Goal: Task Accomplishment & Management: Manage account settings

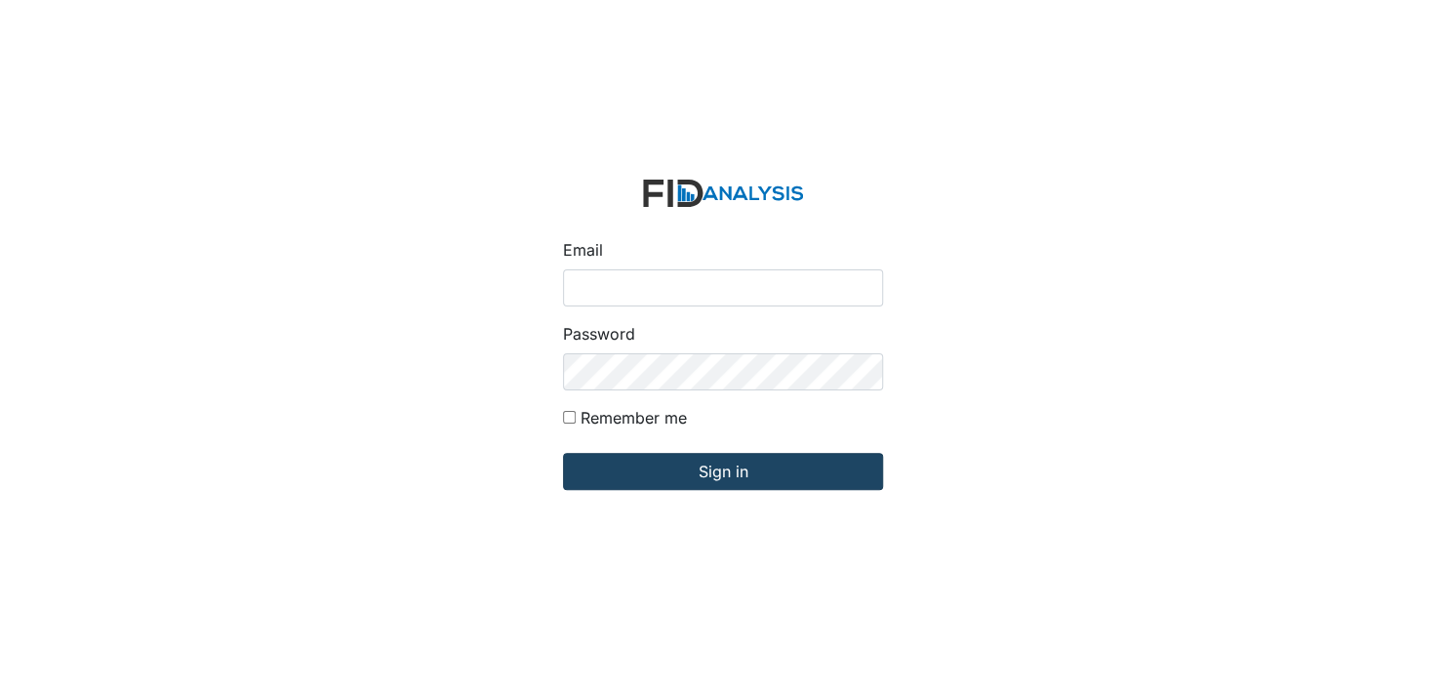
type input "[EMAIL_ADDRESS][DOMAIN_NAME]"
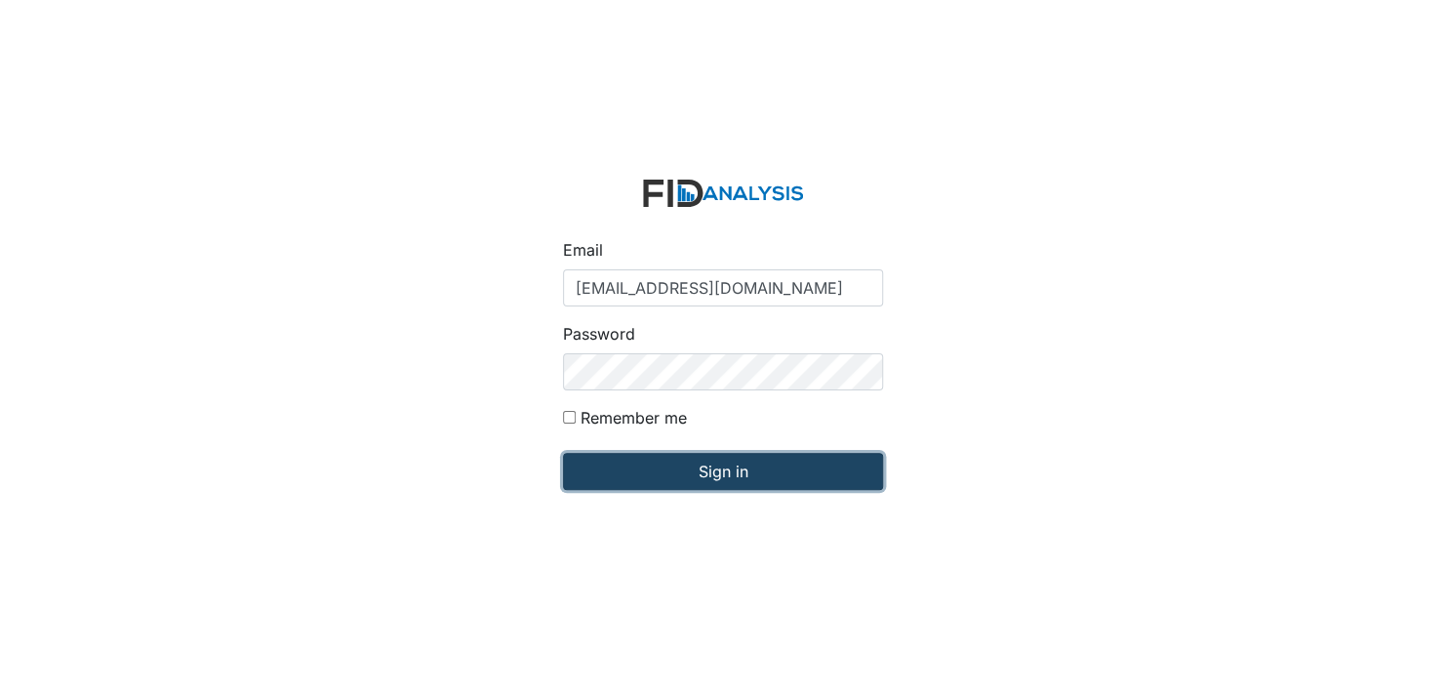
click at [721, 478] on input "Sign in" at bounding box center [723, 471] width 320 height 37
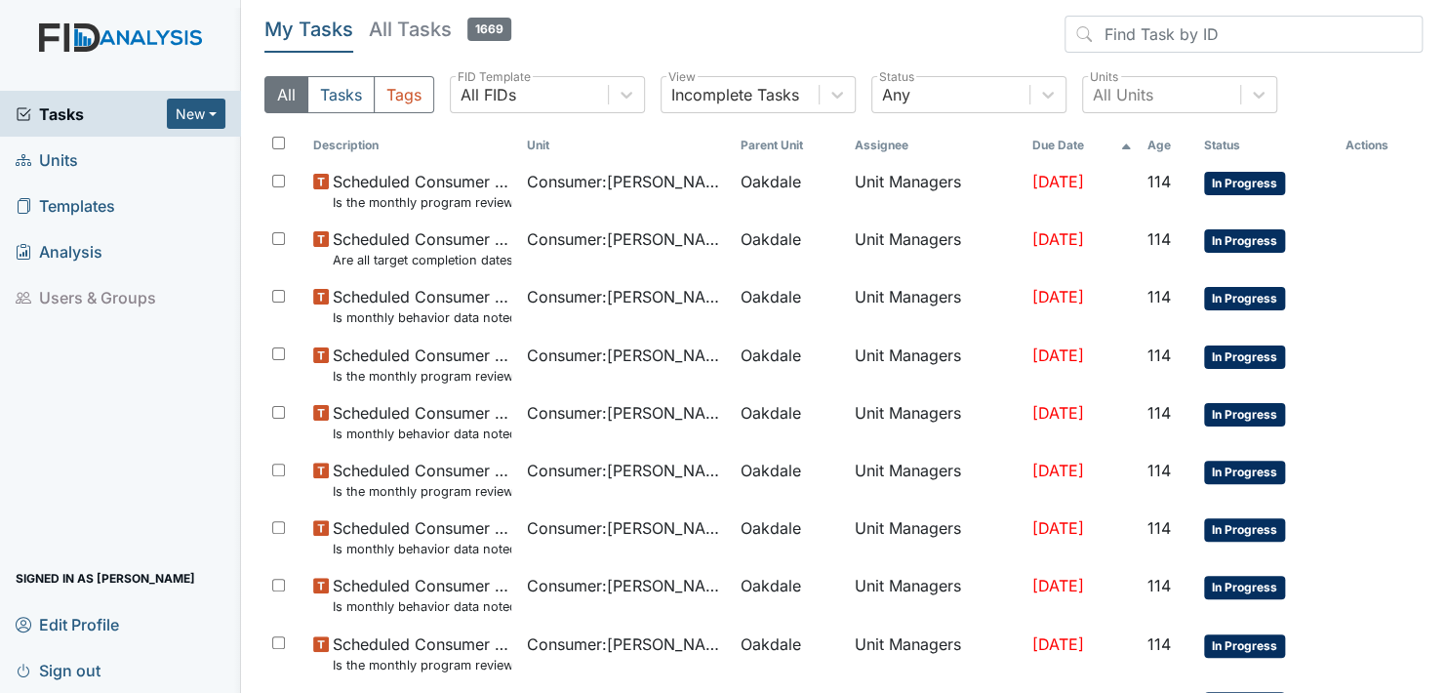
click at [63, 155] on span "Units" at bounding box center [47, 159] width 62 height 30
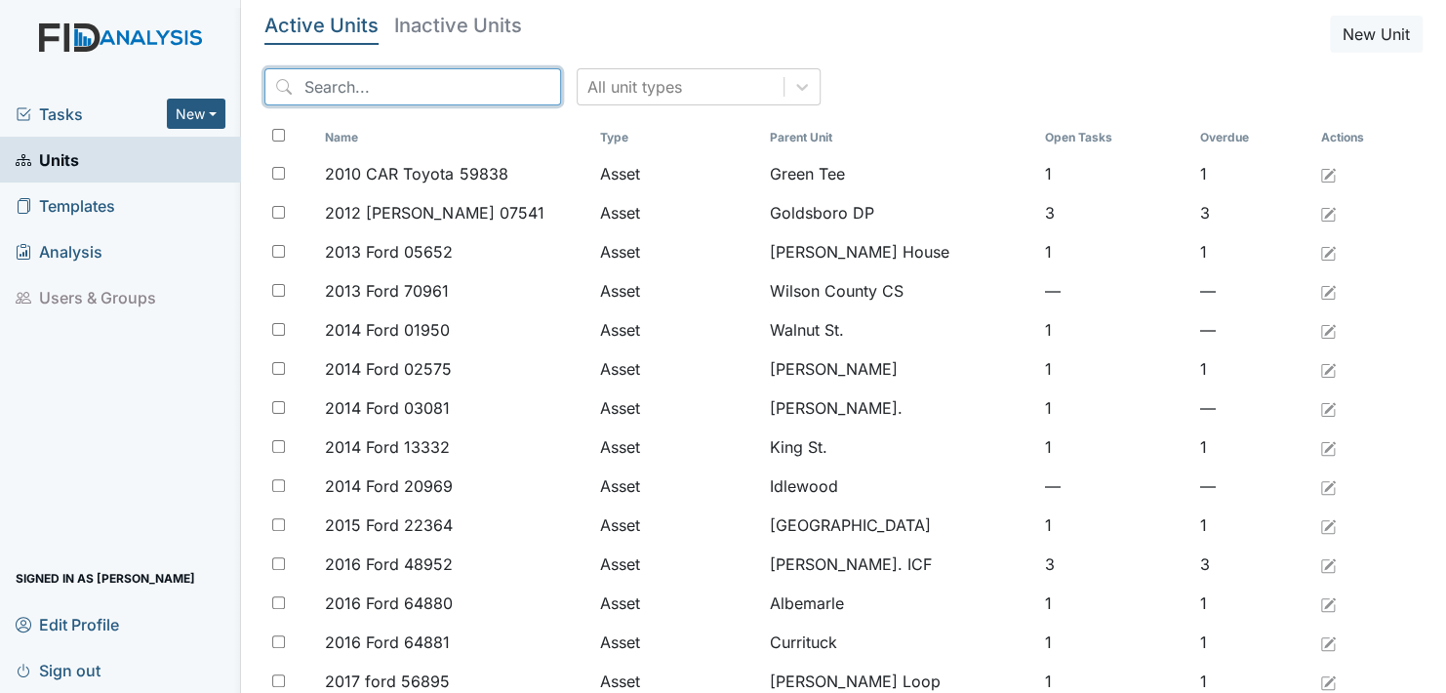
click at [461, 83] on input "search" at bounding box center [412, 86] width 297 height 37
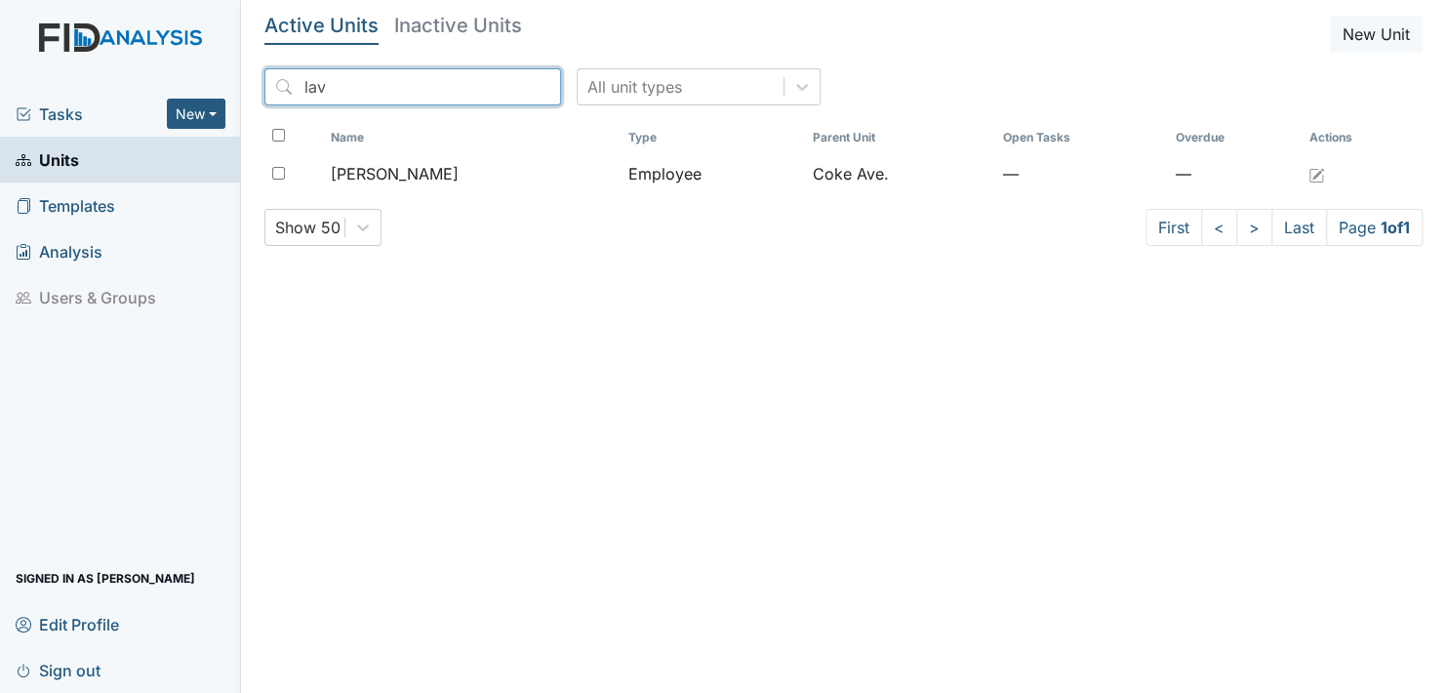
type input "lav"
click at [528, 267] on main "Active Units Inactive Units New Unit lav All unit types Name Type Parent Unit O…" at bounding box center [843, 346] width 1205 height 693
drag, startPoint x: 631, startPoint y: 685, endPoint x: 1178, endPoint y: 360, distance: 635.6
click at [692, 632] on main "Active Units Inactive Units New Unit lav All unit types Name Type Parent Unit O…" at bounding box center [843, 346] width 1205 height 693
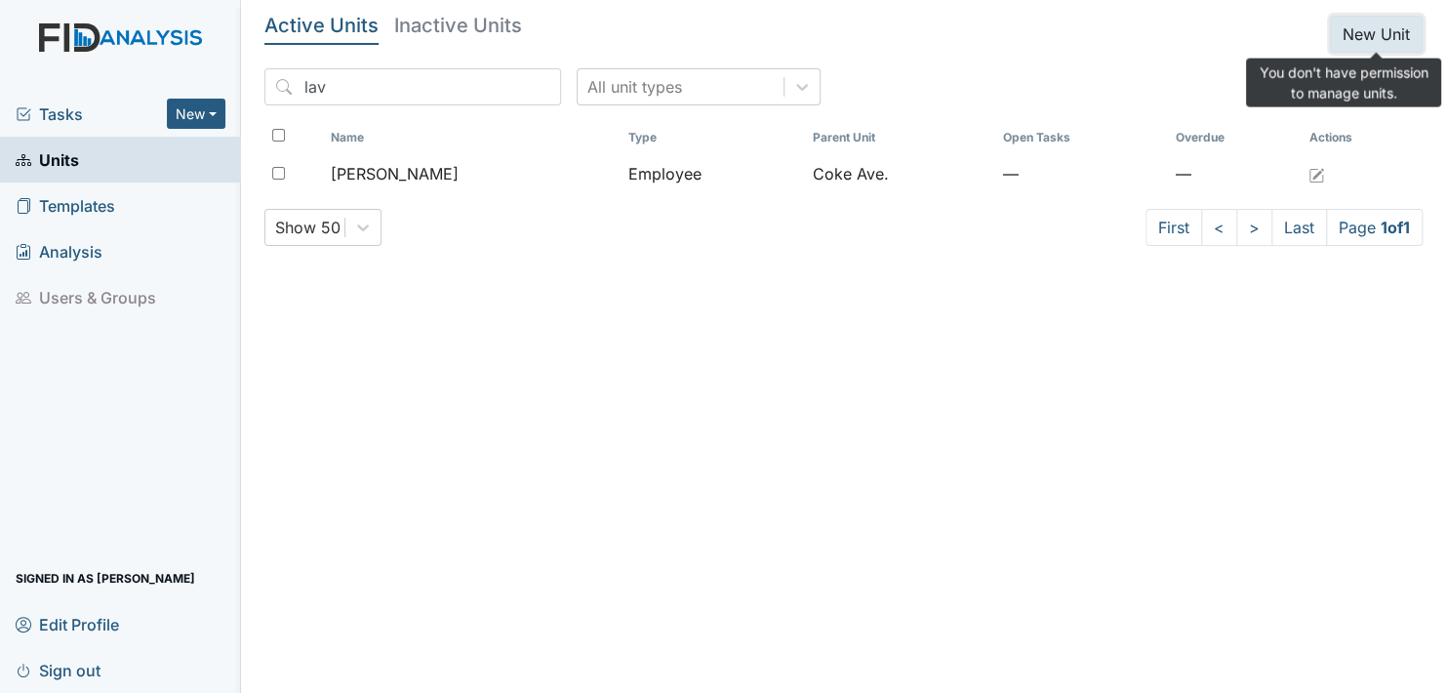
click at [1368, 37] on button "New Unit" at bounding box center [1376, 34] width 93 height 37
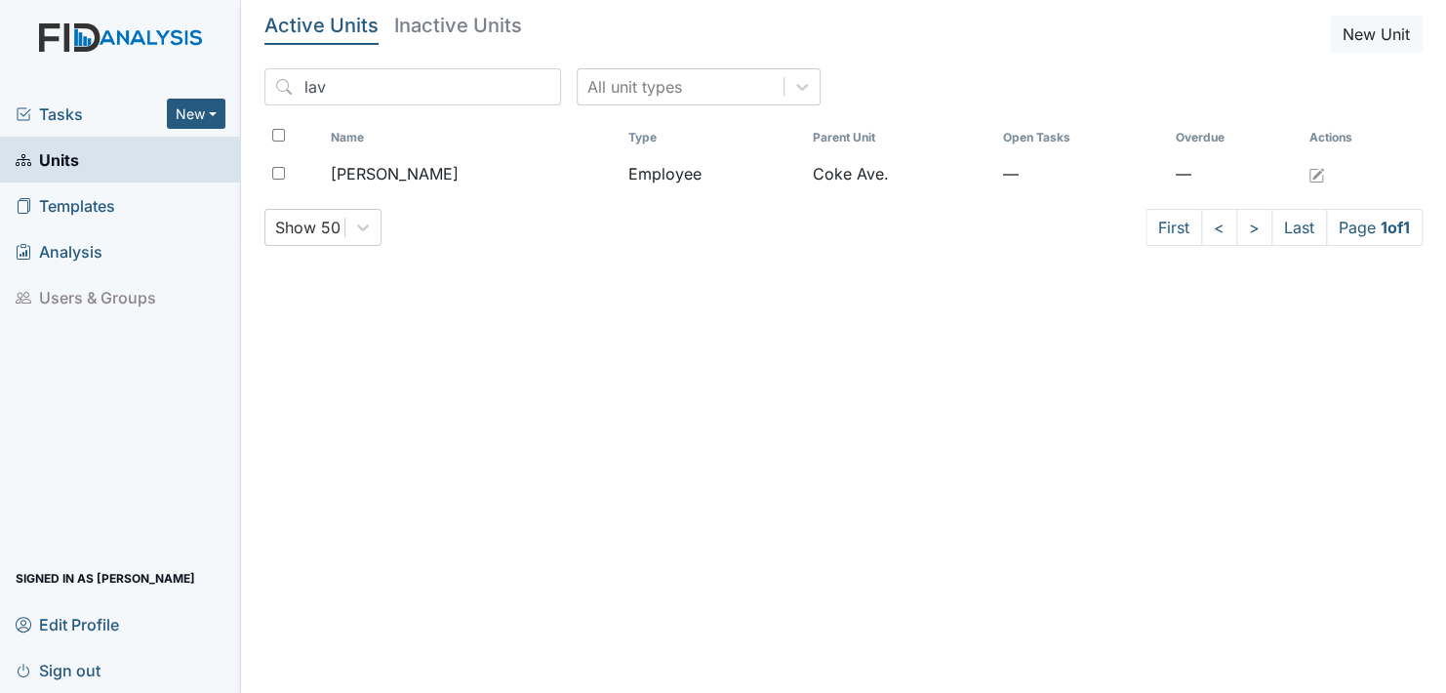
click at [52, 160] on span "Units" at bounding box center [47, 159] width 63 height 30
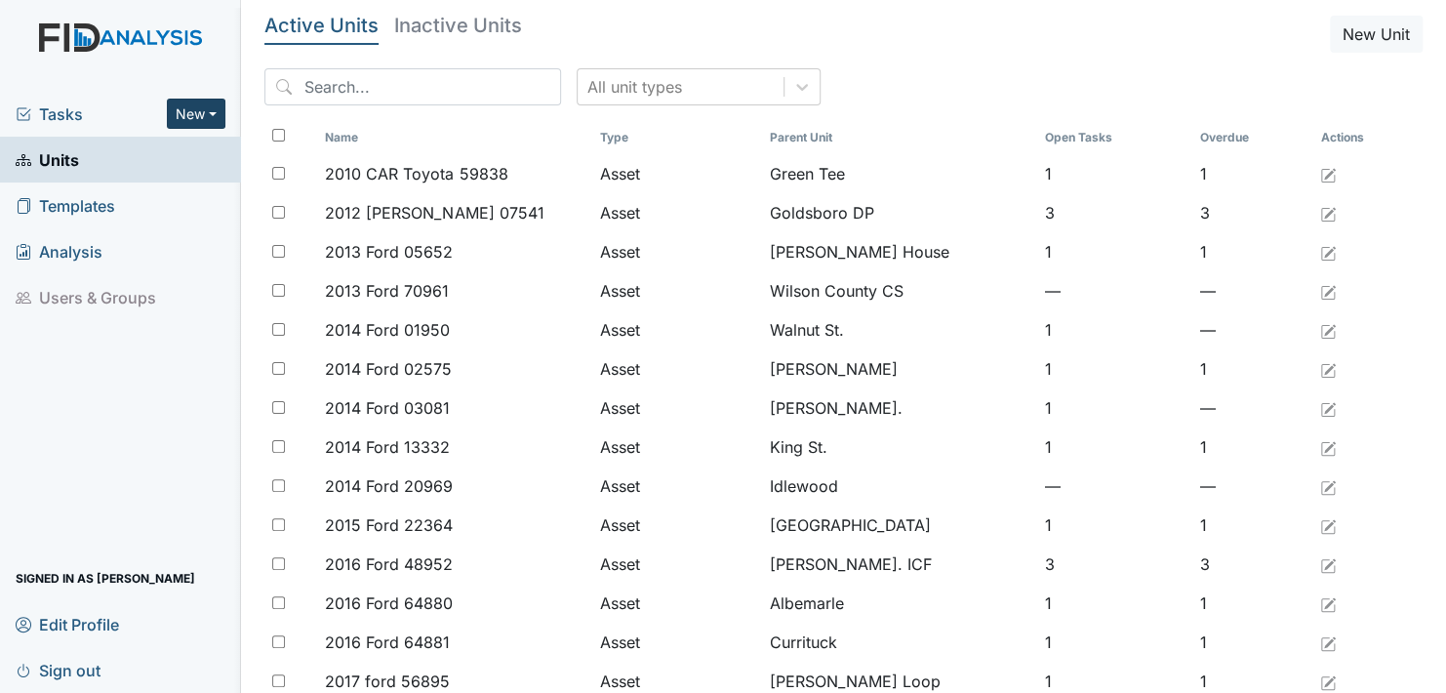
click at [213, 109] on button "New" at bounding box center [196, 114] width 59 height 30
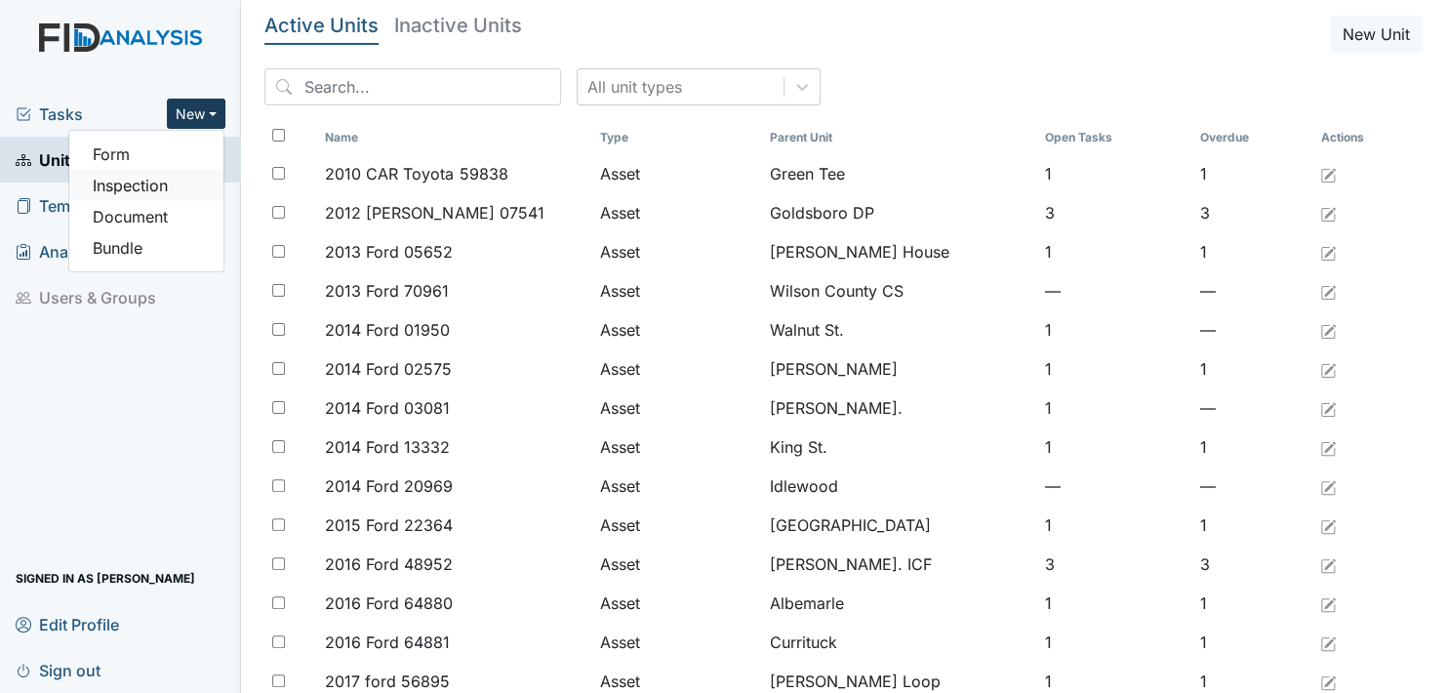
click at [138, 188] on link "Inspection" at bounding box center [146, 185] width 154 height 31
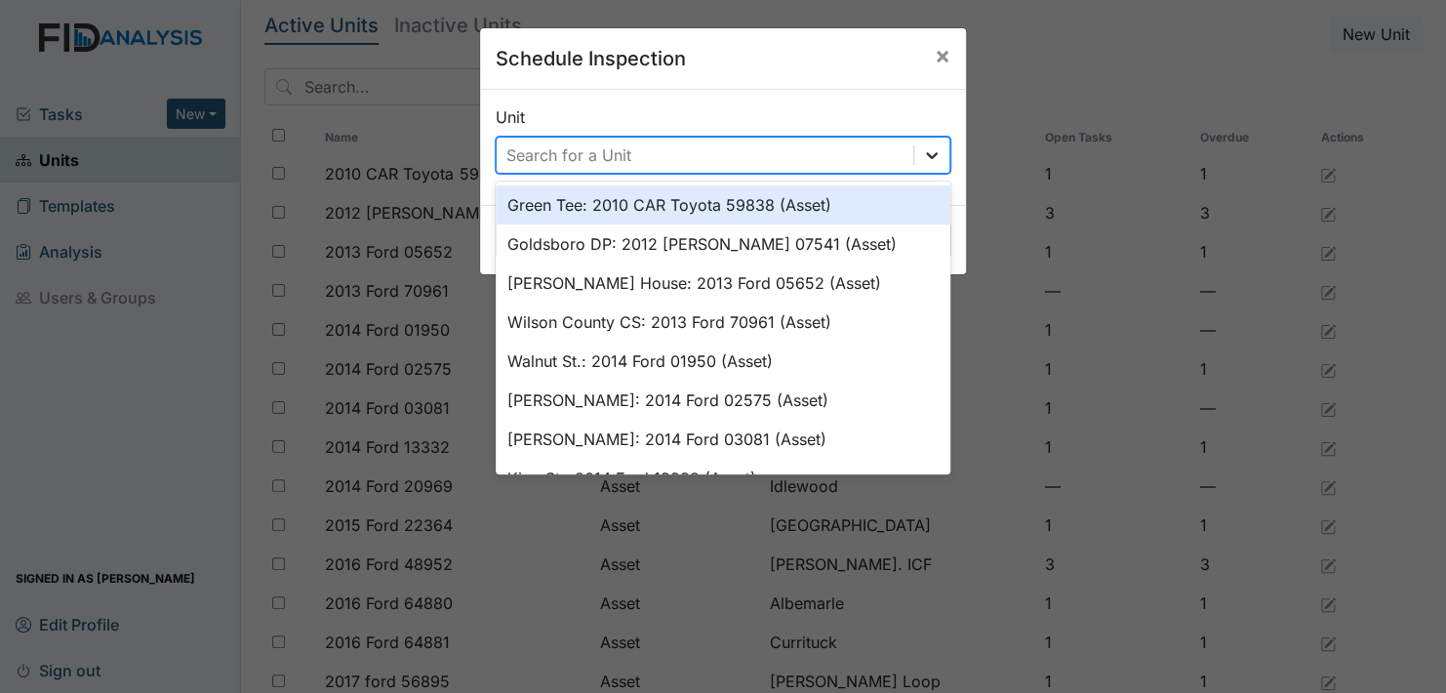
click at [924, 151] on icon at bounding box center [932, 155] width 20 height 20
click at [759, 151] on div "Search for a Unit" at bounding box center [705, 155] width 417 height 35
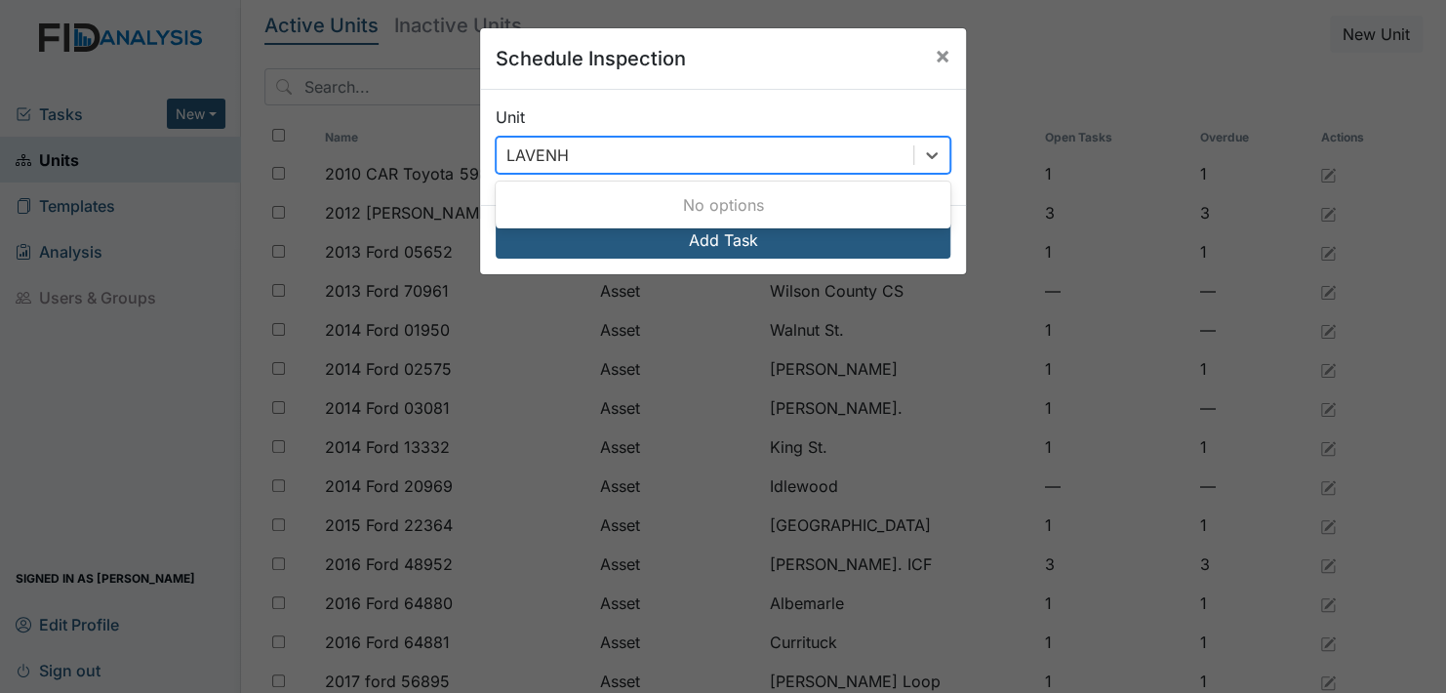
type input "LAVENHM"
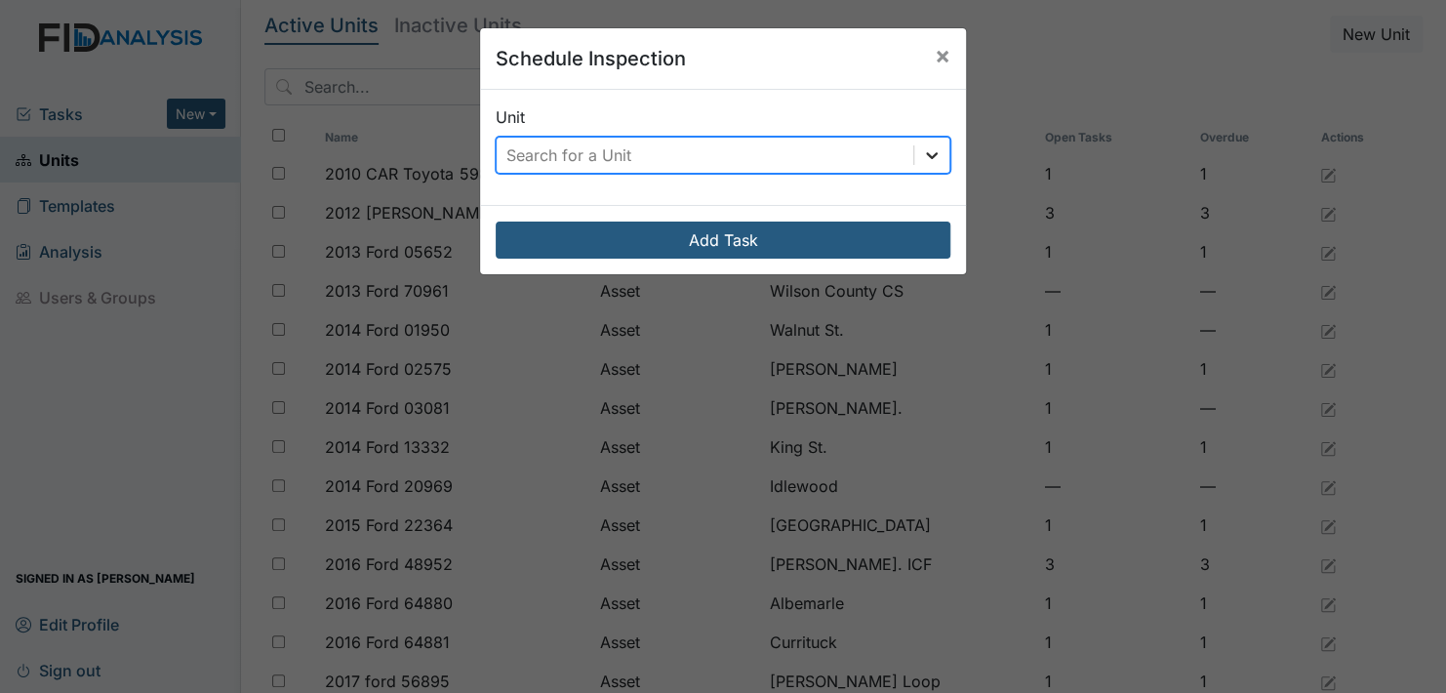
click at [928, 158] on icon at bounding box center [932, 155] width 20 height 20
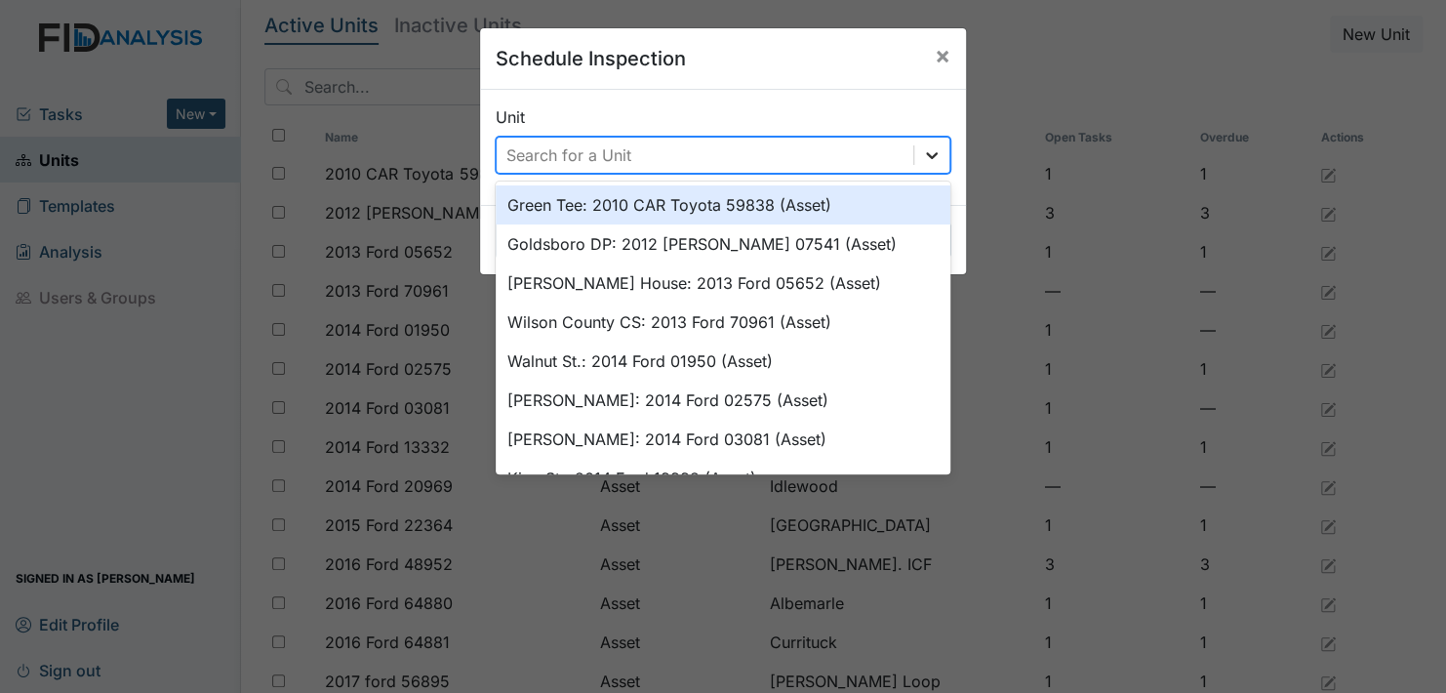
click at [928, 150] on icon at bounding box center [932, 155] width 20 height 20
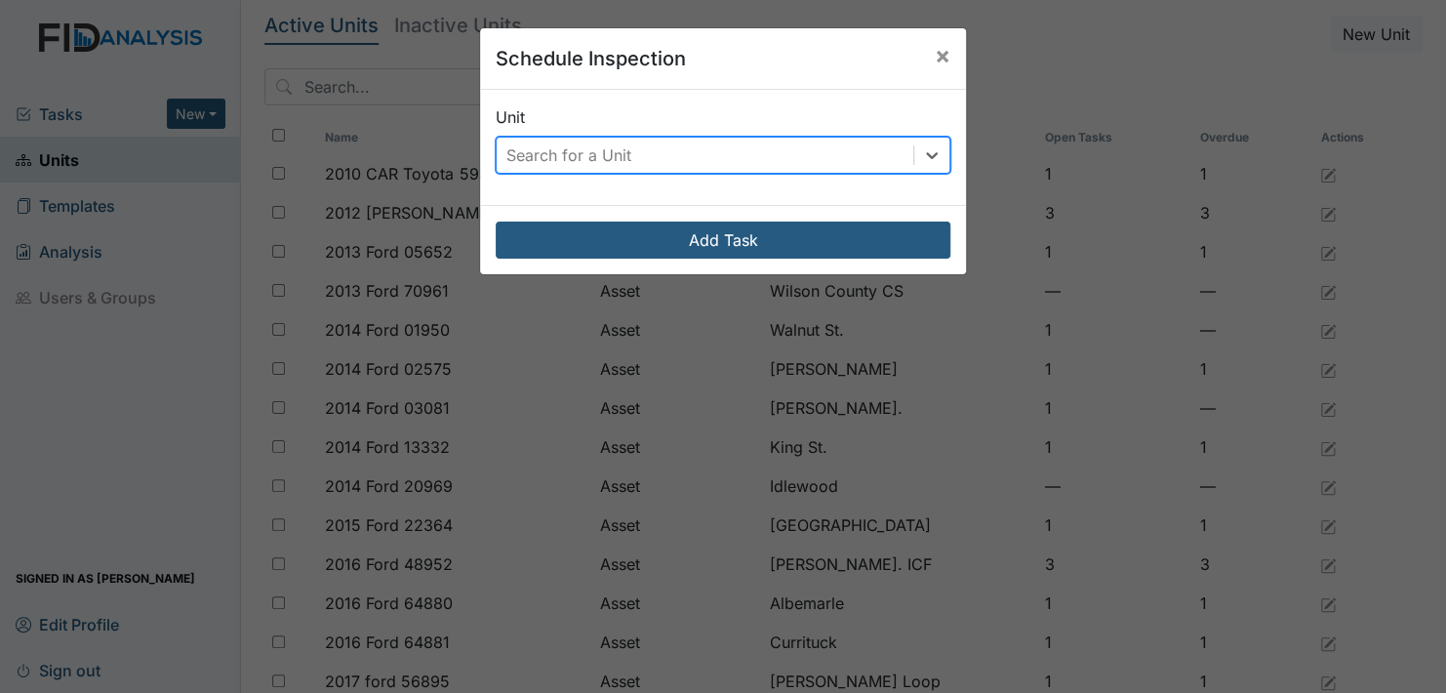
click at [867, 146] on div "Search for a Unit" at bounding box center [705, 155] width 417 height 35
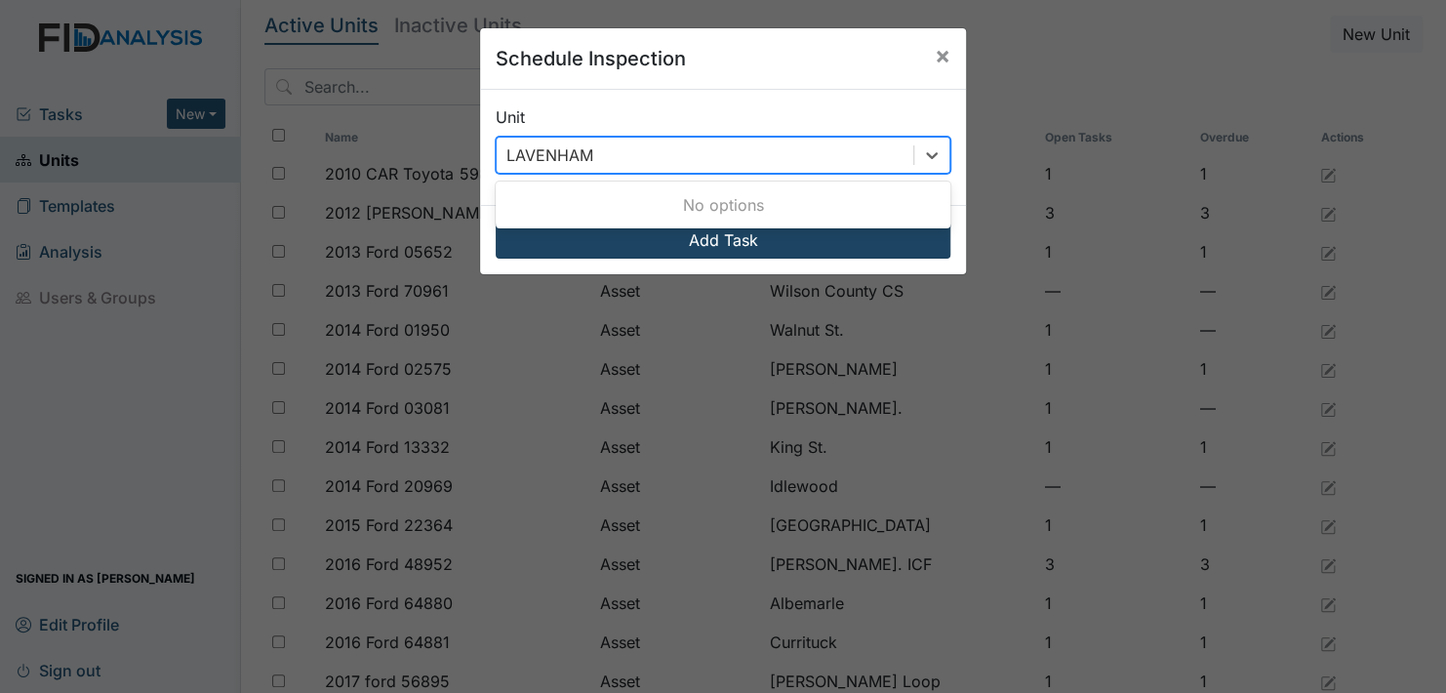
type input "LAVENHAM"
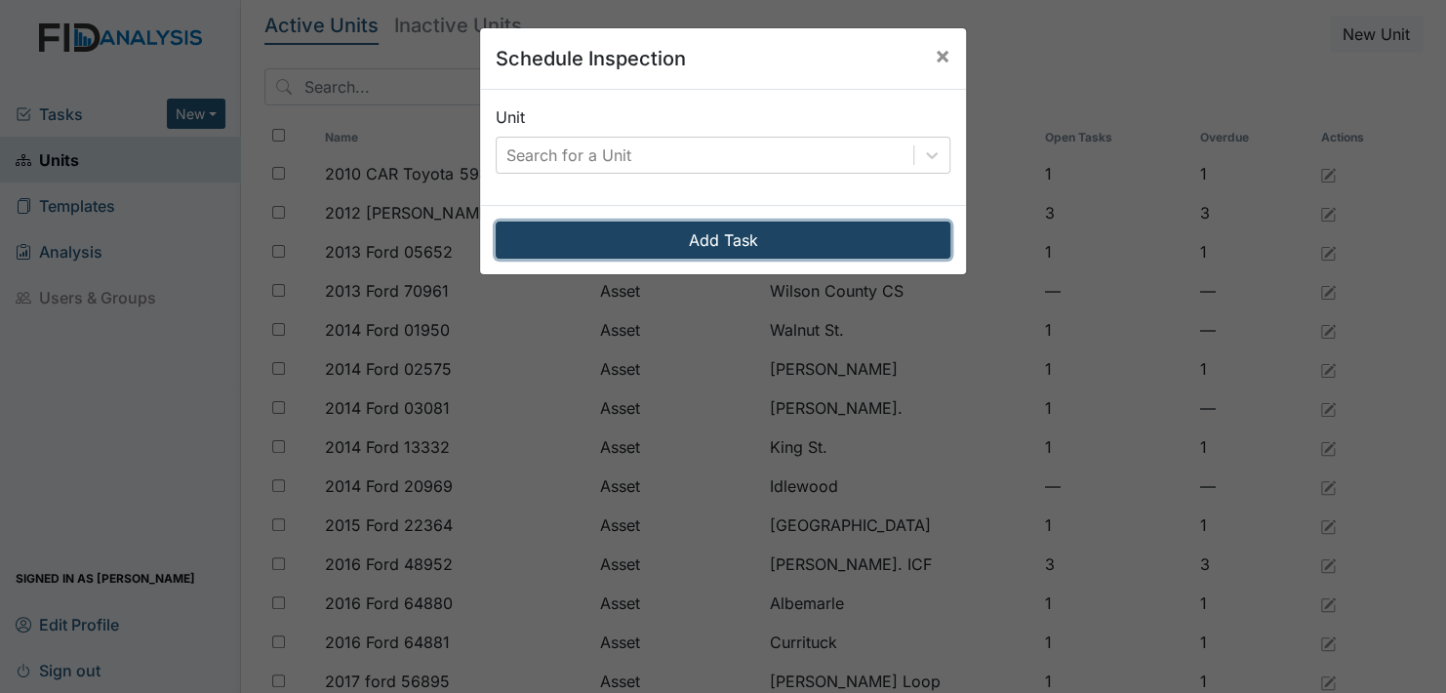
click at [717, 234] on button "Add Task" at bounding box center [723, 239] width 455 height 37
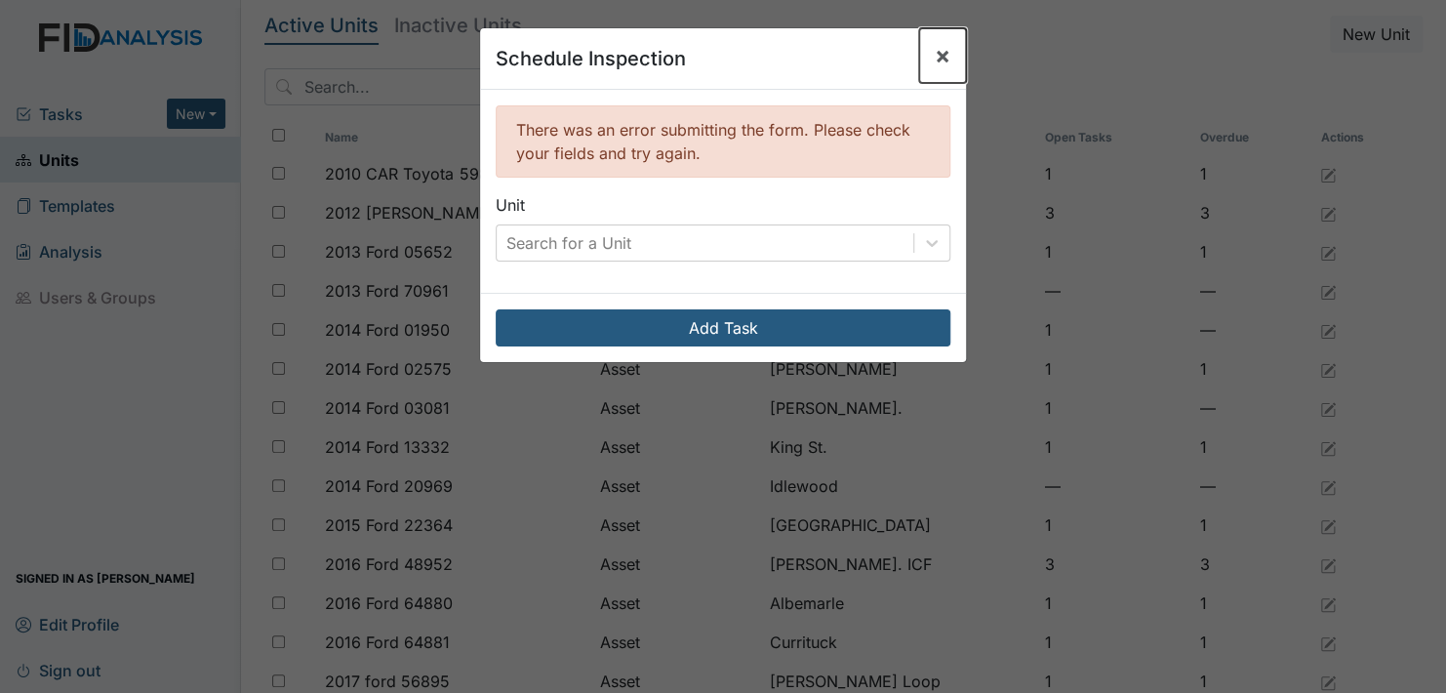
click at [935, 50] on span "×" at bounding box center [943, 55] width 16 height 28
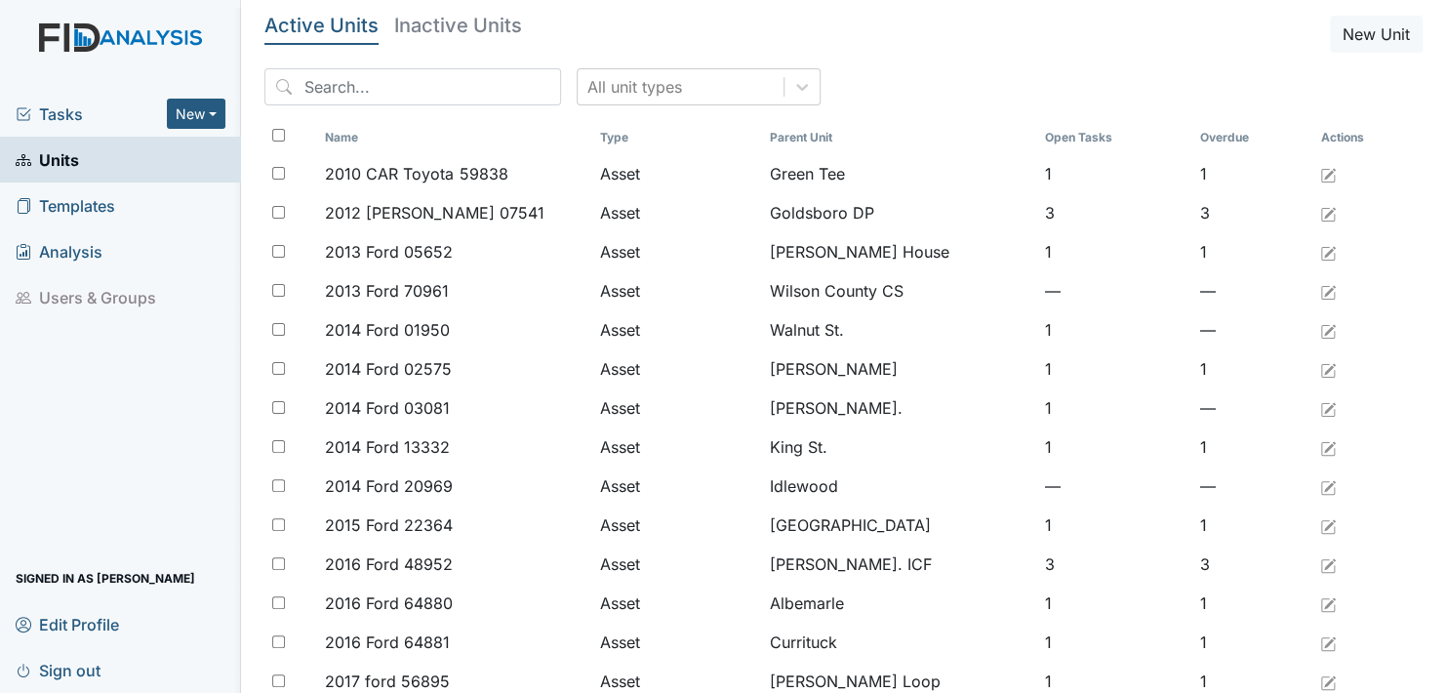
click at [54, 154] on span "Units" at bounding box center [47, 159] width 63 height 30
click at [460, 80] on input "search" at bounding box center [412, 86] width 297 height 37
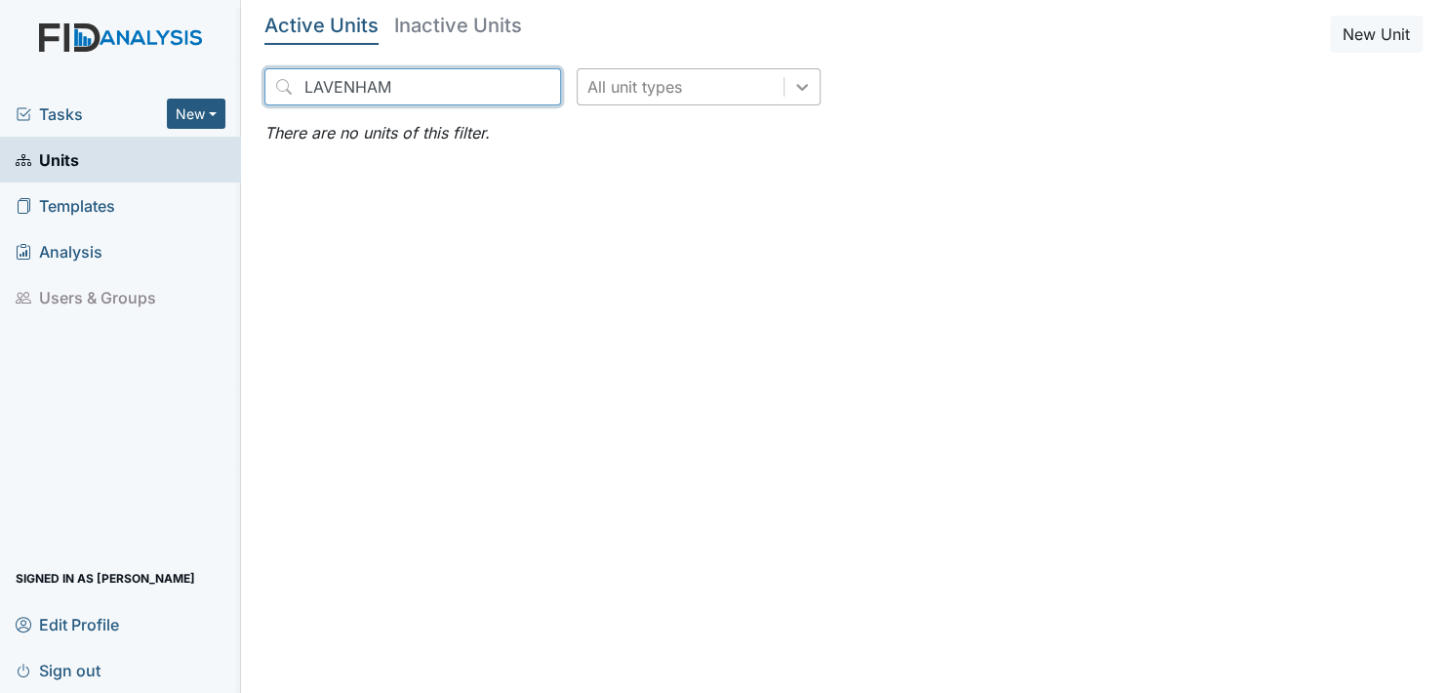
type input "LAVENHAM"
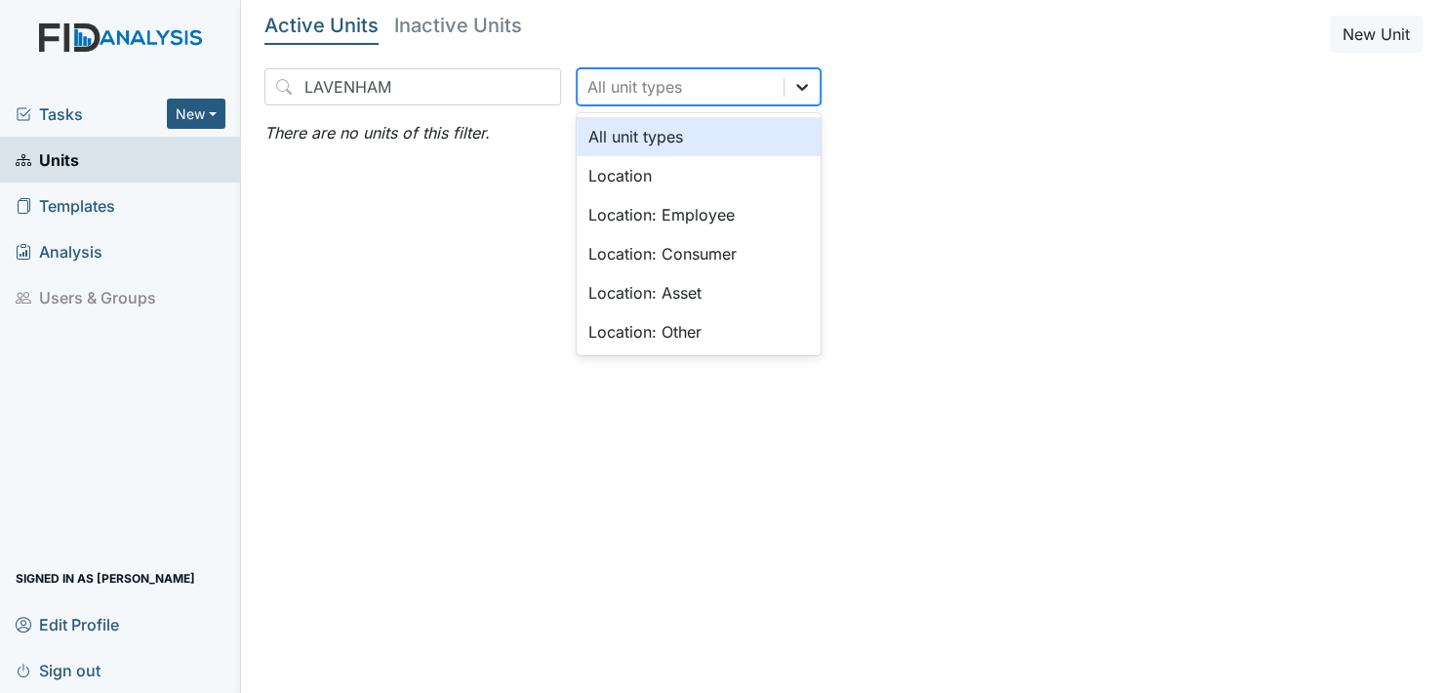
click at [792, 85] on icon at bounding box center [802, 87] width 20 height 20
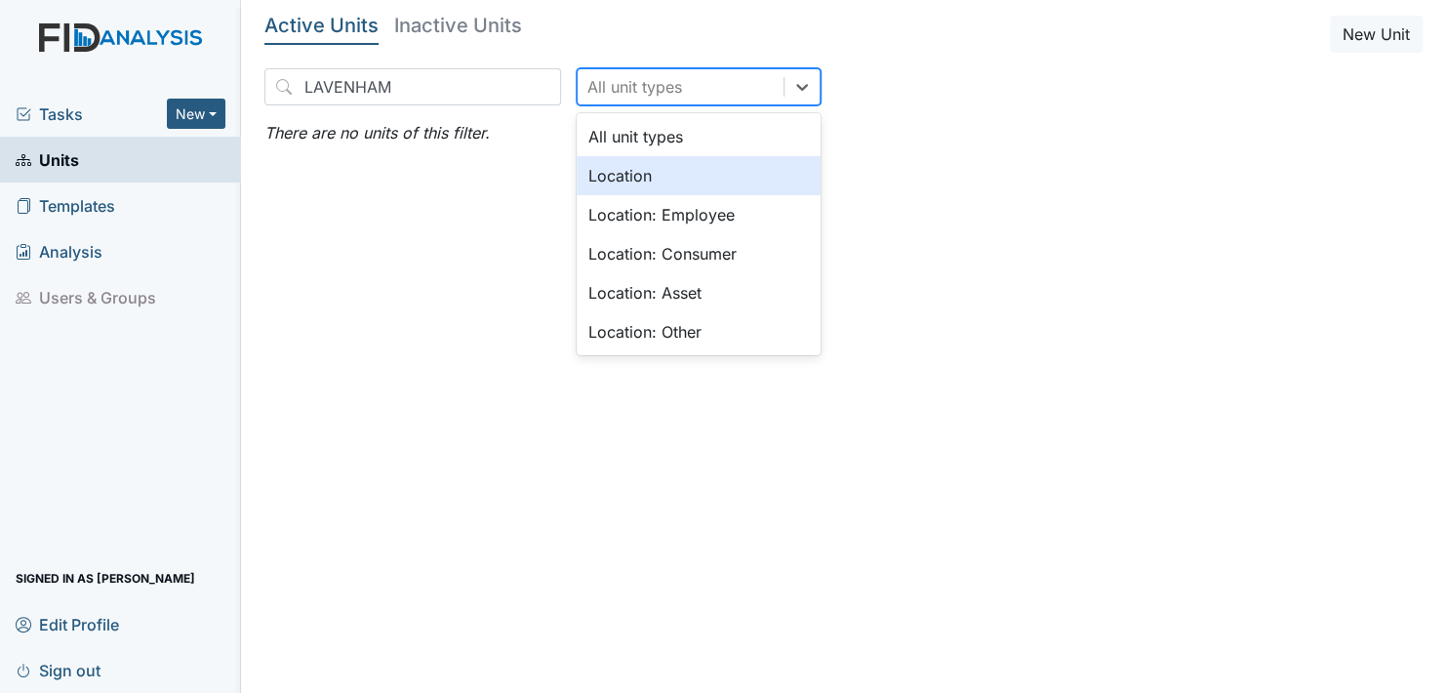
click at [580, 177] on div "Location" at bounding box center [699, 175] width 244 height 39
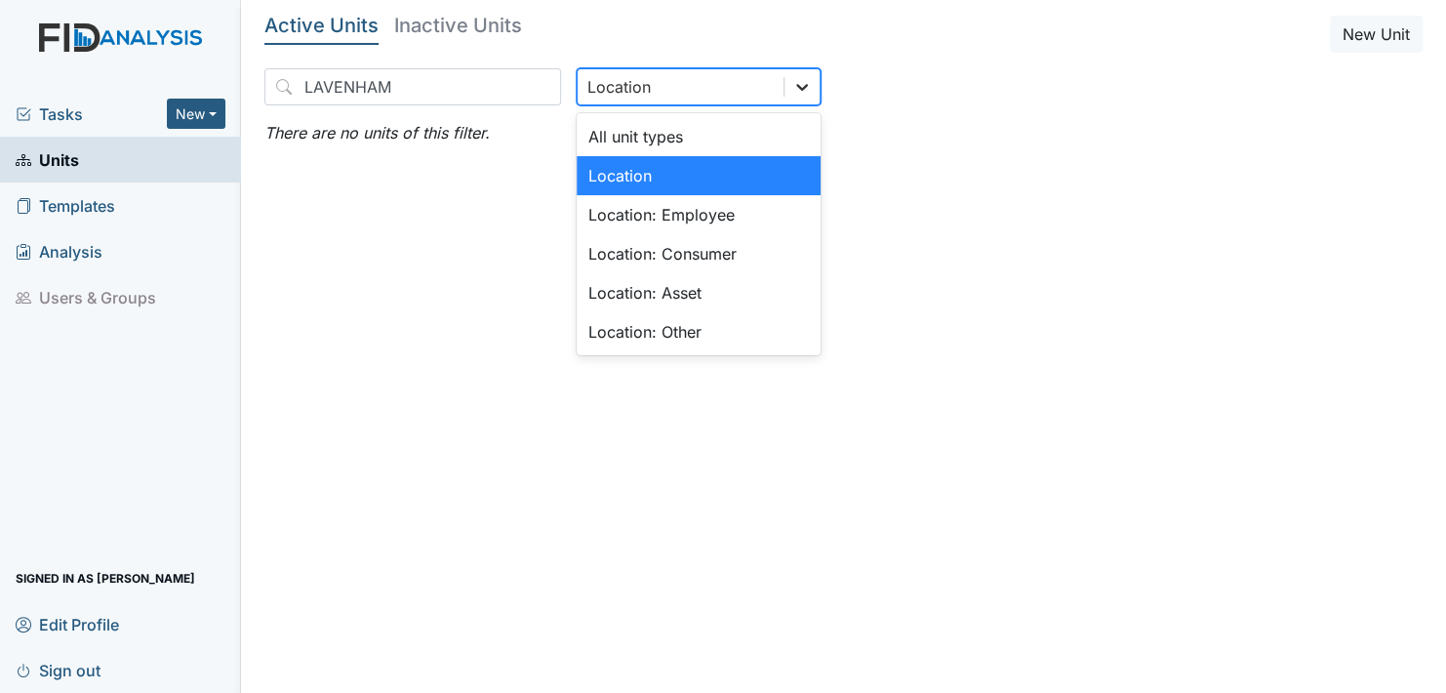
click at [792, 83] on icon at bounding box center [802, 87] width 20 height 20
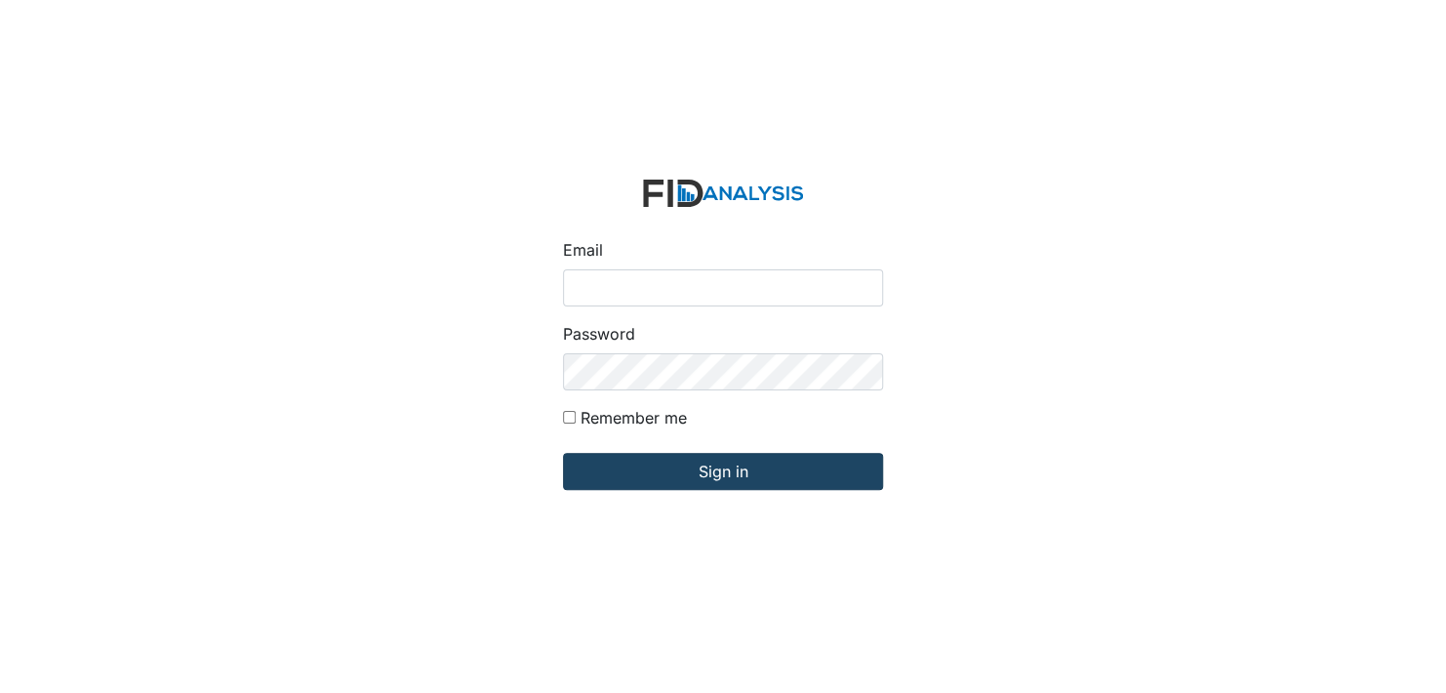
type input "[EMAIL_ADDRESS][DOMAIN_NAME]"
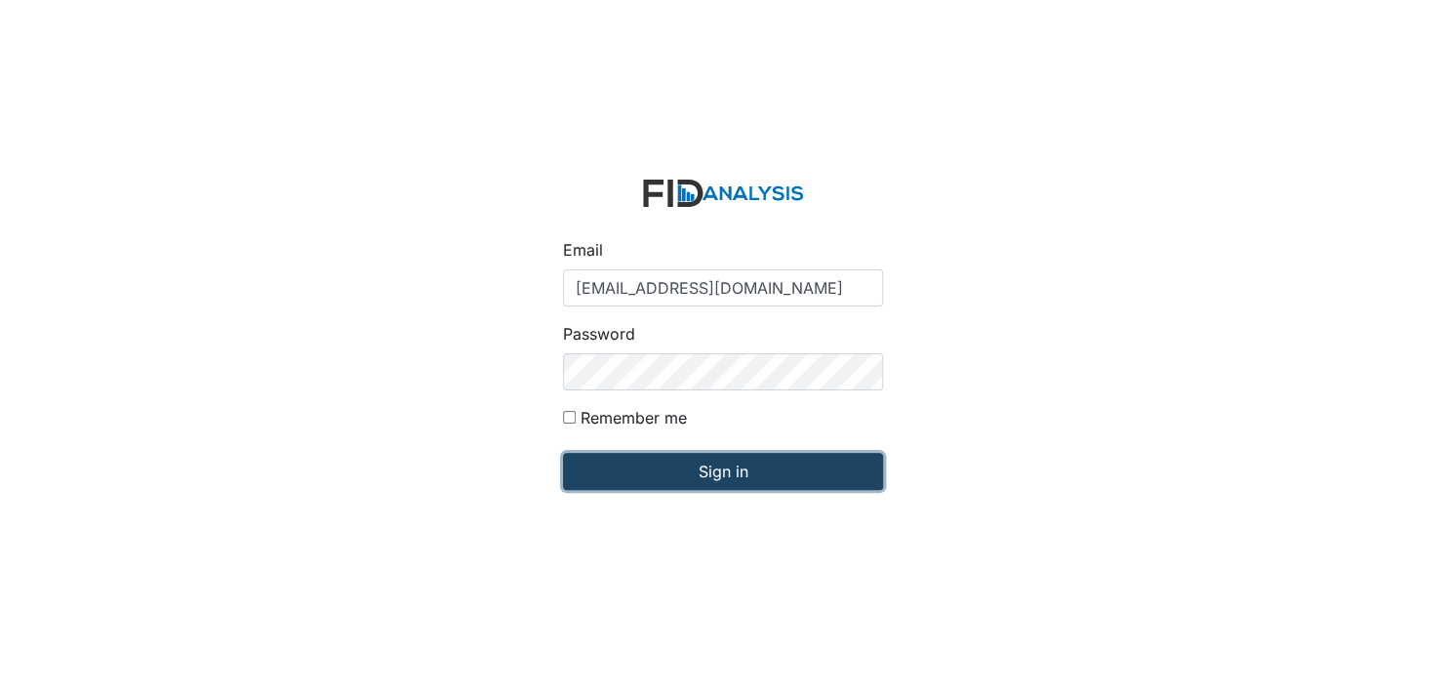
click at [714, 465] on input "Sign in" at bounding box center [723, 471] width 320 height 37
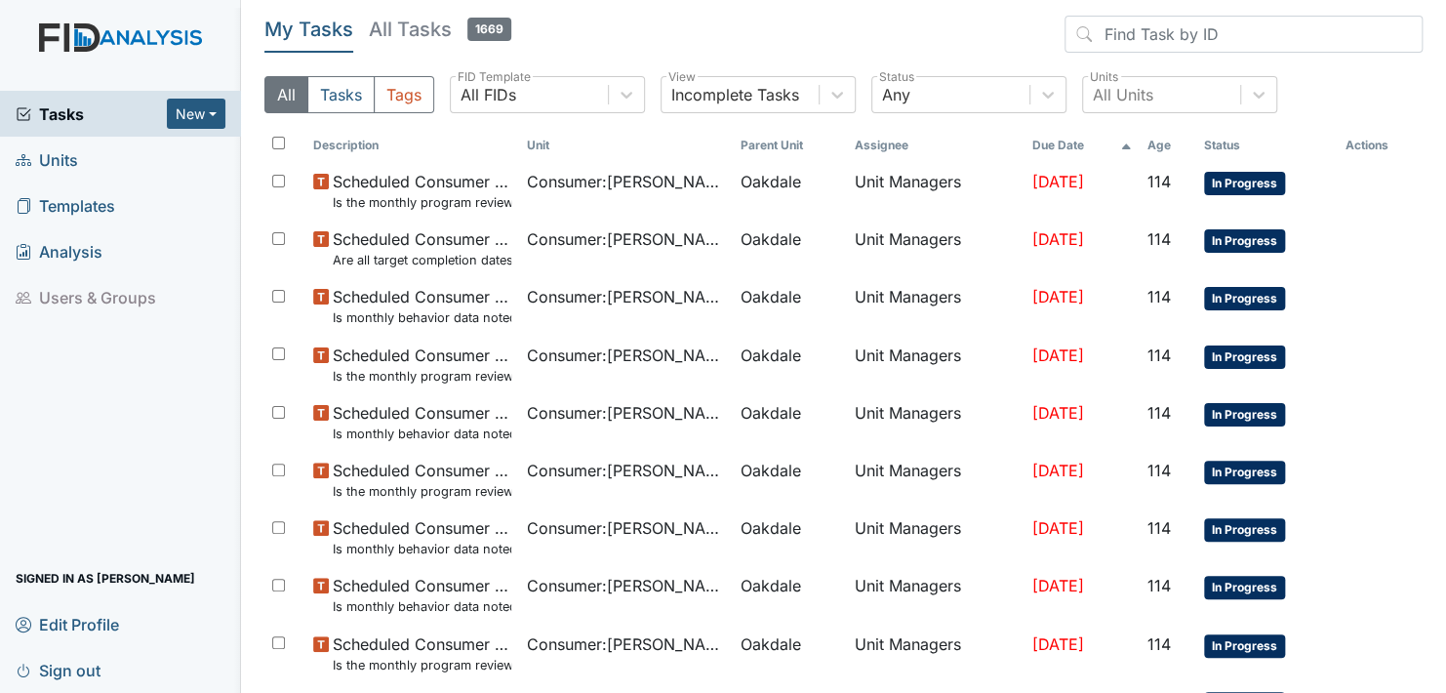
click at [57, 151] on span "Units" at bounding box center [47, 159] width 62 height 30
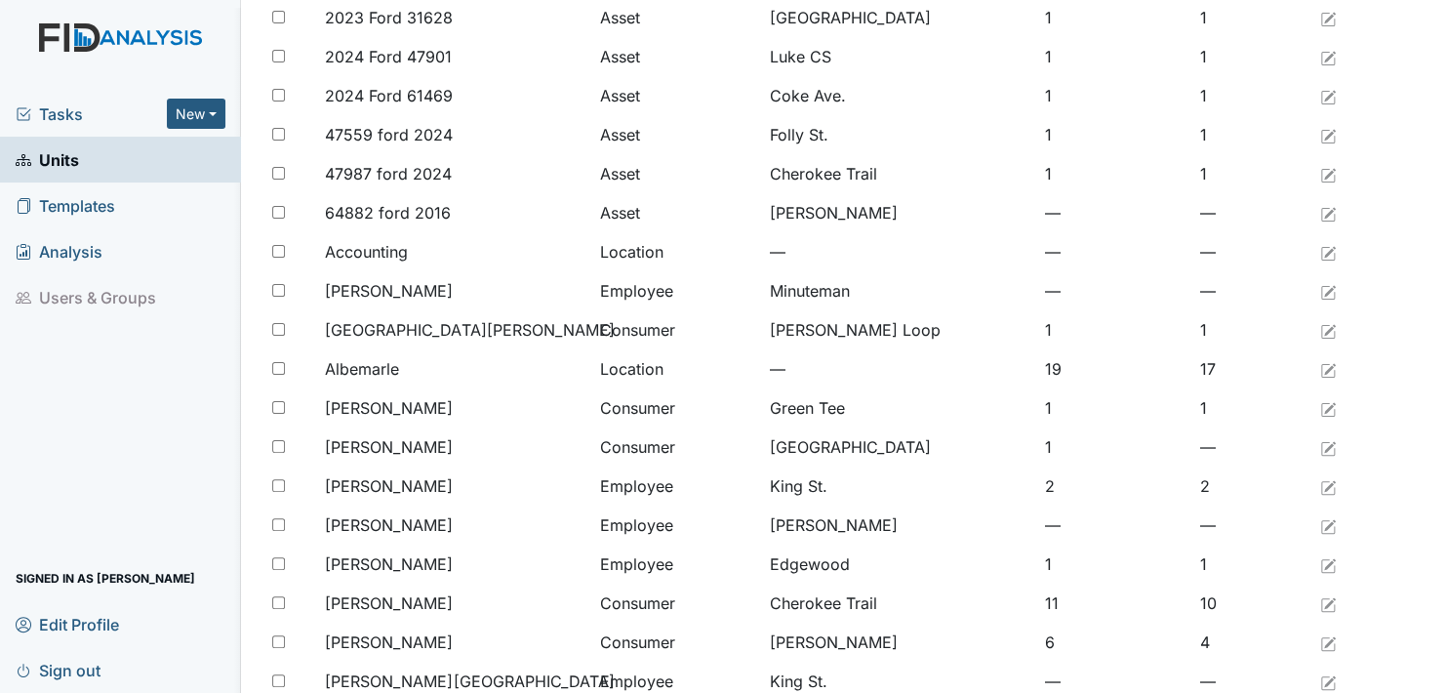
scroll to position [1496, 0]
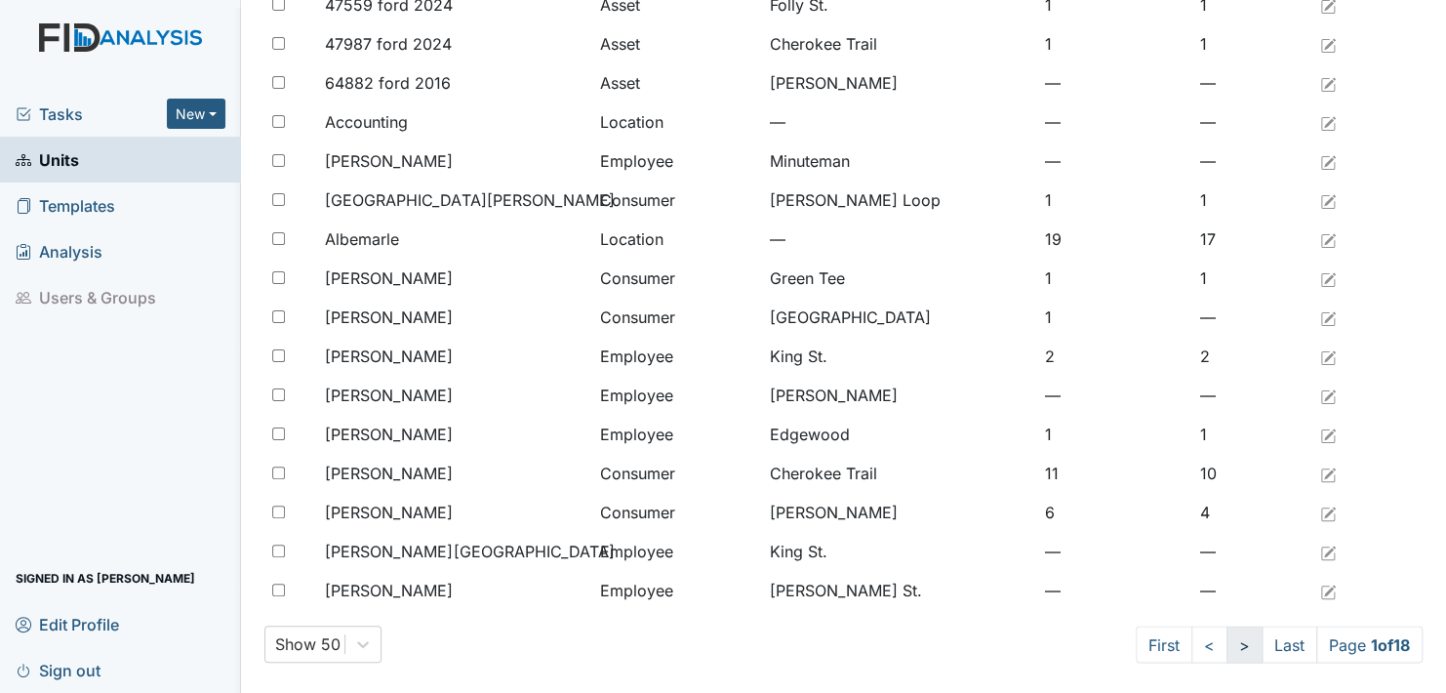
click at [1226, 642] on link ">" at bounding box center [1244, 643] width 36 height 37
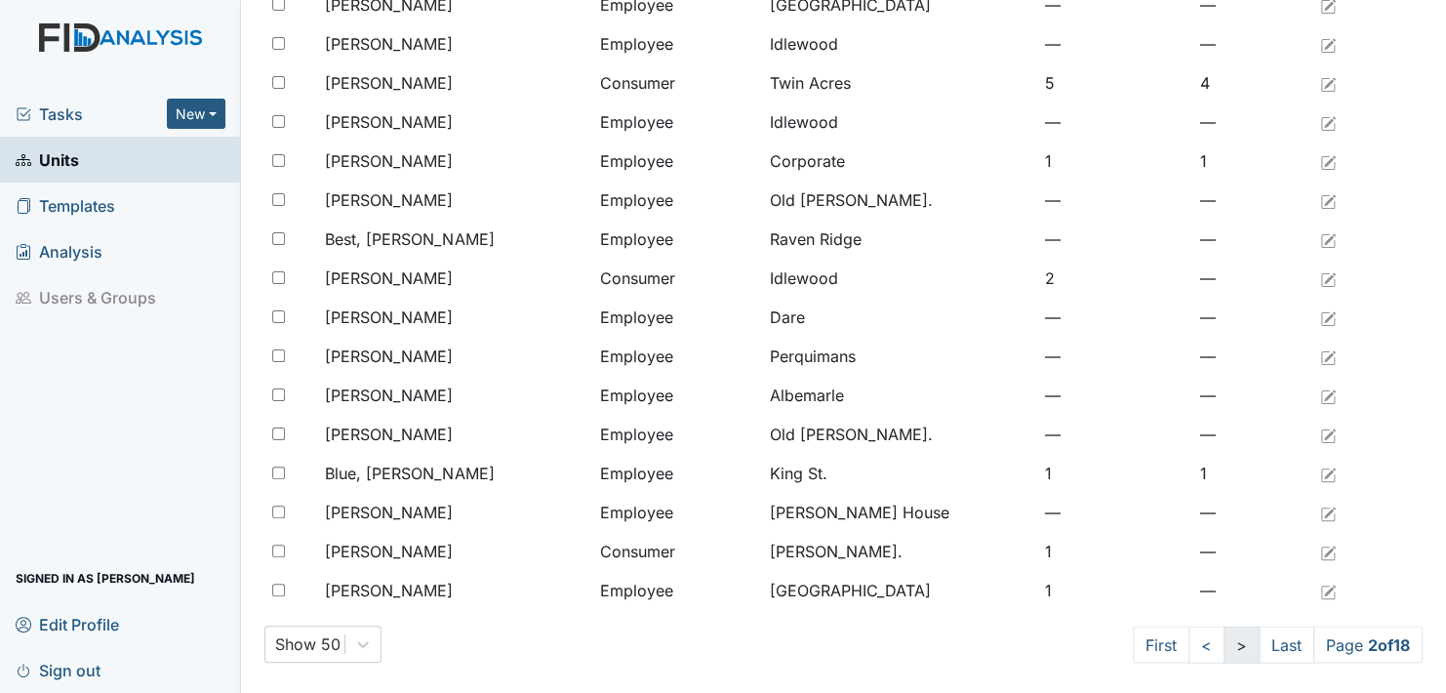
click at [1223, 642] on link ">" at bounding box center [1241, 643] width 36 height 37
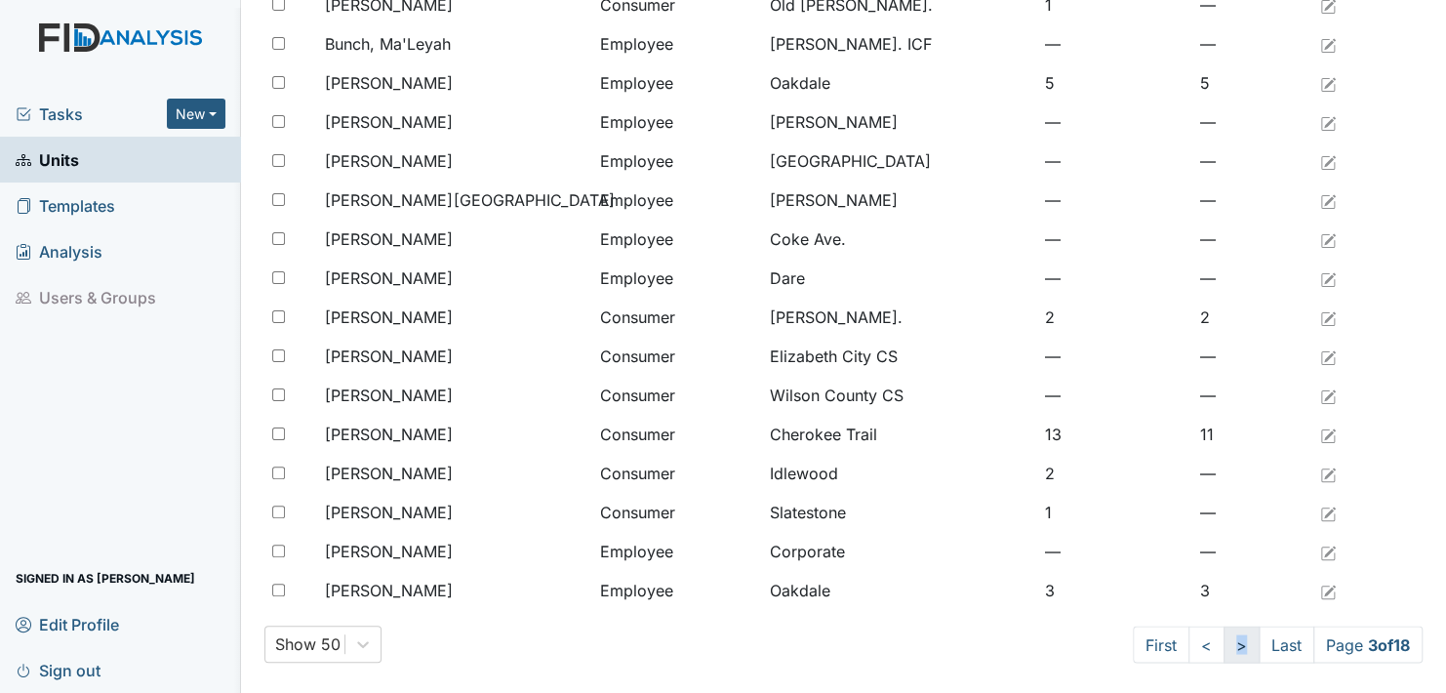
click at [1223, 642] on link ">" at bounding box center [1241, 643] width 36 height 37
click at [1222, 642] on link ">" at bounding box center [1240, 643] width 36 height 37
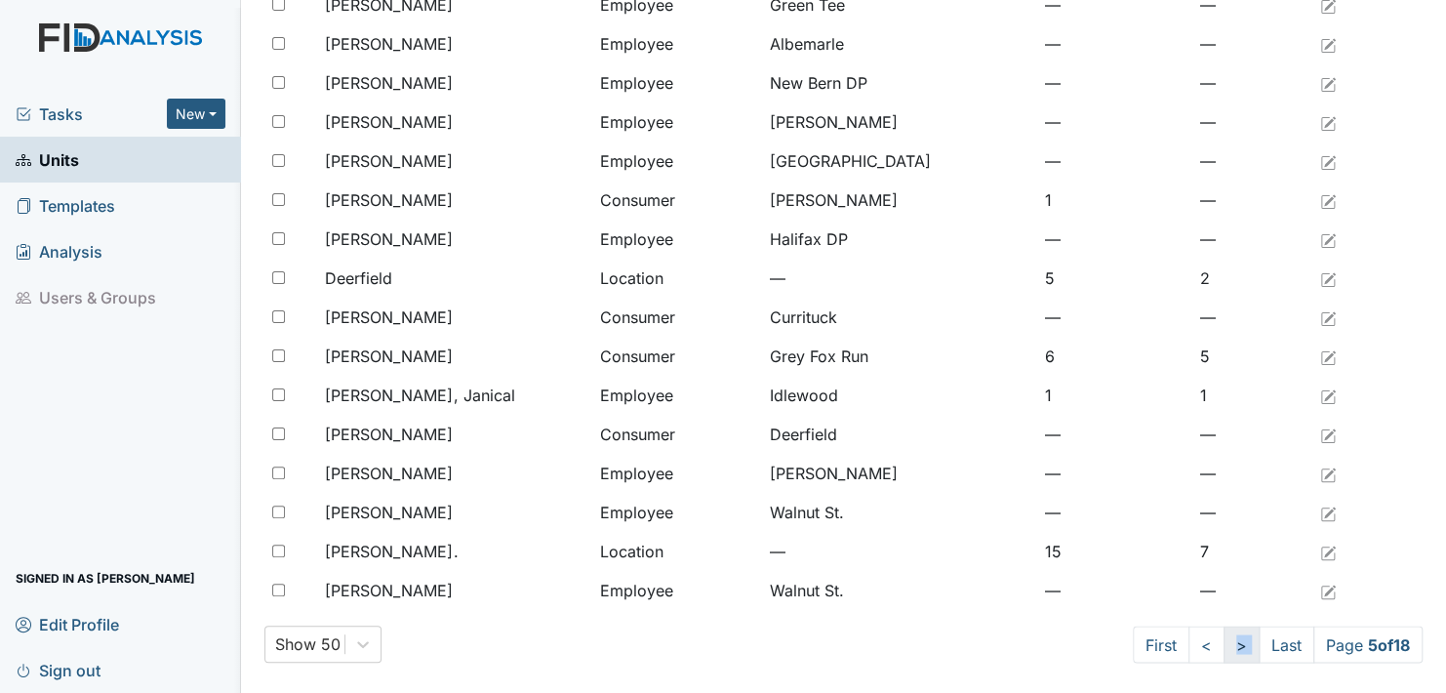
click at [1223, 642] on link ">" at bounding box center [1241, 643] width 36 height 37
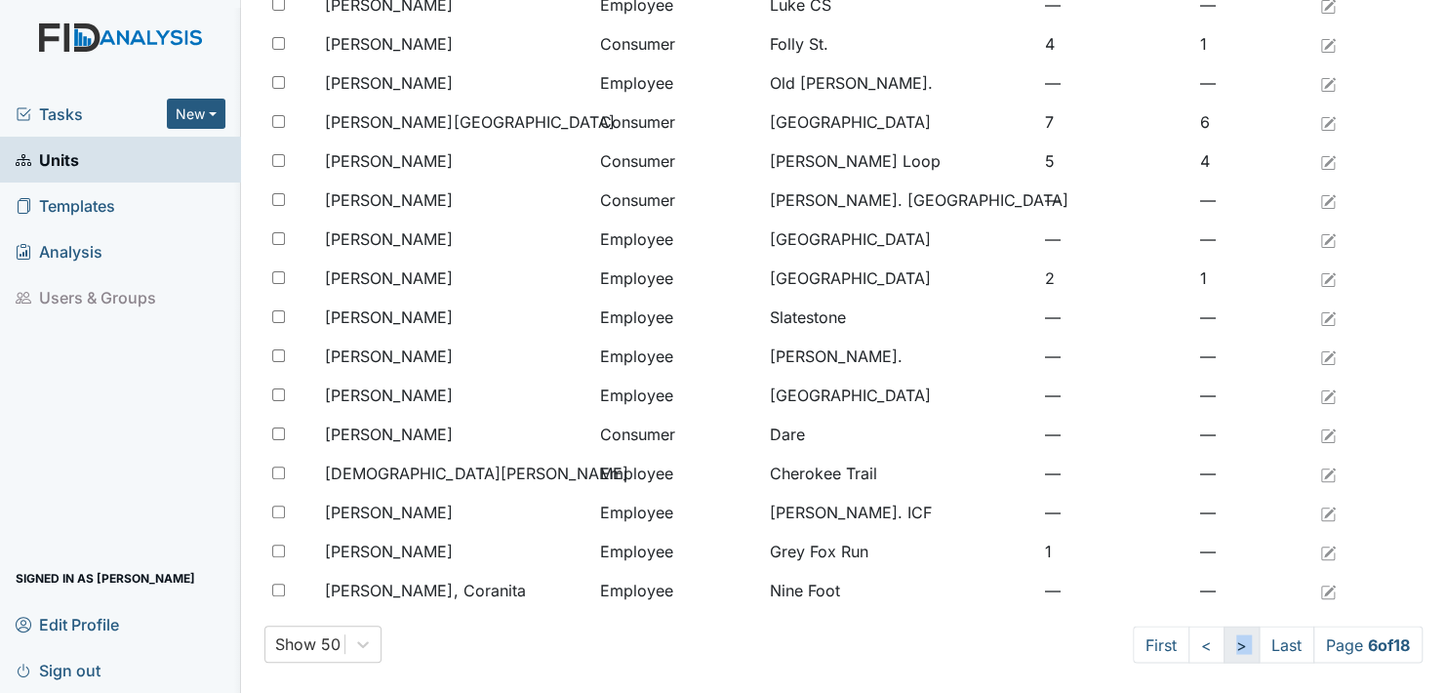
click at [1223, 642] on link ">" at bounding box center [1241, 643] width 36 height 37
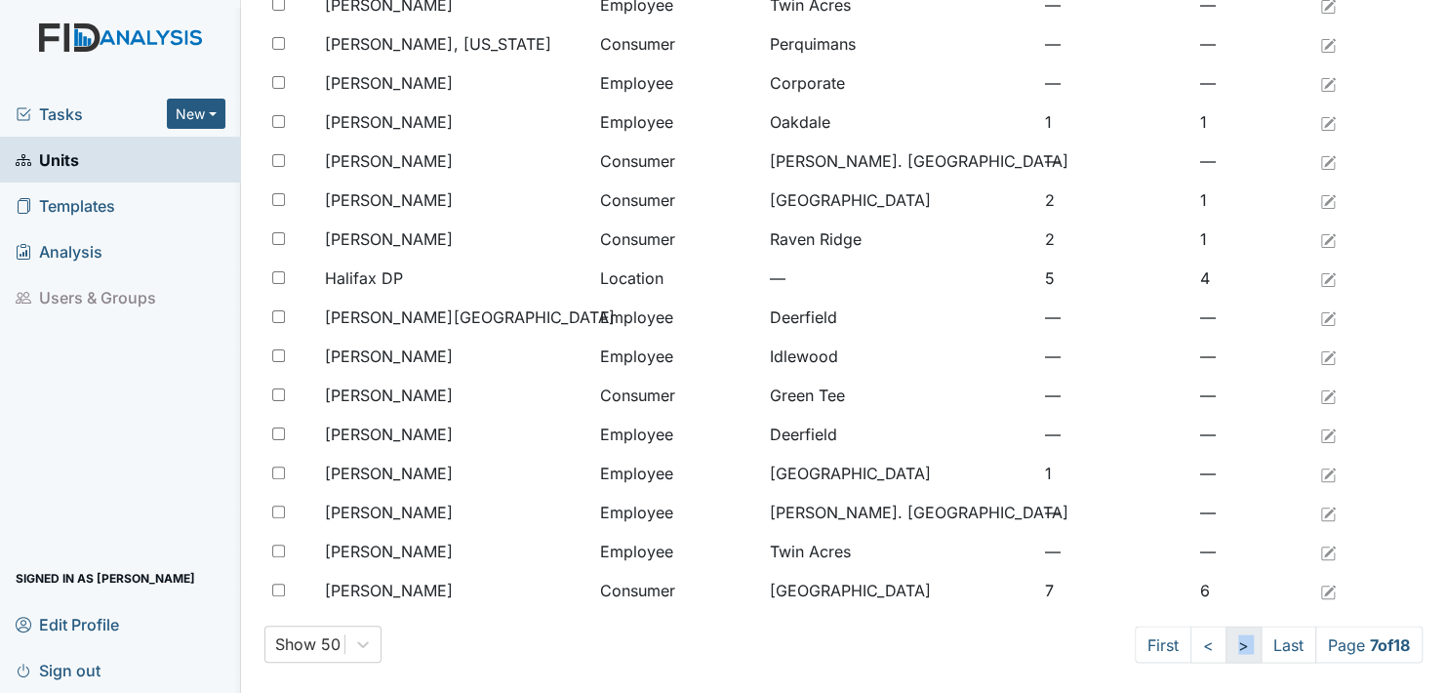
click at [1225, 642] on link ">" at bounding box center [1243, 643] width 36 height 37
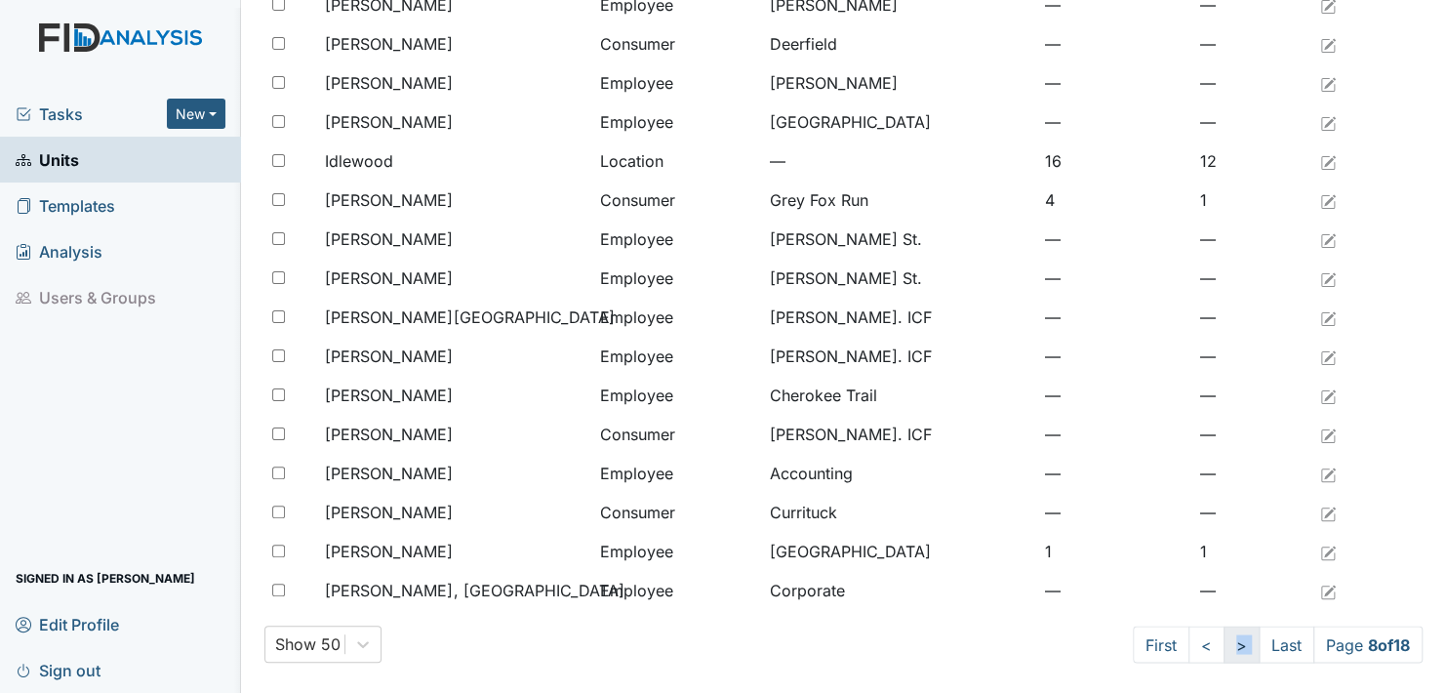
click at [1223, 642] on link ">" at bounding box center [1241, 643] width 36 height 37
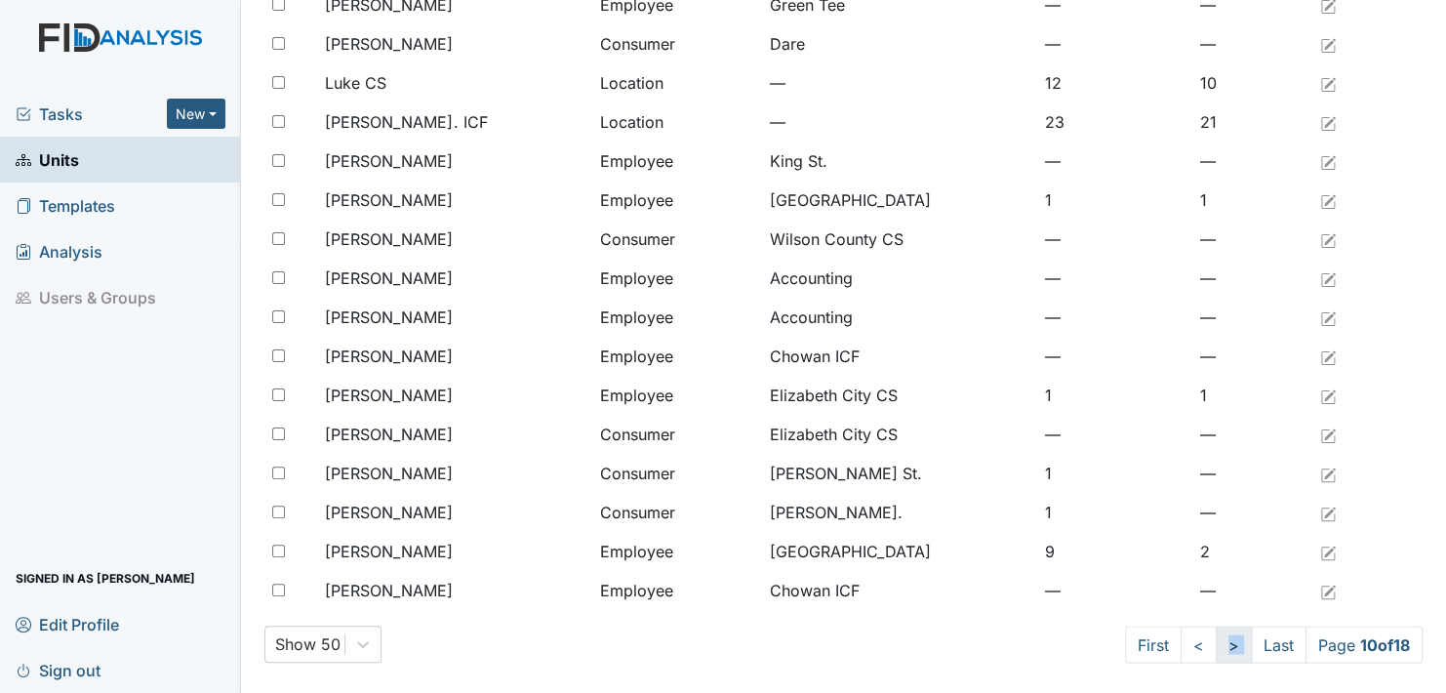
click at [1218, 642] on link ">" at bounding box center [1234, 643] width 36 height 37
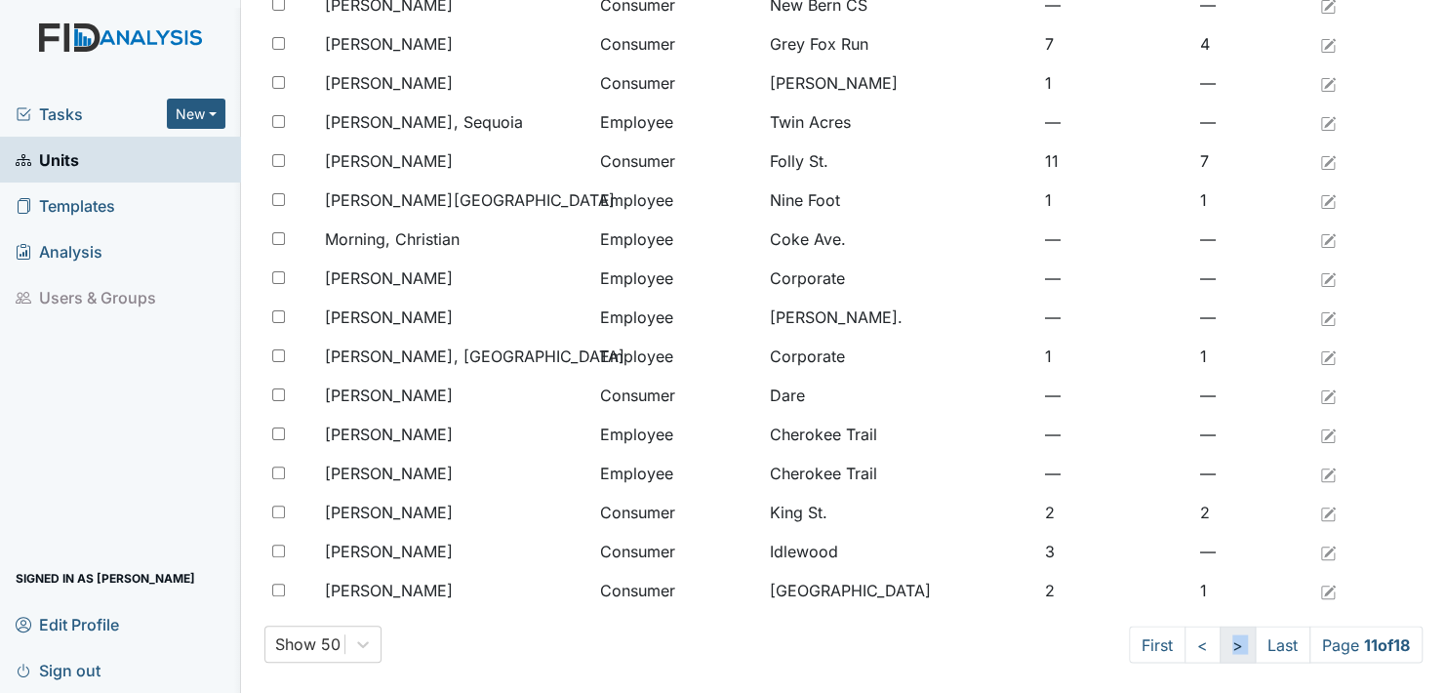
click at [1220, 642] on link ">" at bounding box center [1238, 643] width 36 height 37
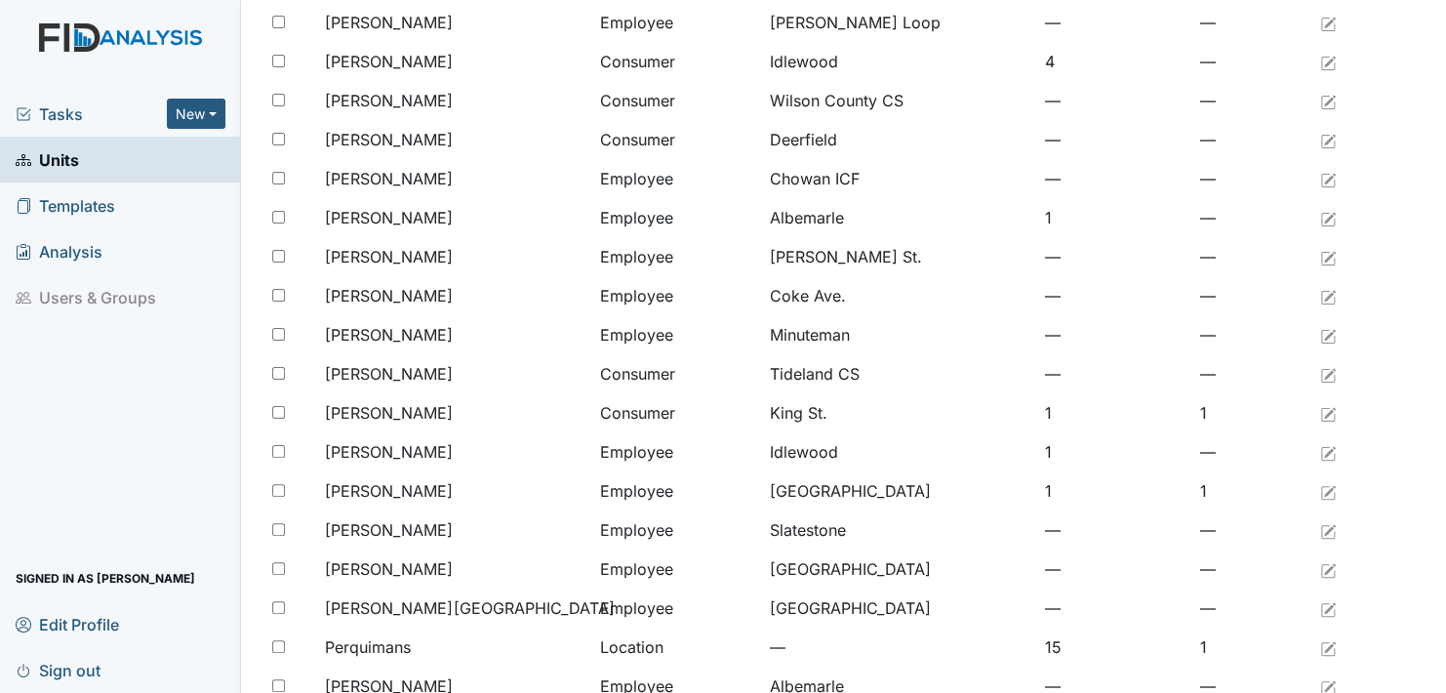
scroll to position [1496, 0]
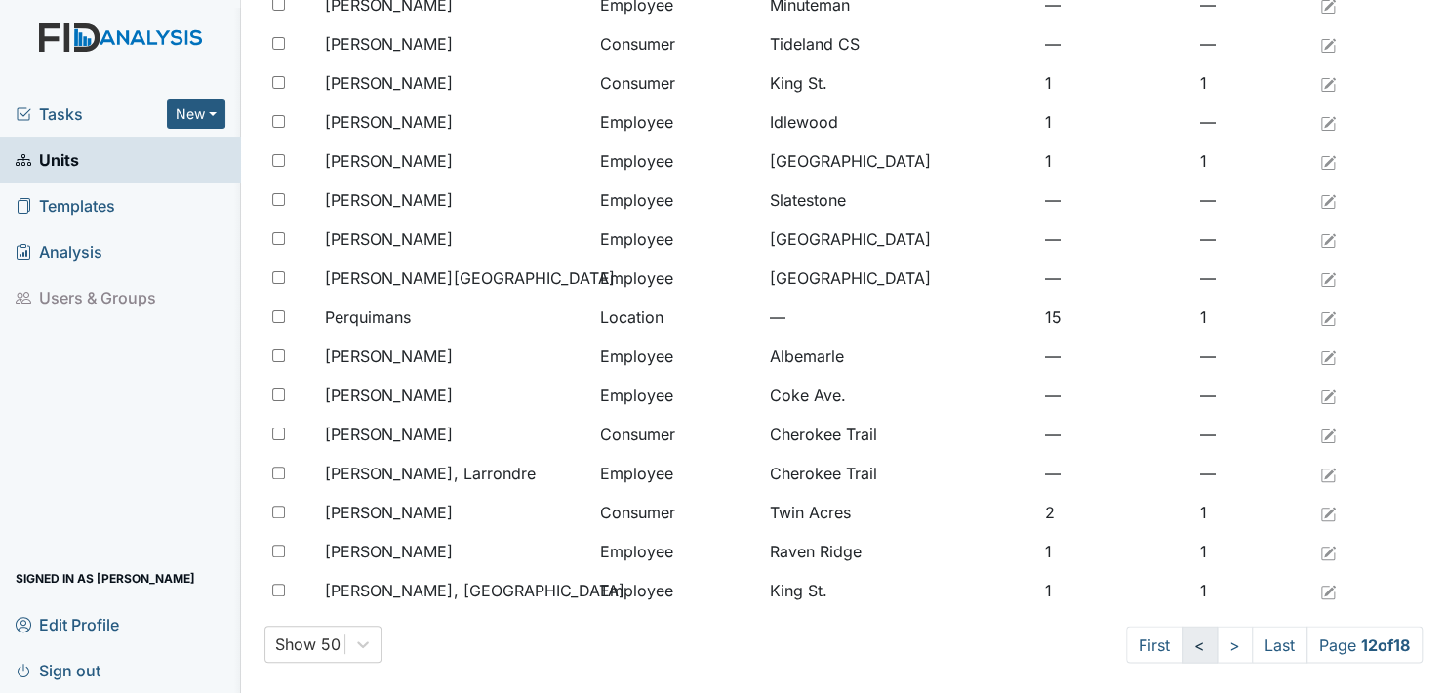
click at [1181, 646] on link "<" at bounding box center [1199, 643] width 36 height 37
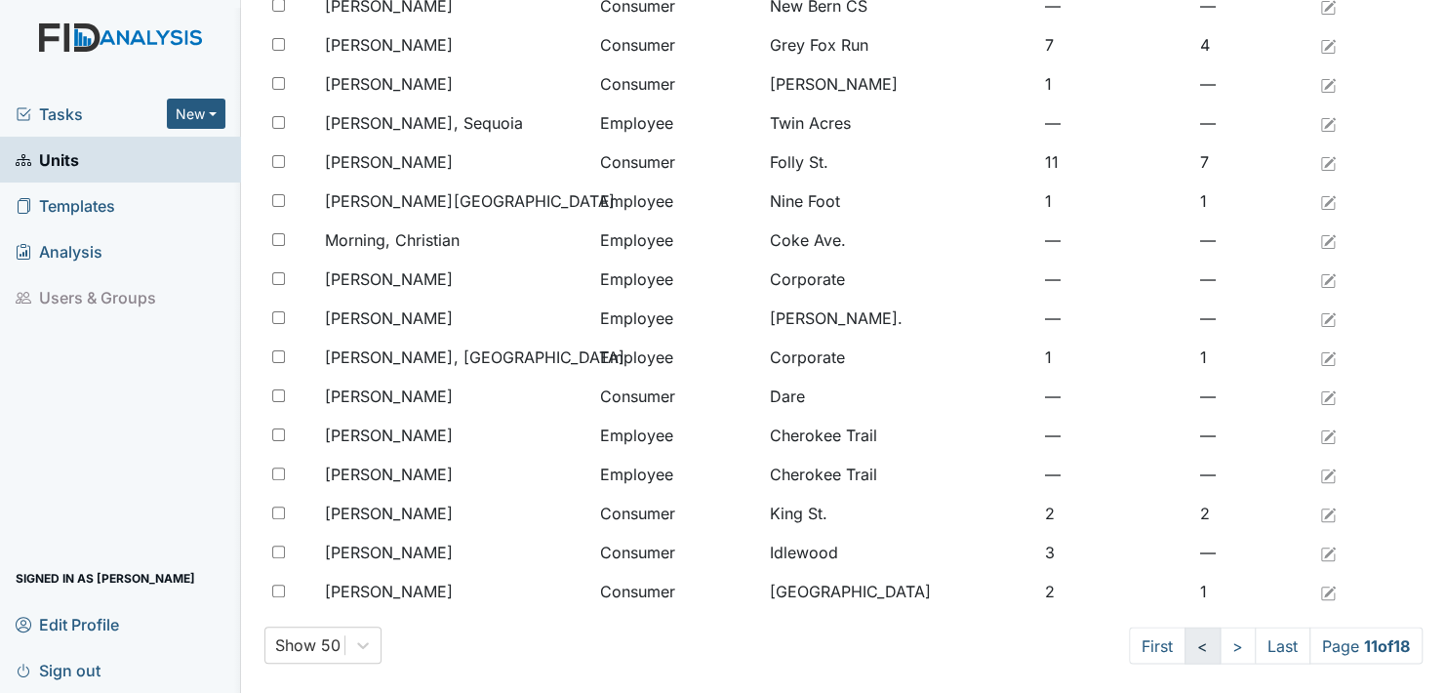
scroll to position [1496, 0]
click at [1184, 642] on link "<" at bounding box center [1202, 643] width 36 height 37
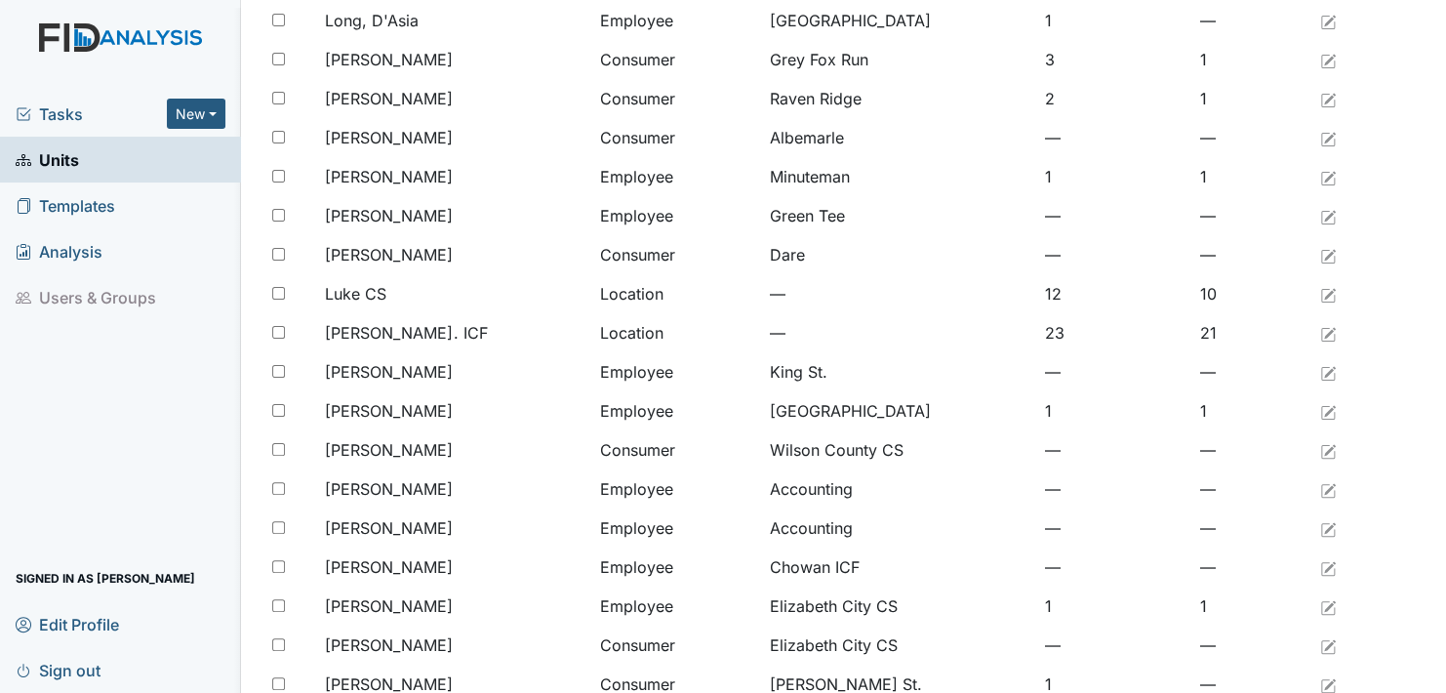
scroll to position [1496, 0]
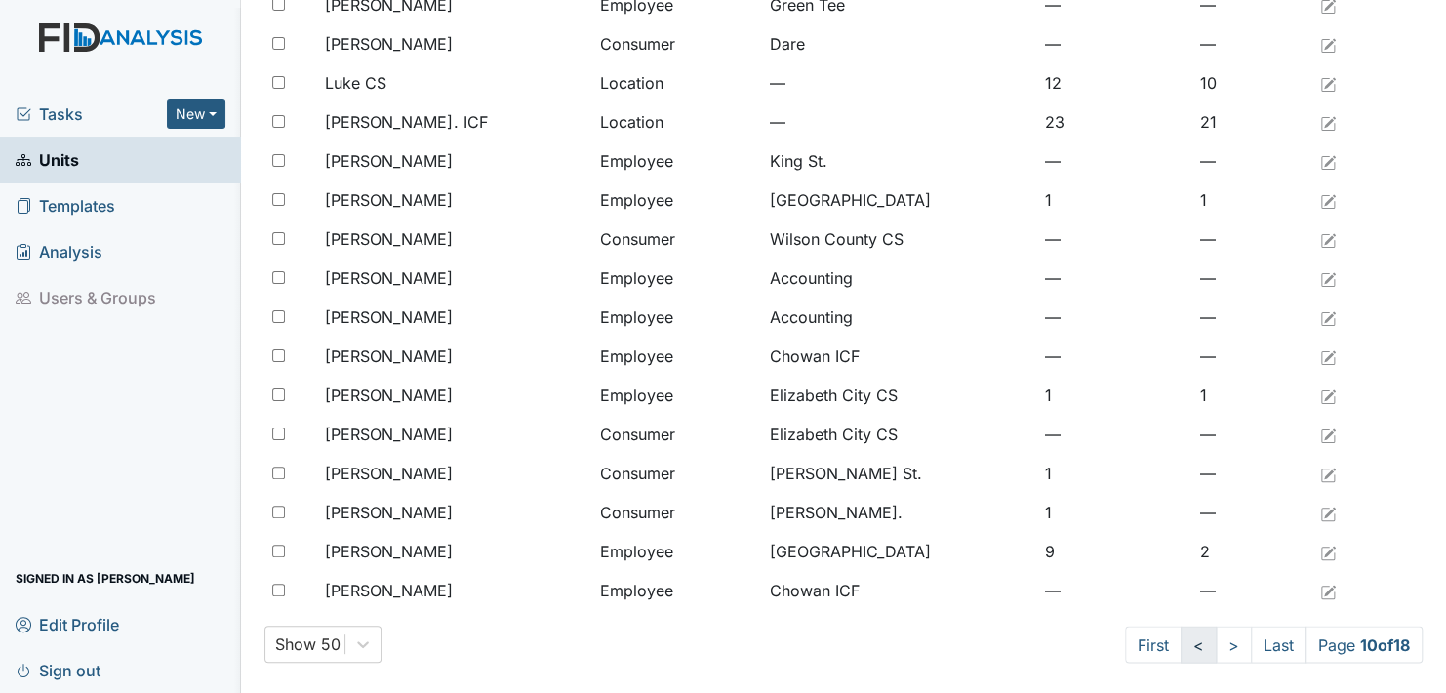
click at [1180, 642] on link "<" at bounding box center [1198, 643] width 36 height 37
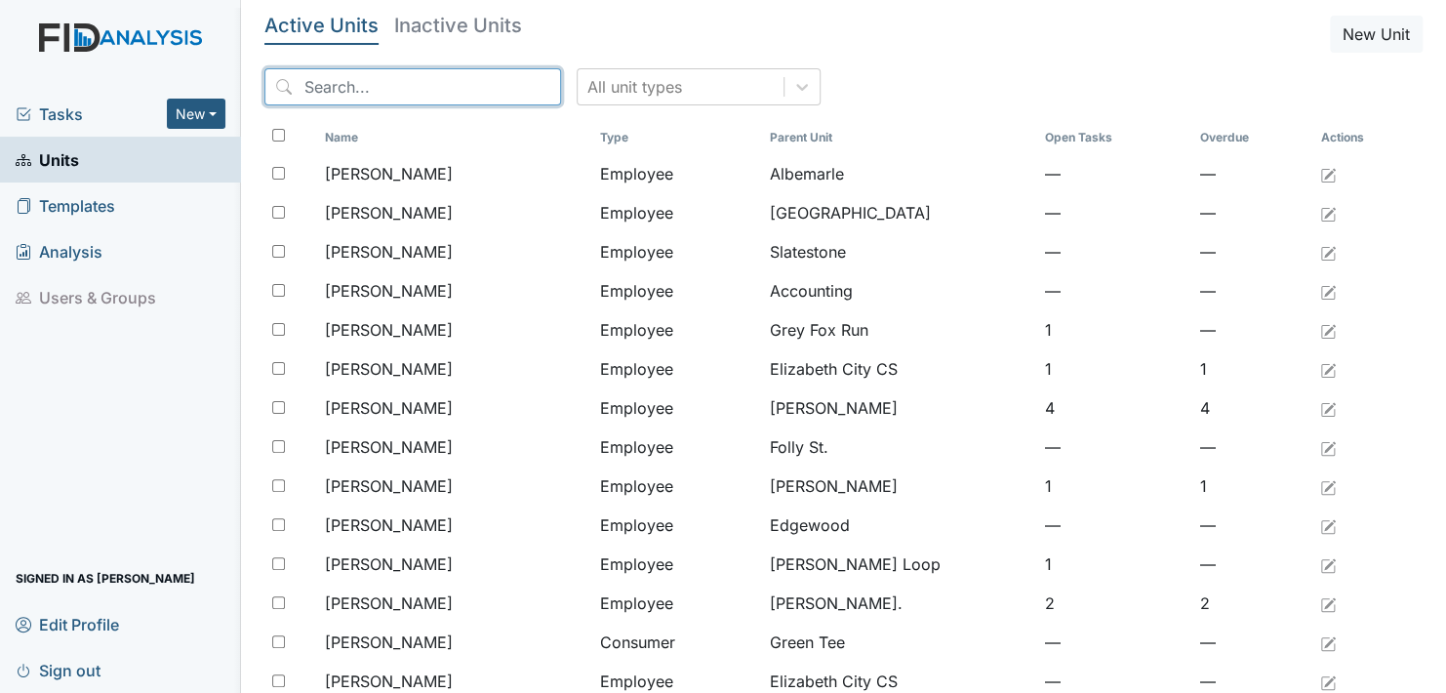
click at [387, 90] on input "search" at bounding box center [412, 86] width 297 height 37
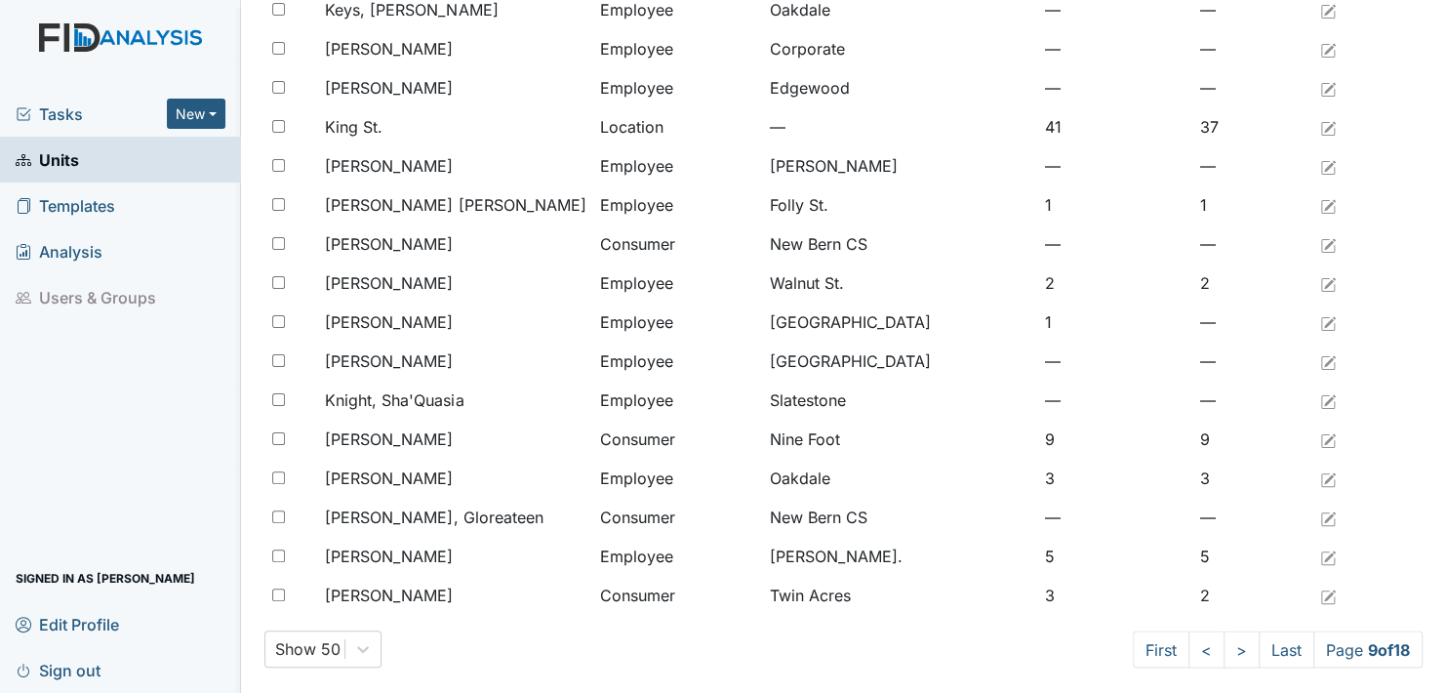
scroll to position [1496, 0]
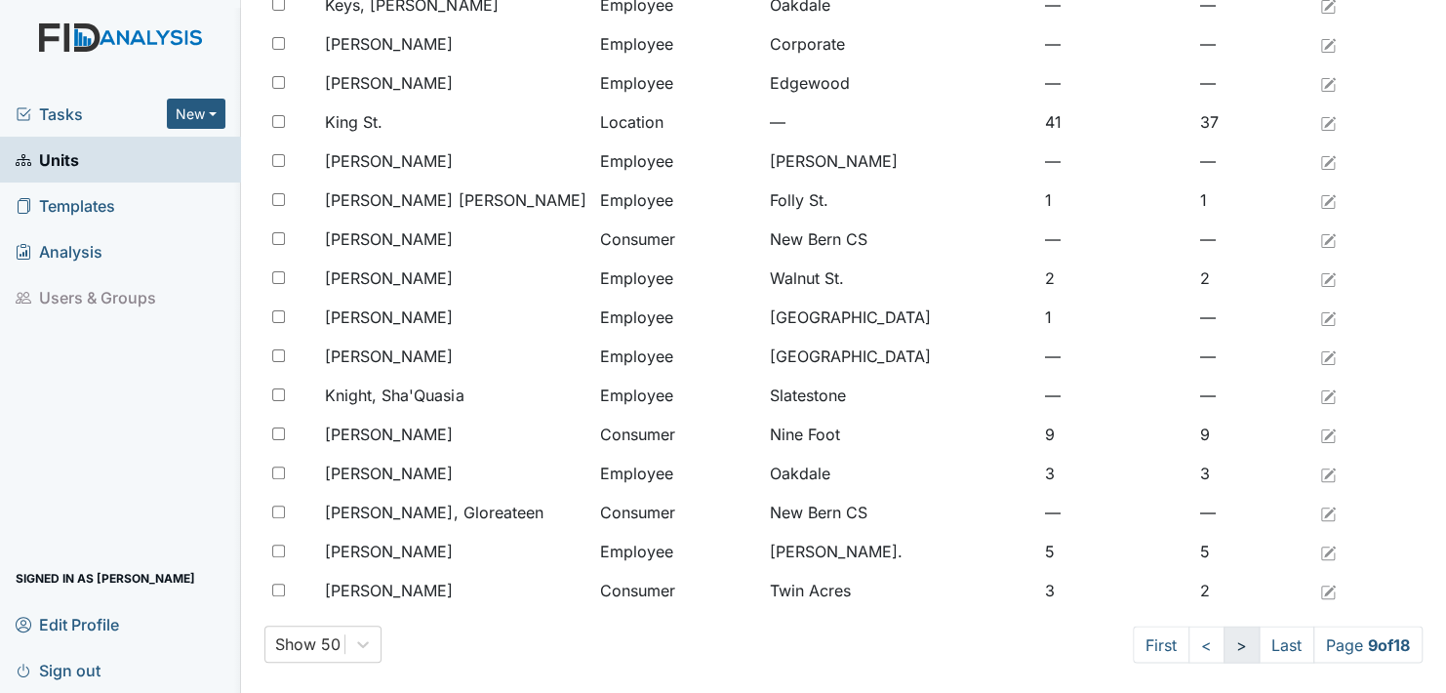
click at [1223, 643] on link ">" at bounding box center [1241, 643] width 36 height 37
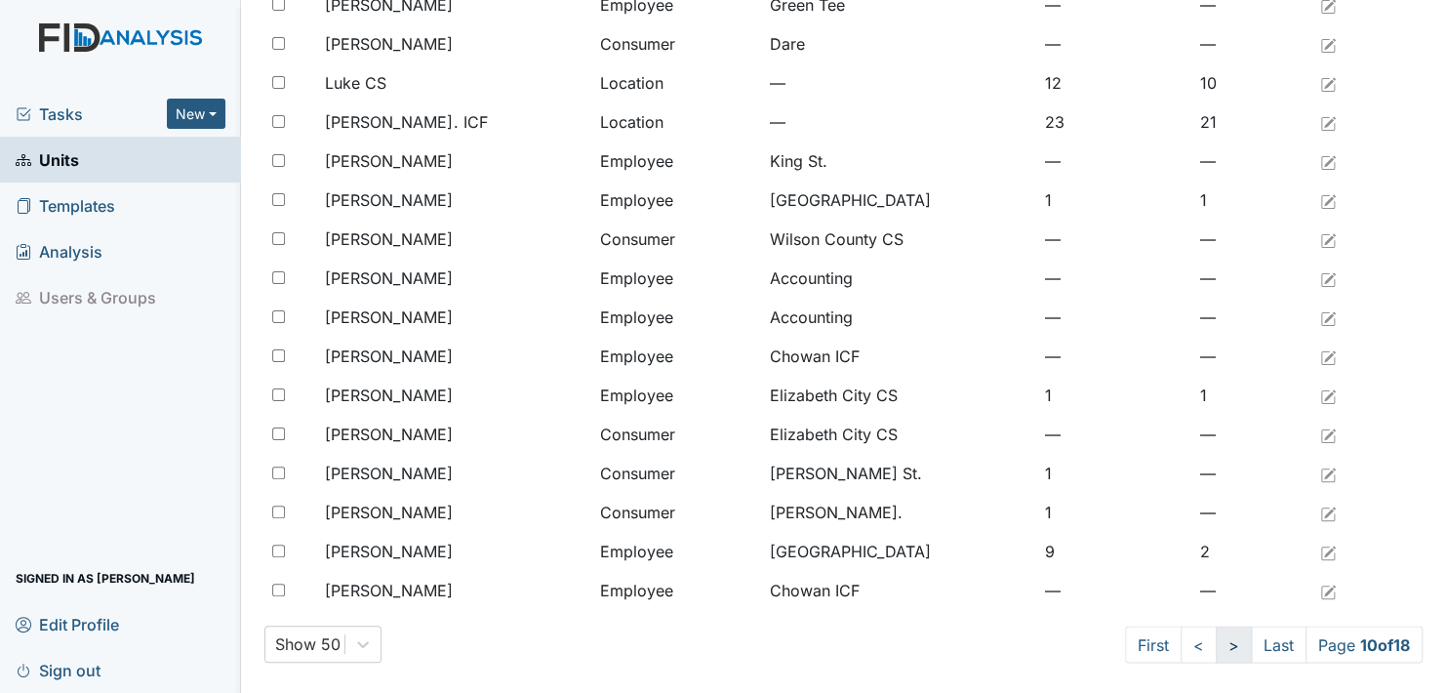
click at [1217, 643] on link ">" at bounding box center [1234, 643] width 36 height 37
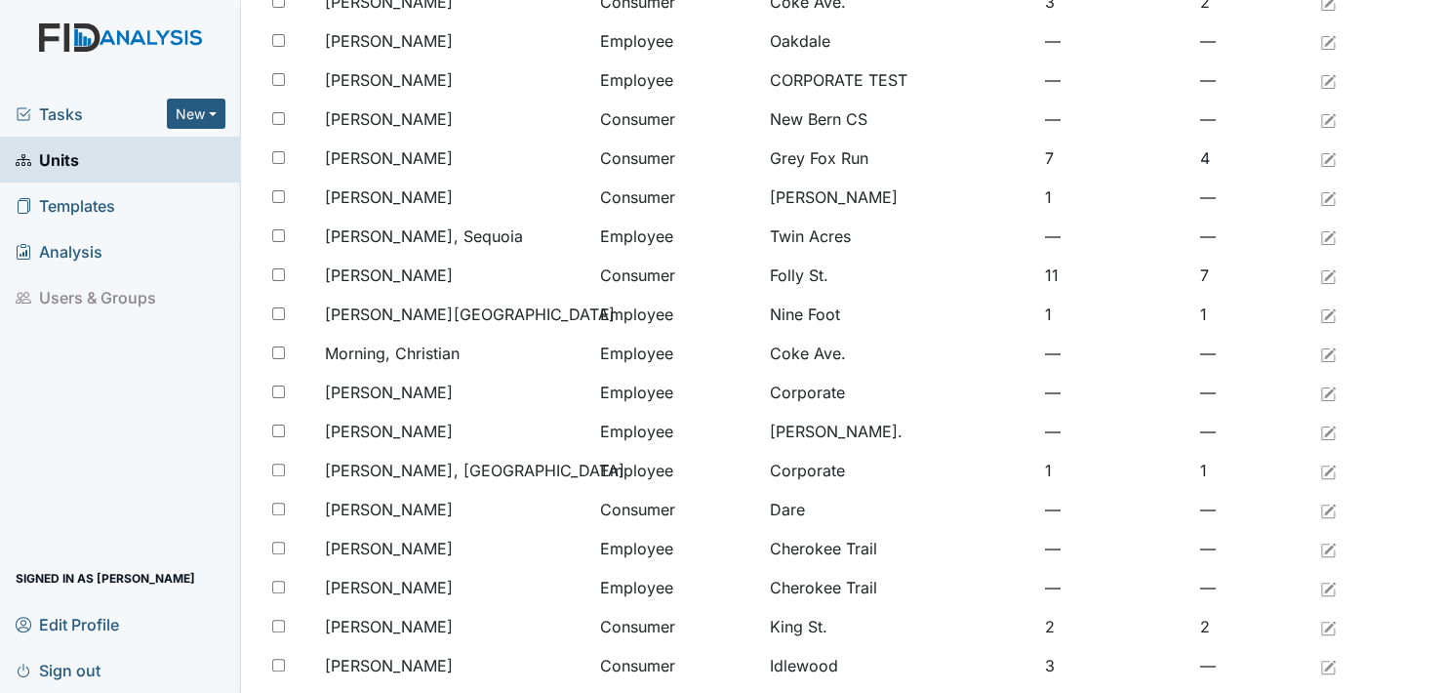
scroll to position [1496, 0]
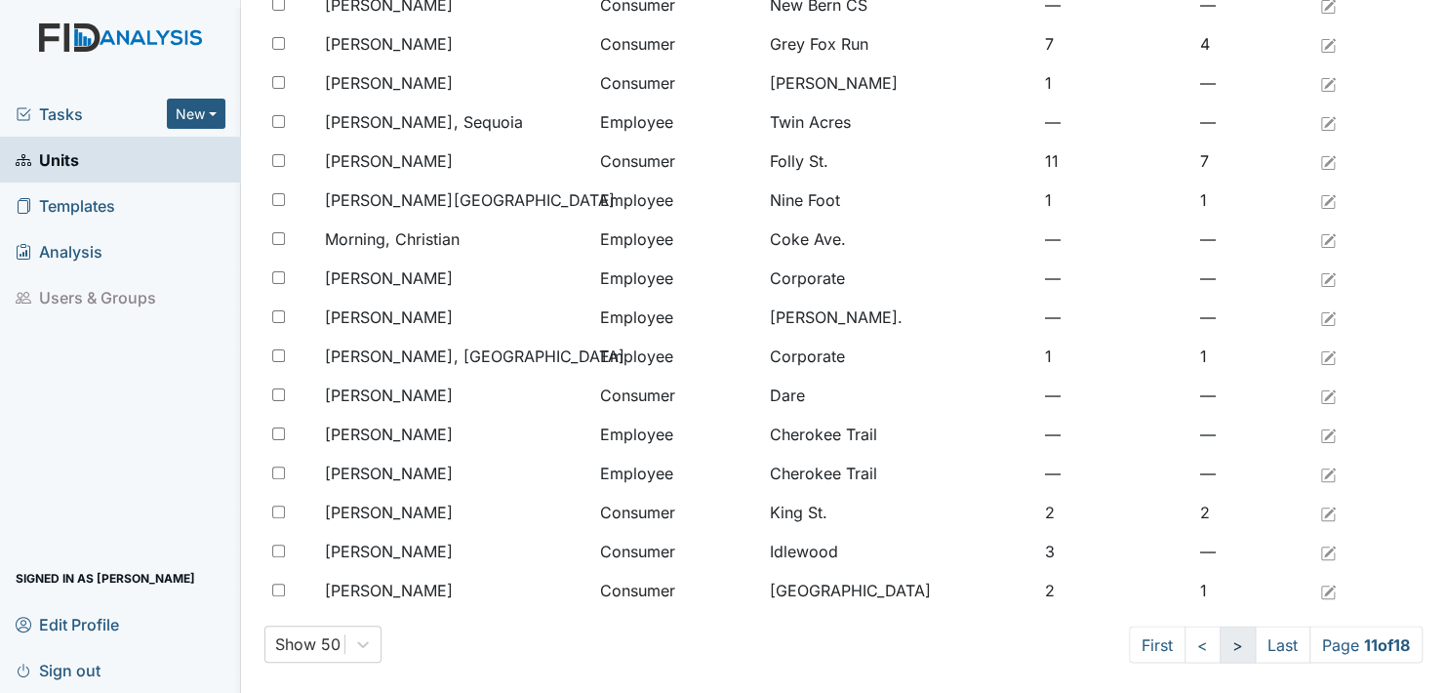
click at [1220, 643] on link ">" at bounding box center [1238, 643] width 36 height 37
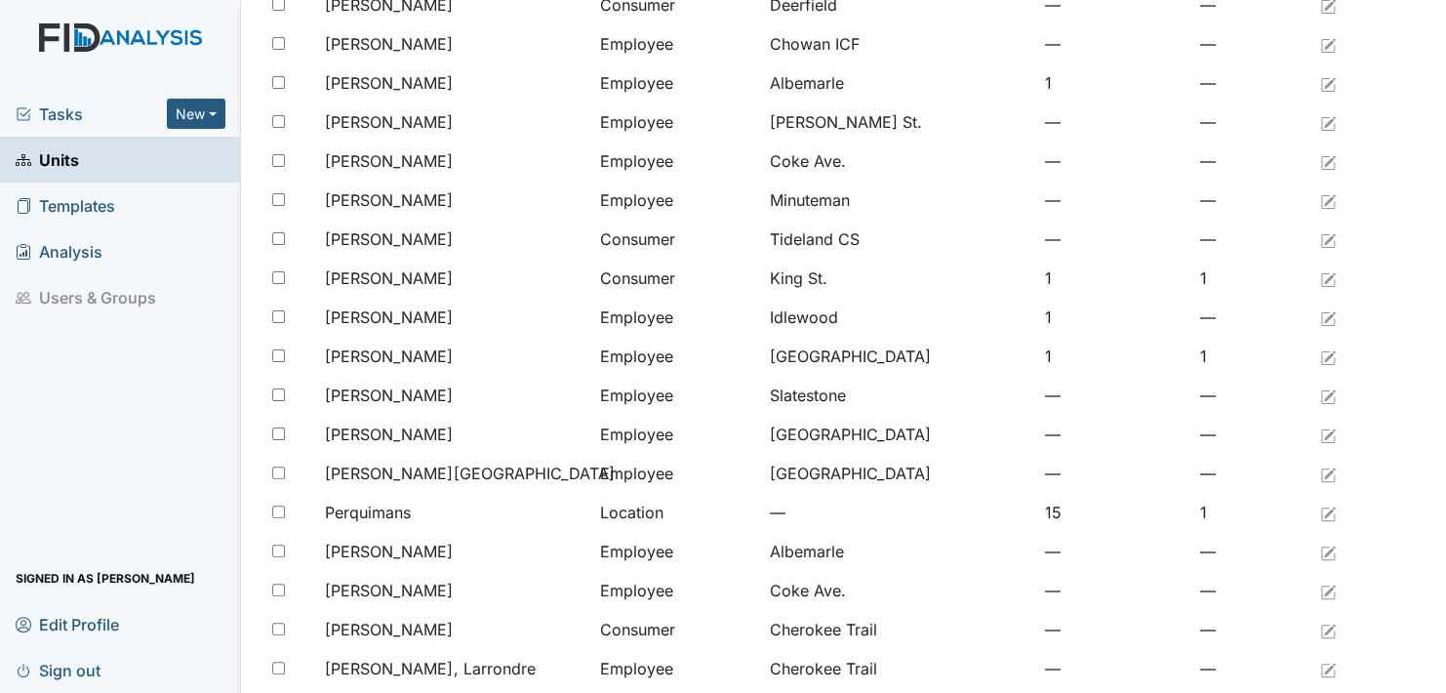
scroll to position [1496, 0]
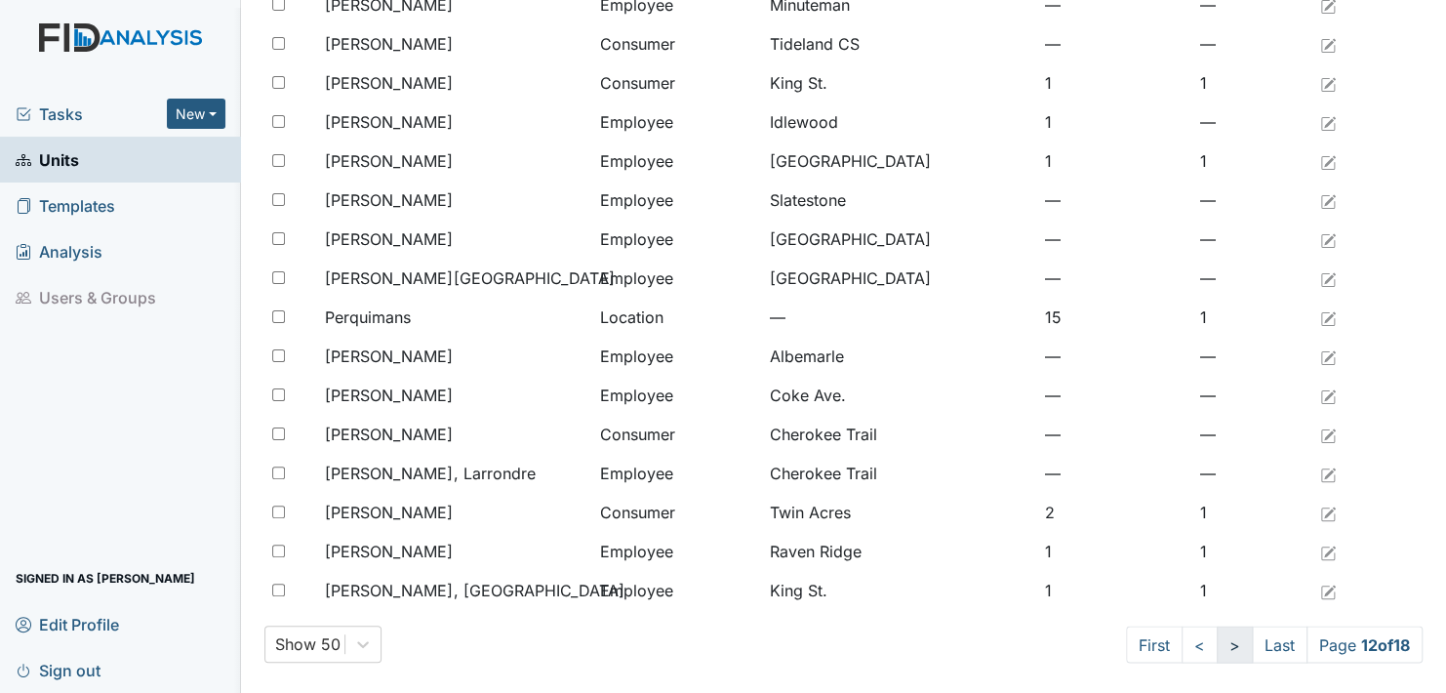
click at [1217, 643] on link ">" at bounding box center [1235, 643] width 36 height 37
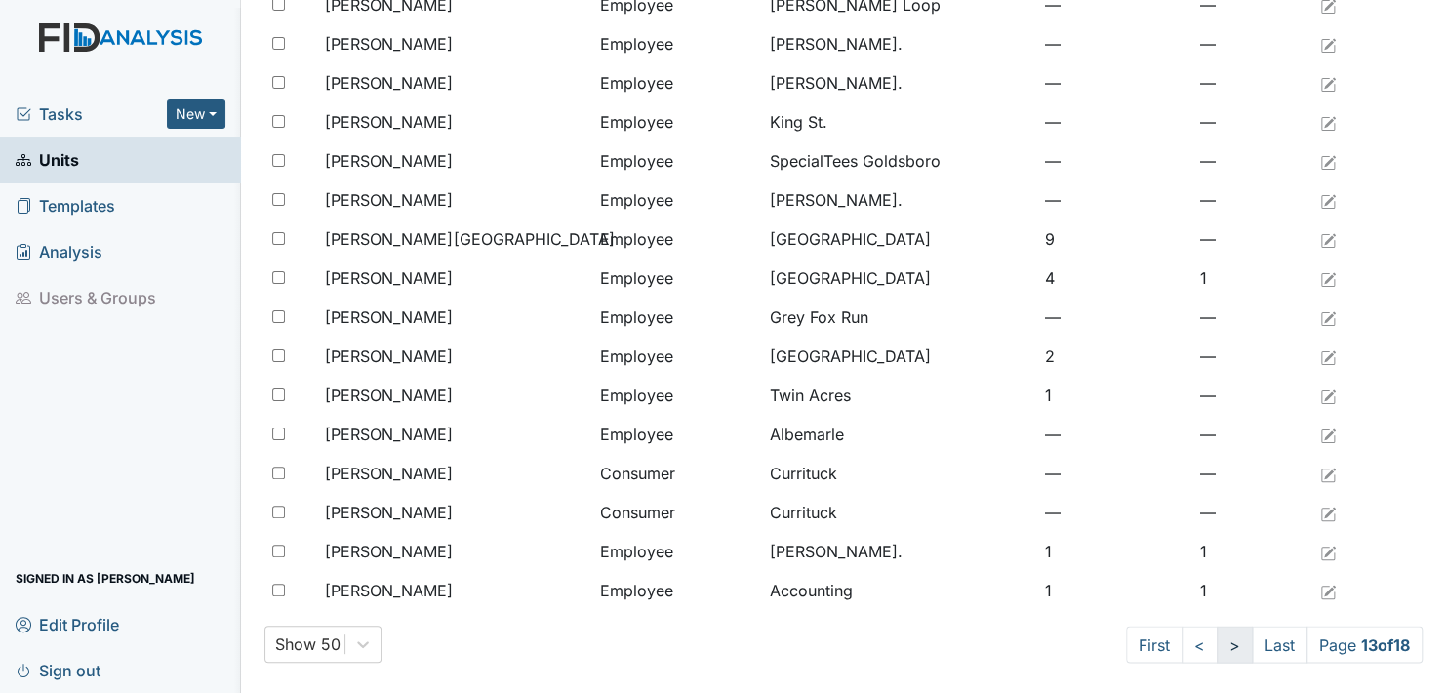
click at [1217, 643] on link ">" at bounding box center [1235, 643] width 36 height 37
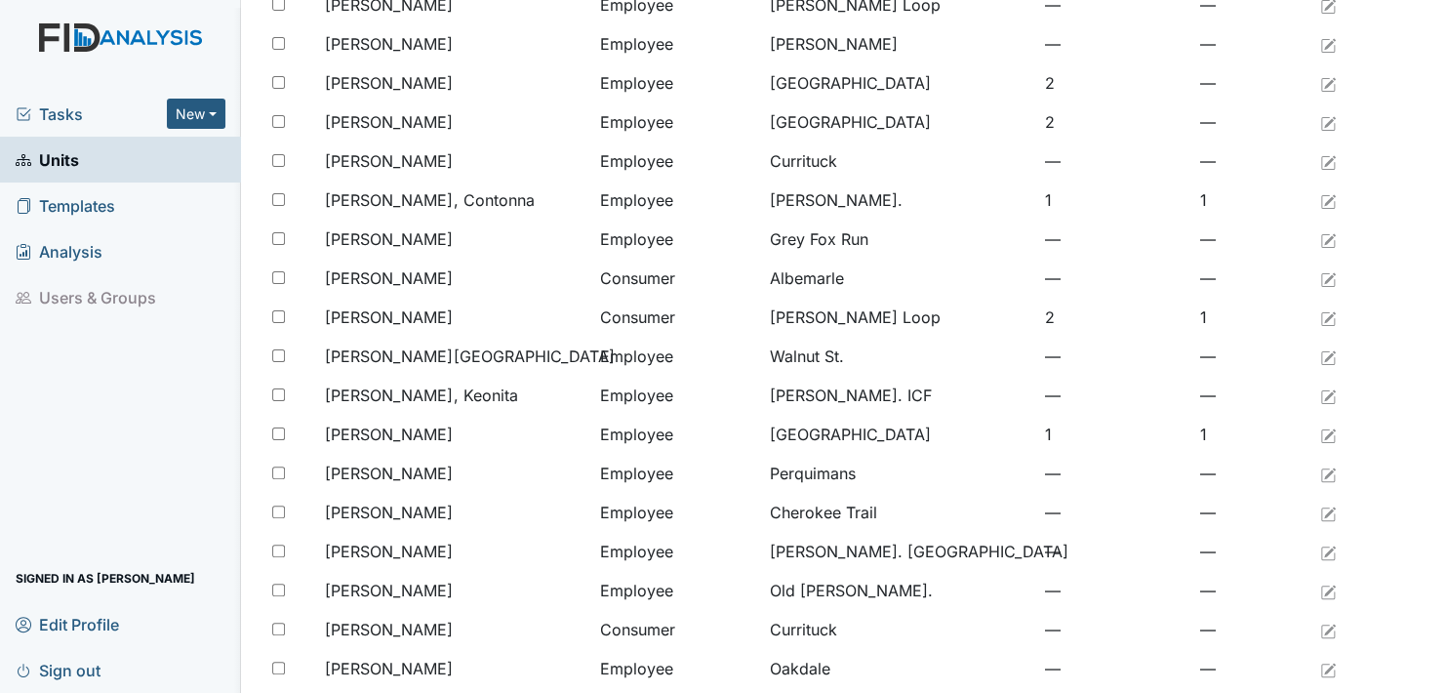
scroll to position [1496, 0]
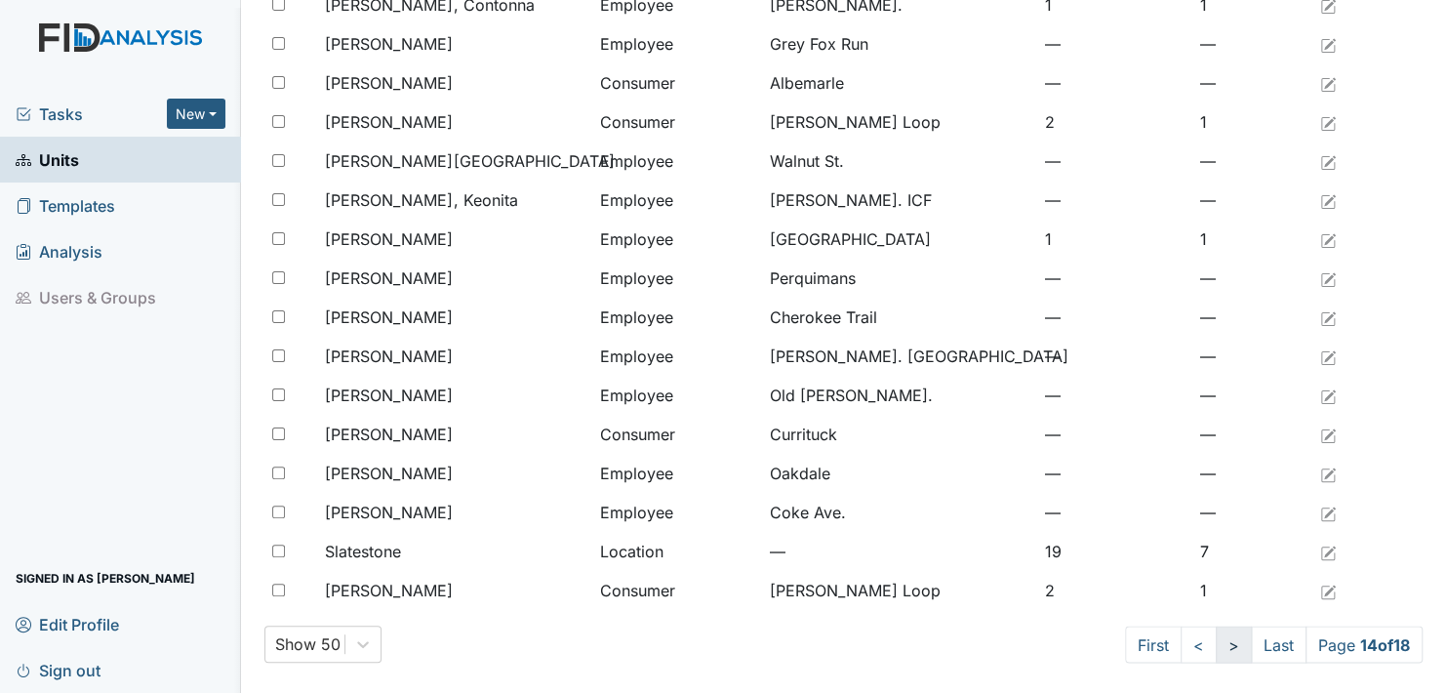
click at [1216, 643] on link ">" at bounding box center [1234, 643] width 36 height 37
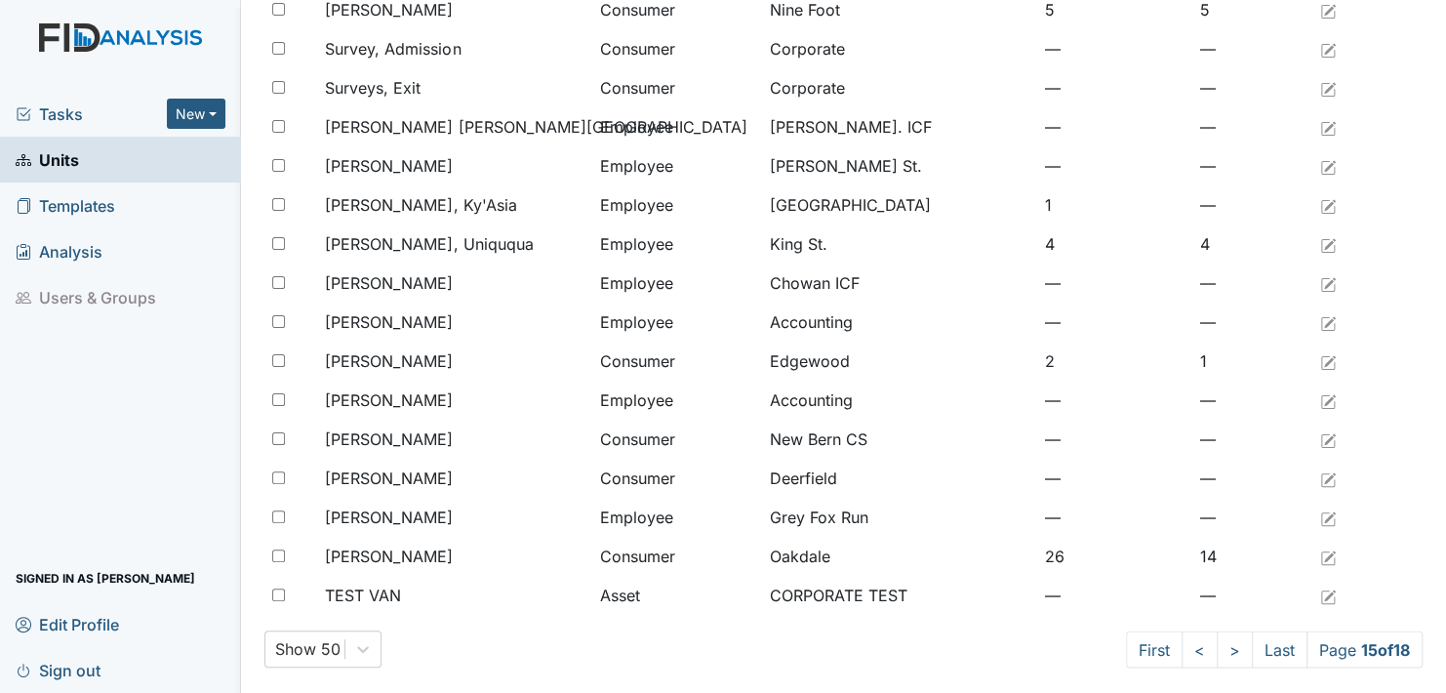
scroll to position [1496, 0]
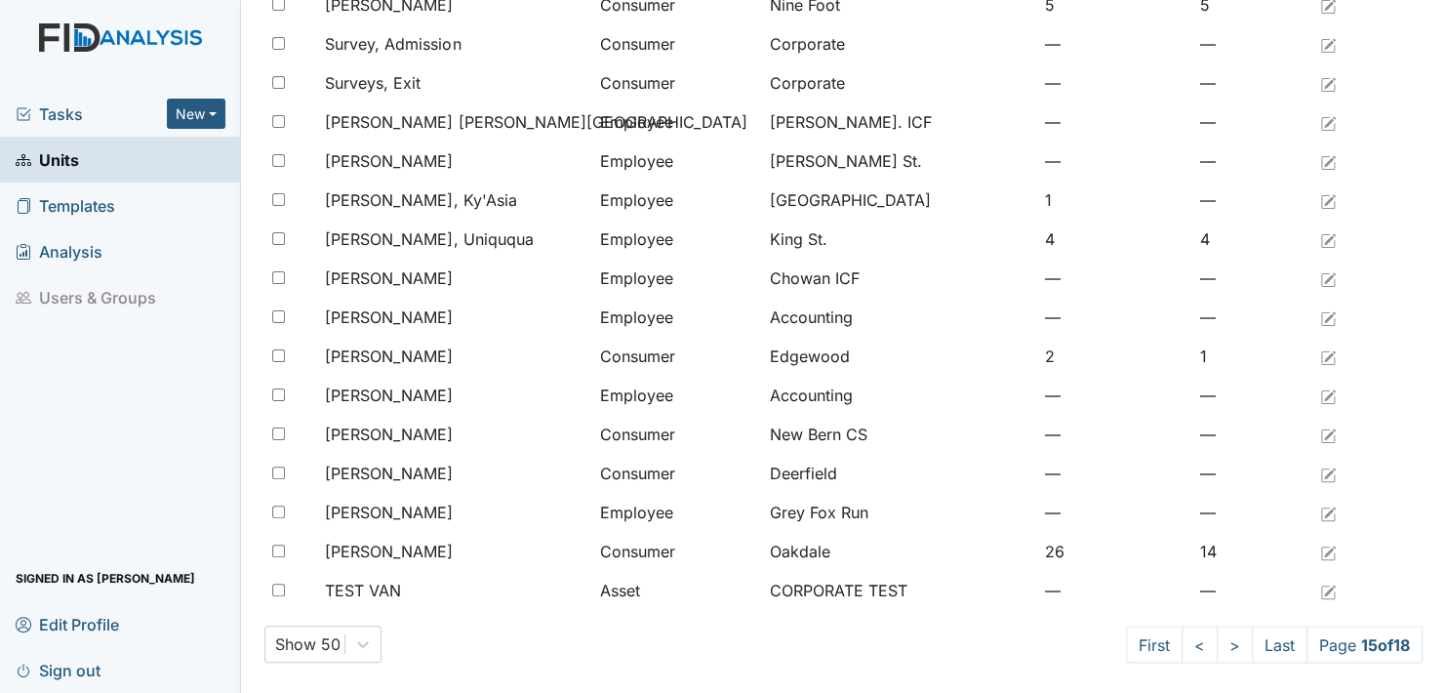
click at [48, 159] on span "Units" at bounding box center [47, 159] width 63 height 30
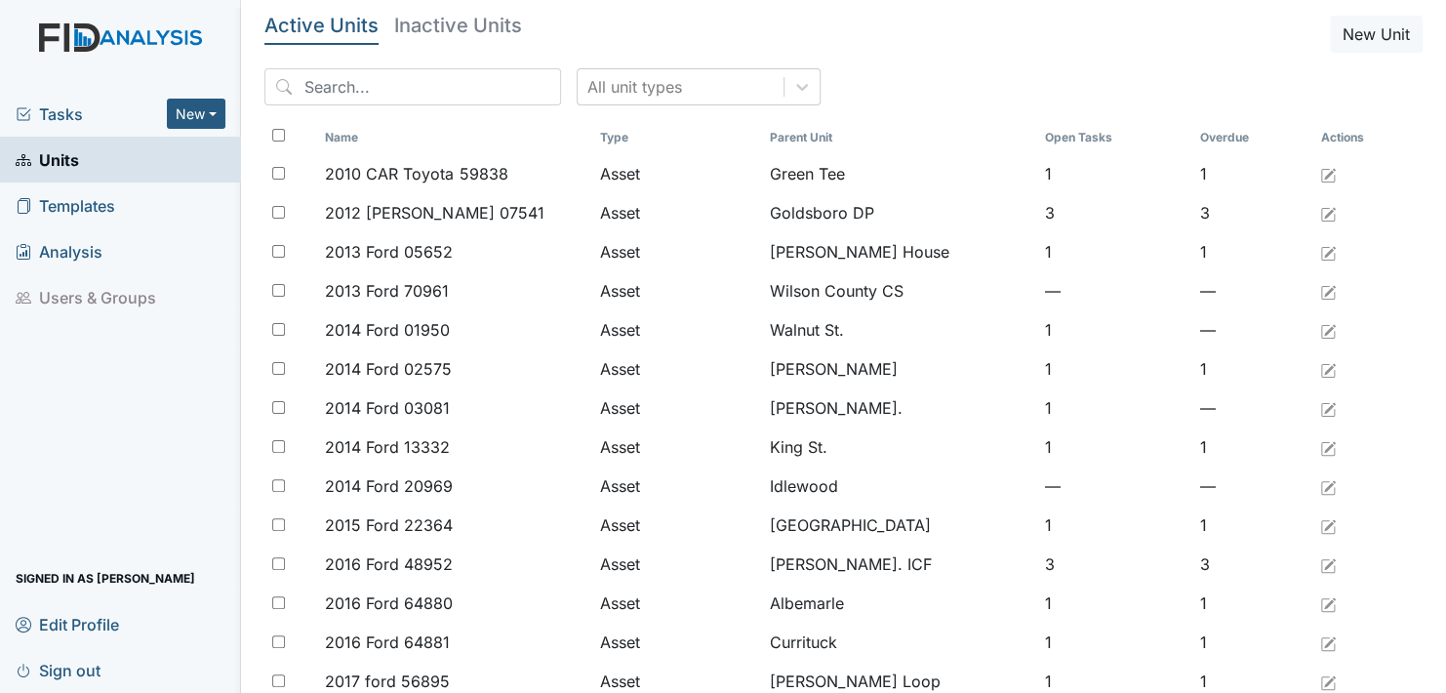
click at [52, 111] on span "Tasks" at bounding box center [91, 113] width 151 height 23
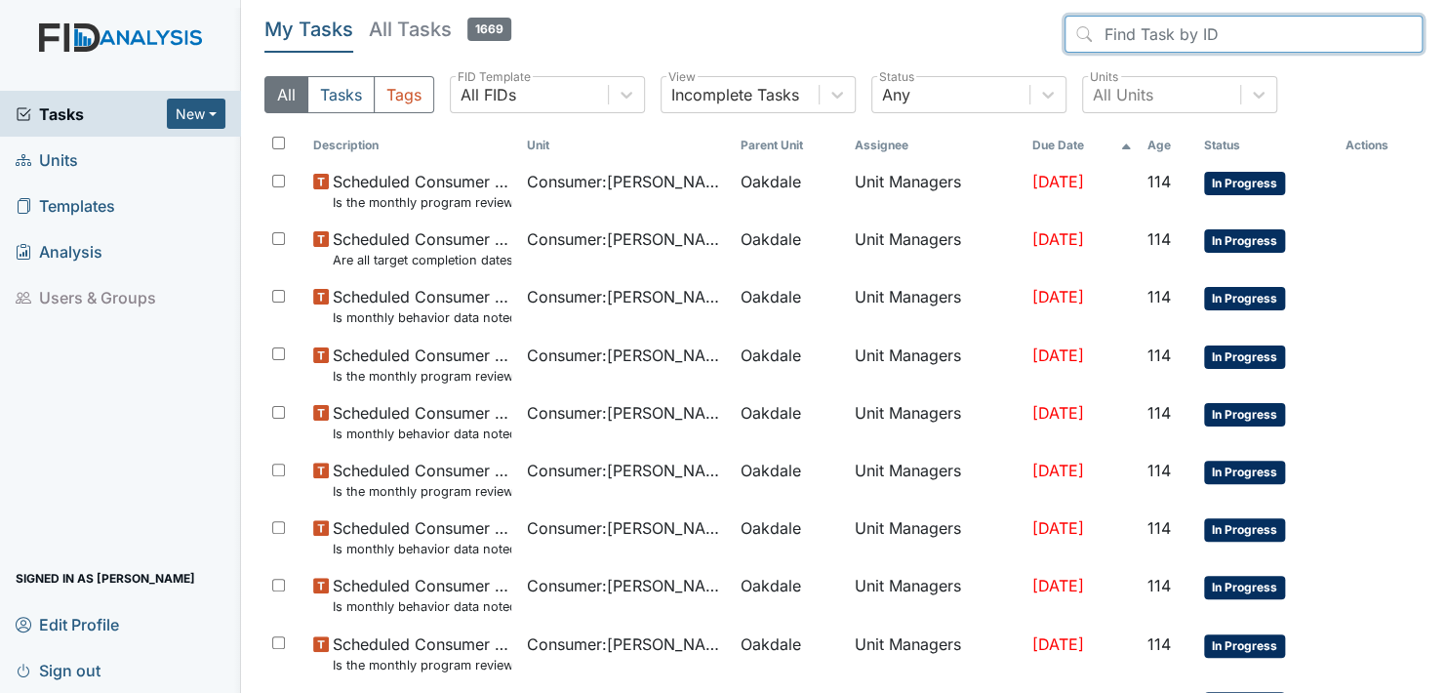
click at [1233, 37] on input "search" at bounding box center [1243, 34] width 358 height 37
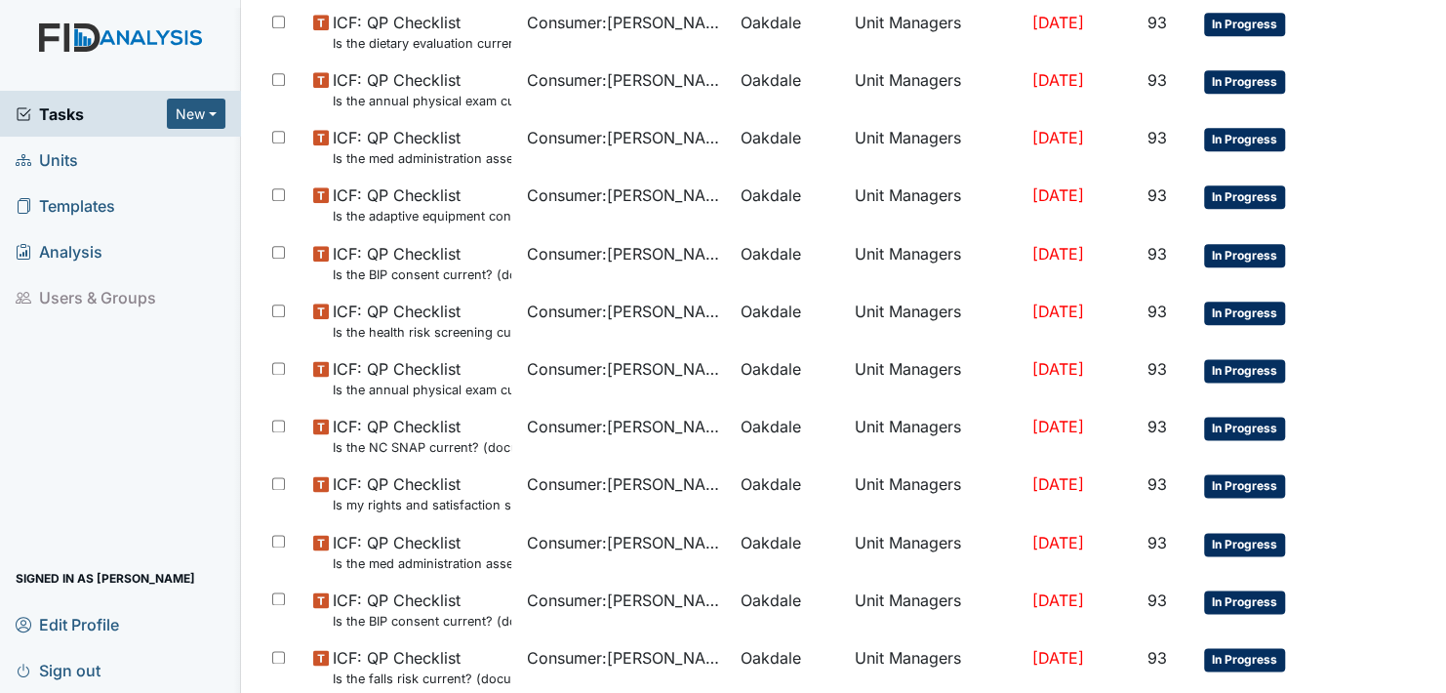
scroll to position [1285, 0]
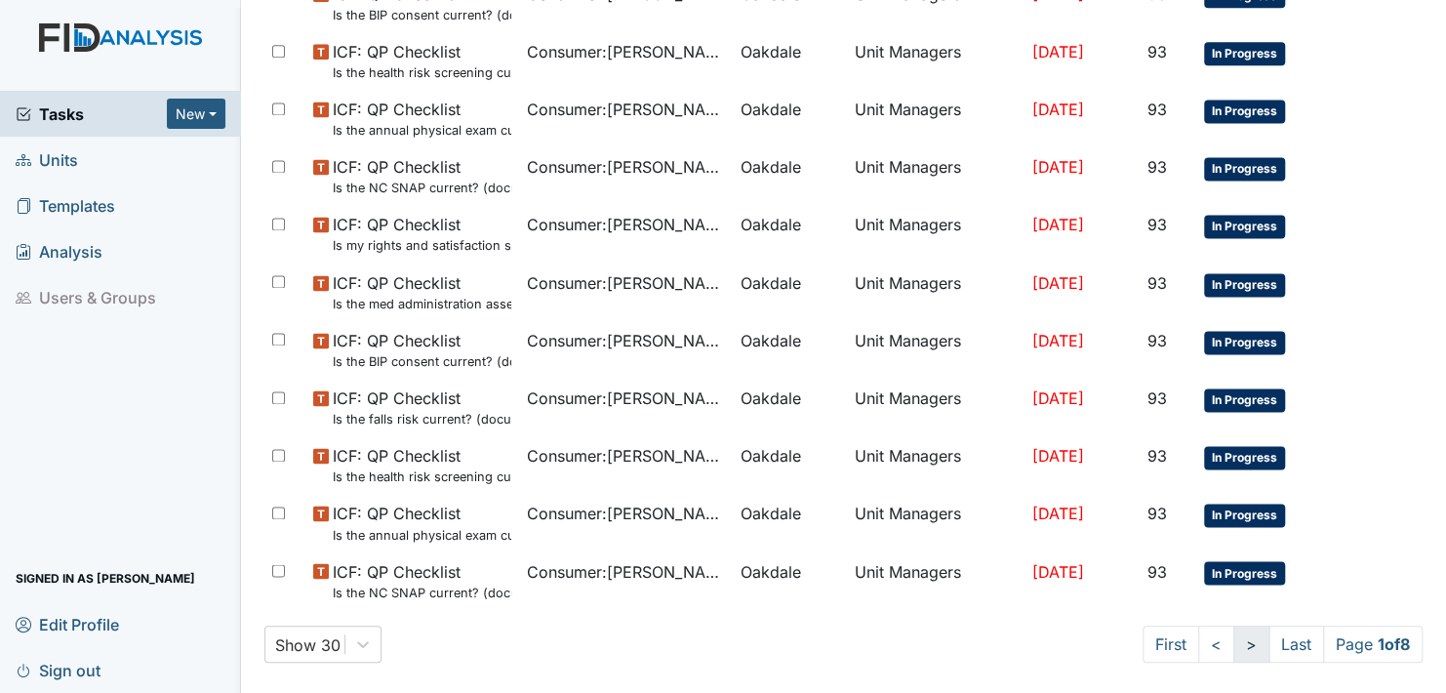
click at [1233, 646] on link ">" at bounding box center [1251, 643] width 36 height 37
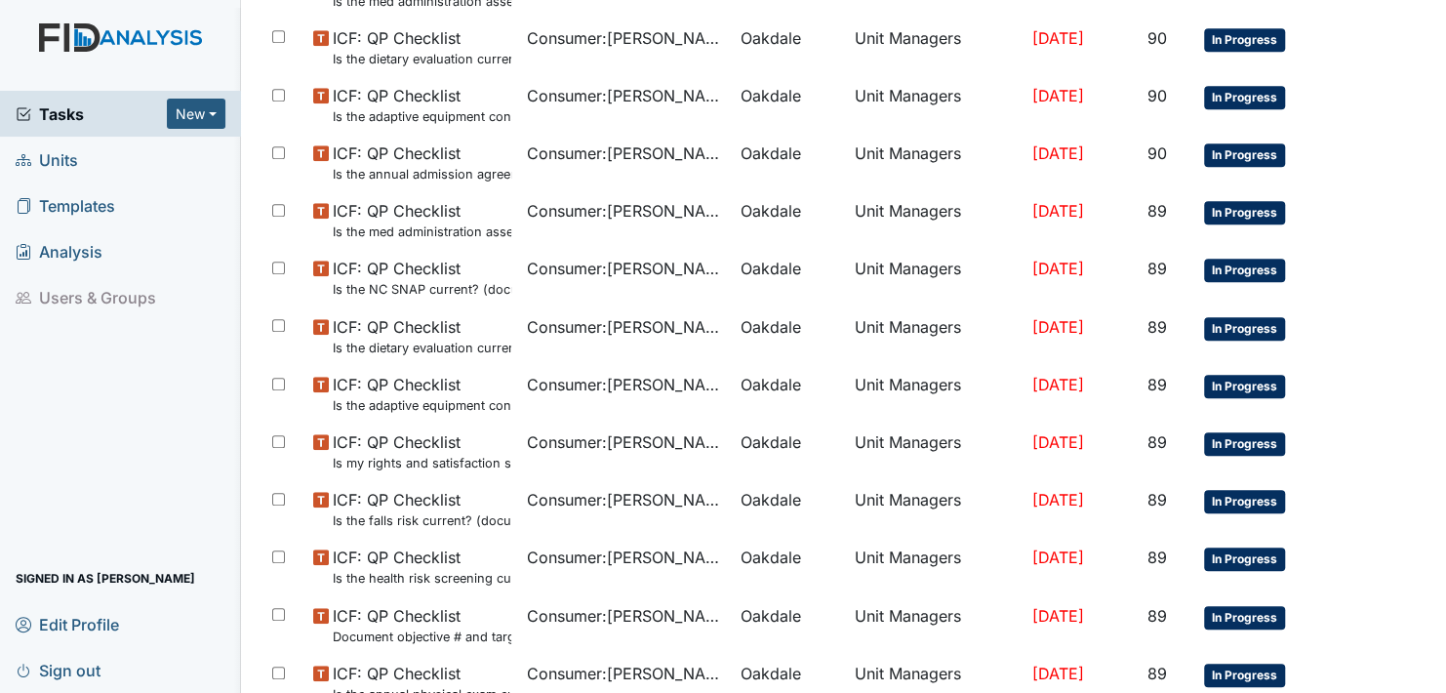
scroll to position [1285, 0]
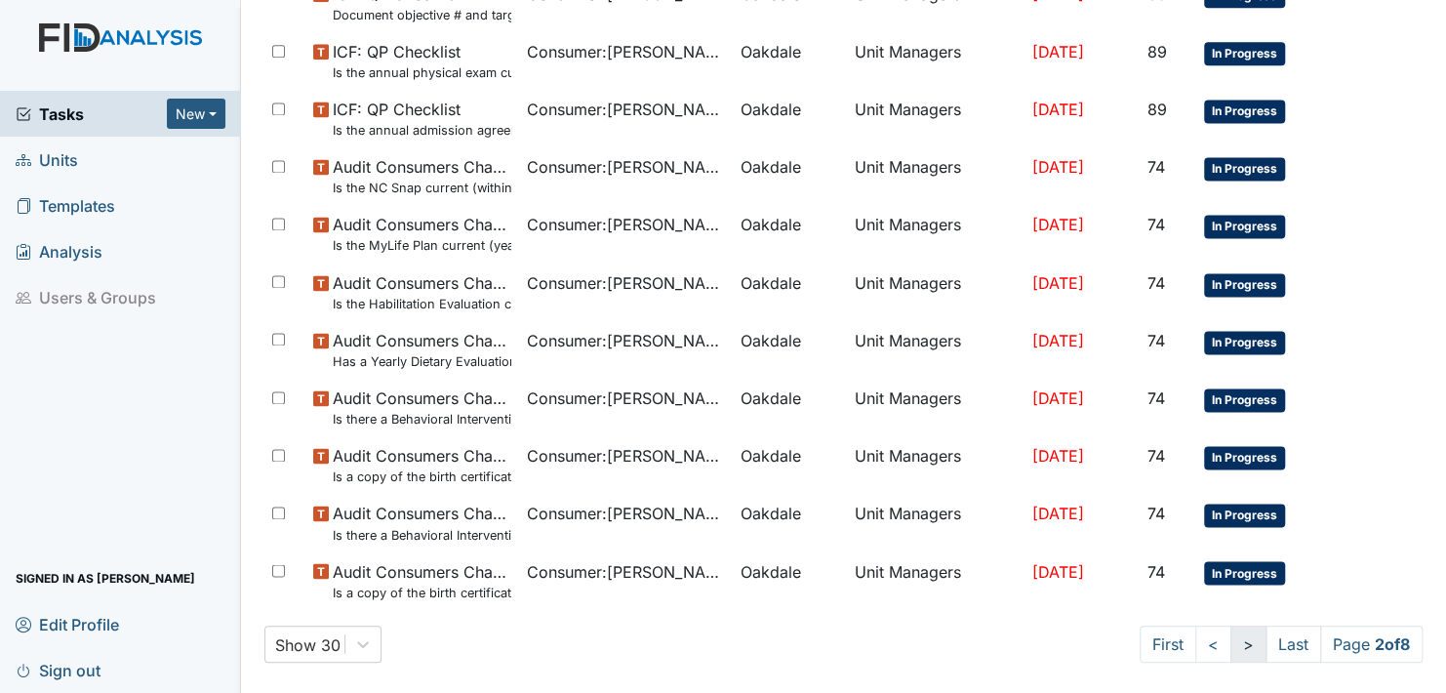
click at [1230, 646] on link ">" at bounding box center [1248, 643] width 36 height 37
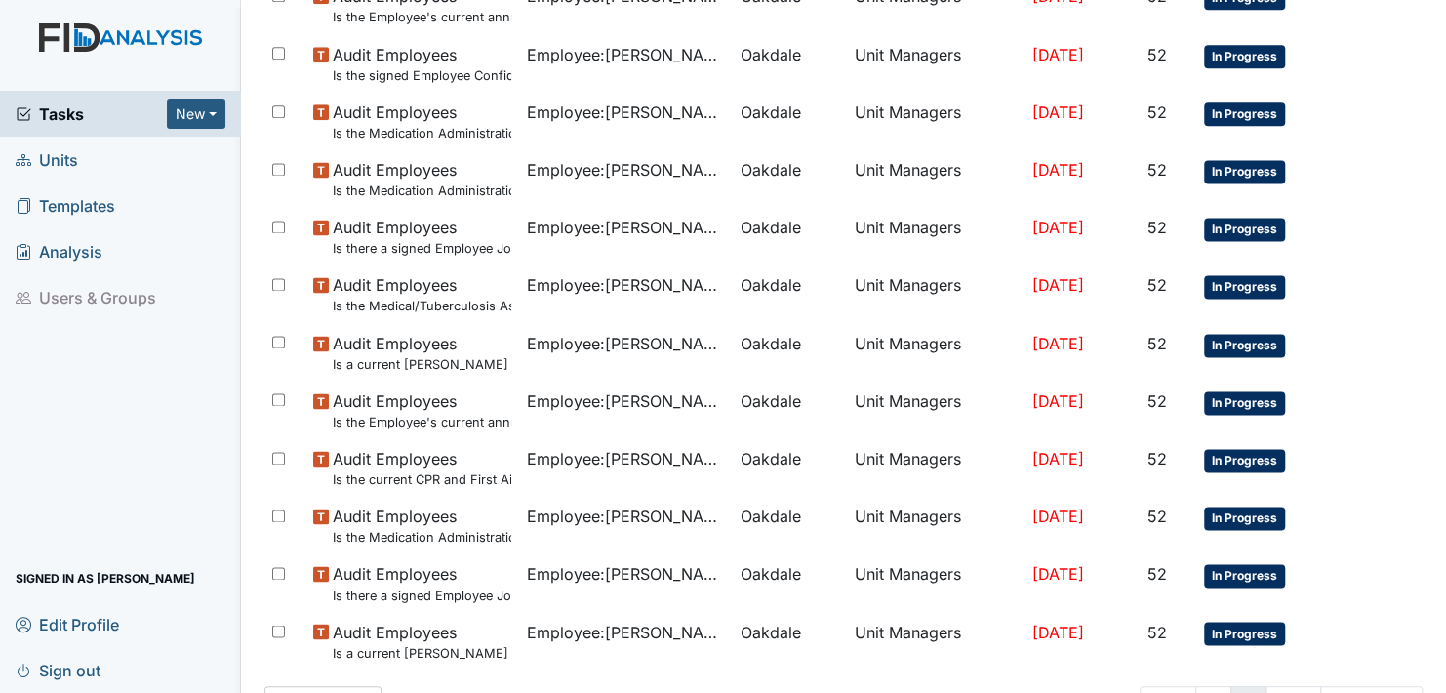
scroll to position [1285, 0]
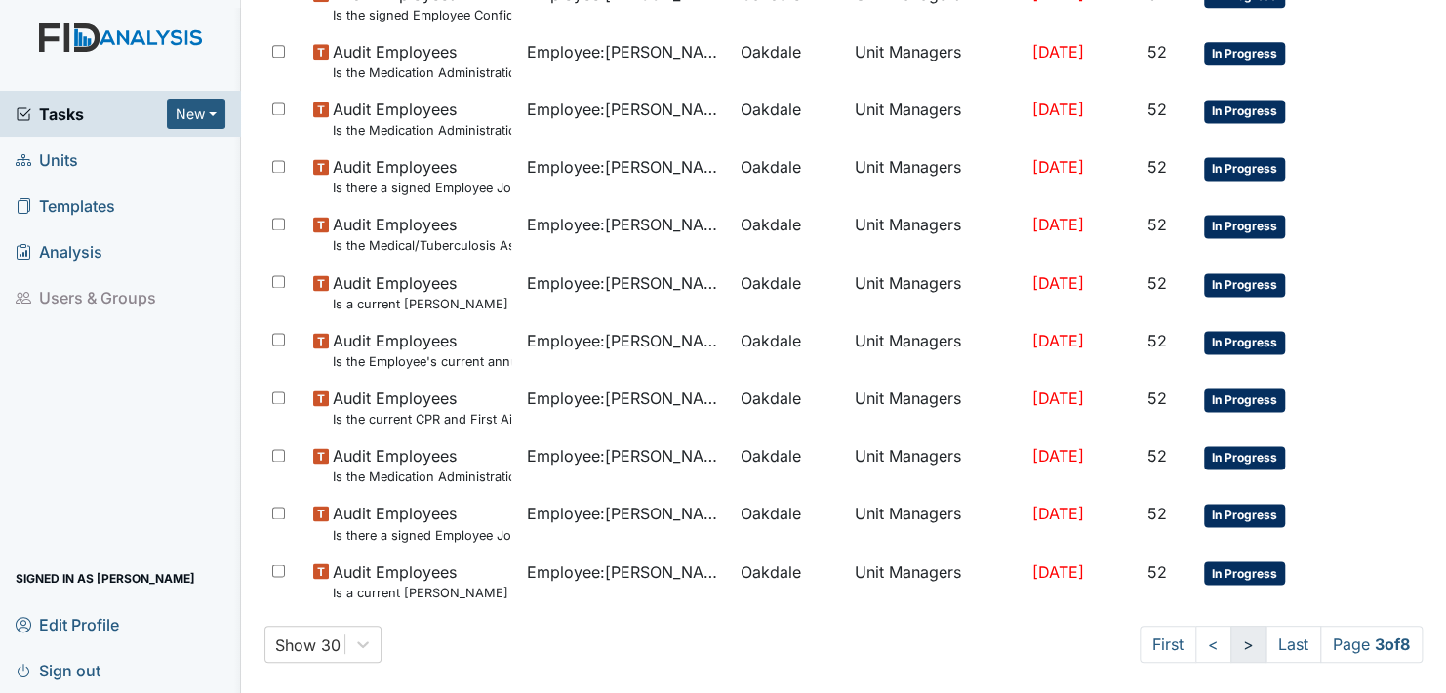
click at [1230, 646] on link ">" at bounding box center [1248, 643] width 36 height 37
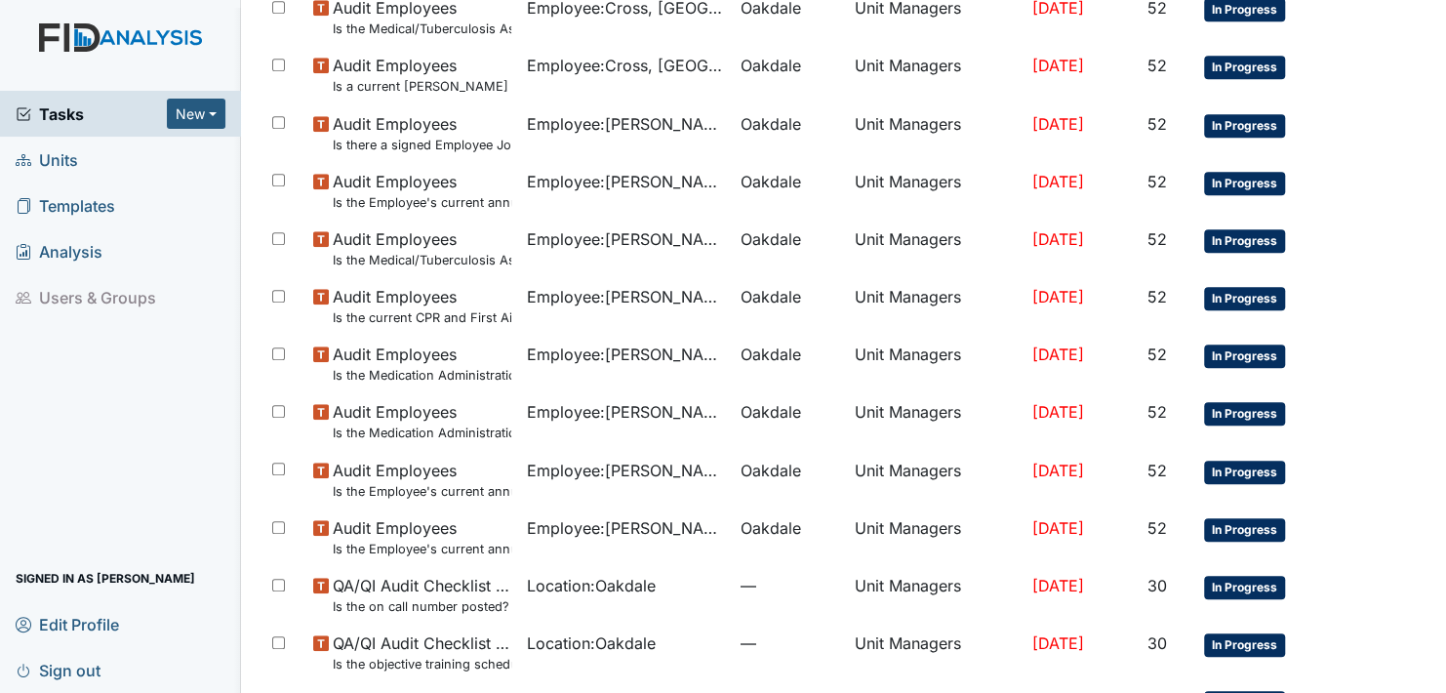
scroll to position [1285, 0]
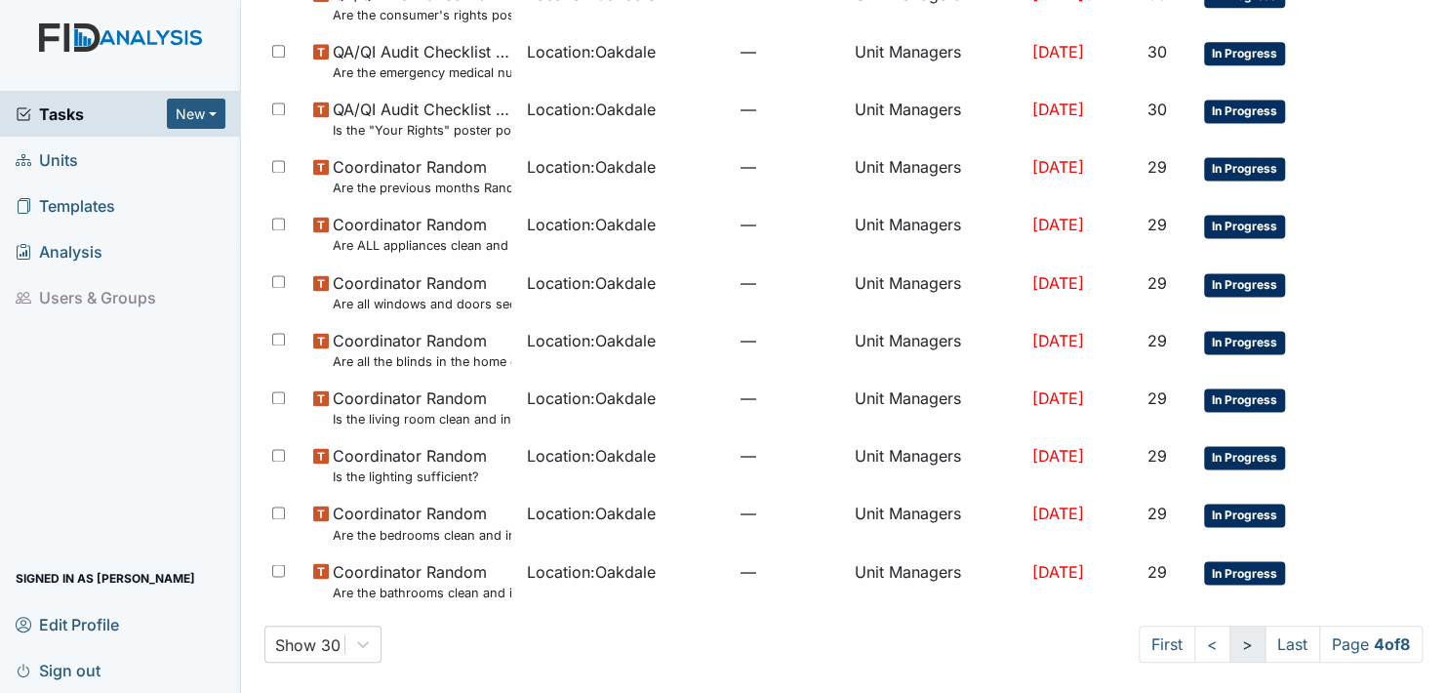
click at [1229, 646] on link ">" at bounding box center [1247, 643] width 36 height 37
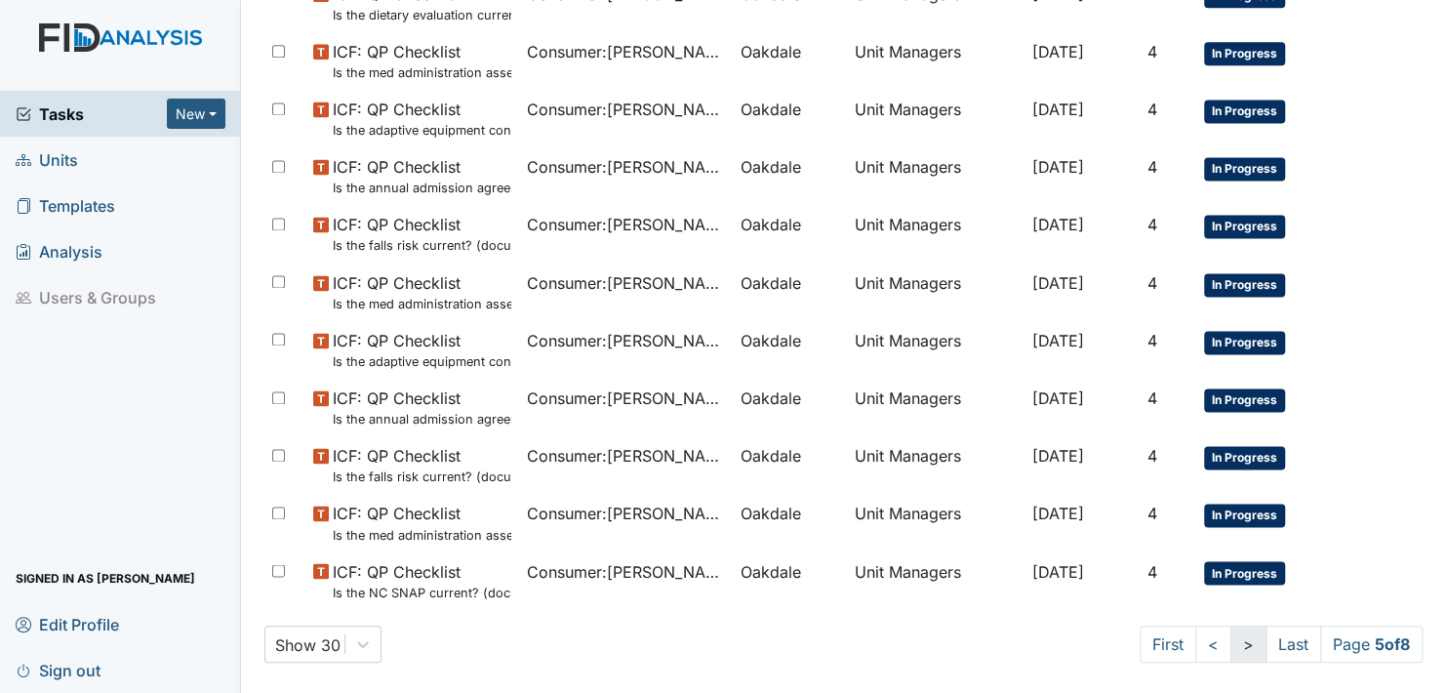
click at [1230, 646] on link ">" at bounding box center [1248, 643] width 36 height 37
click at [1232, 646] on link ">" at bounding box center [1250, 643] width 36 height 37
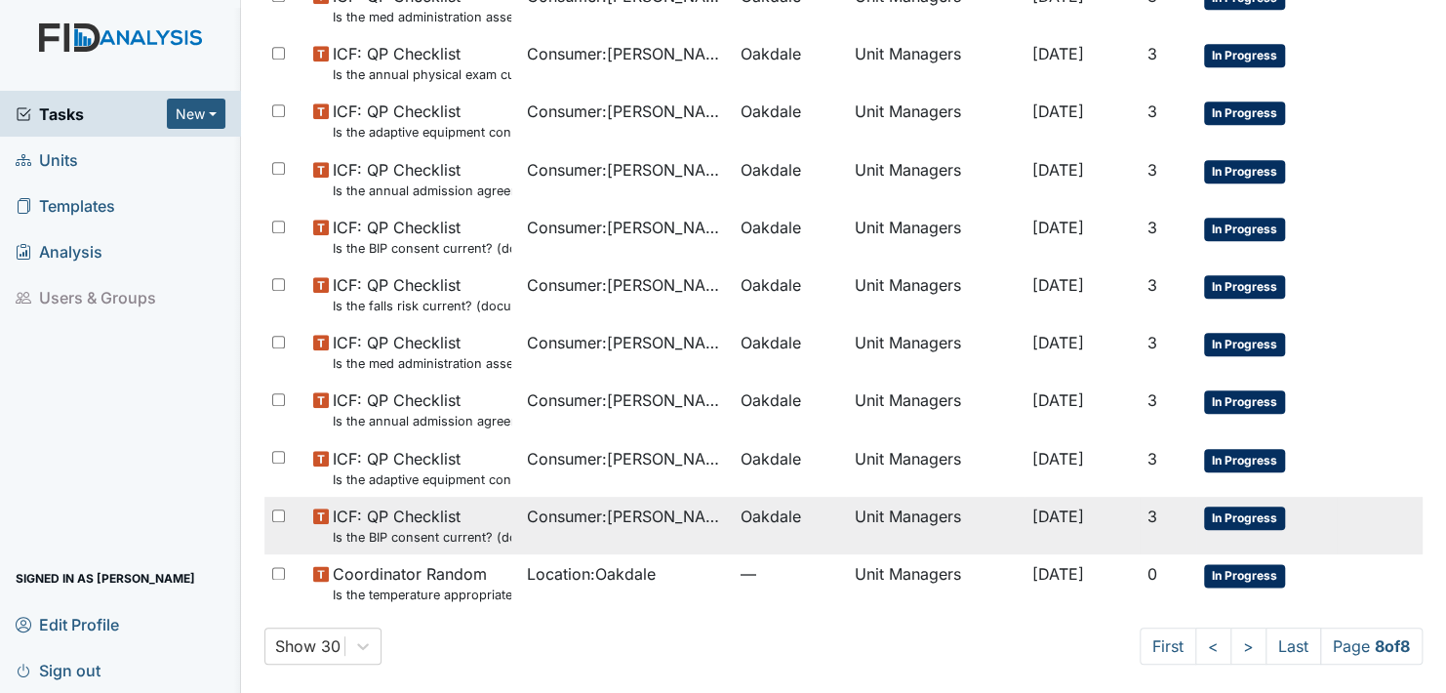
scroll to position [823, 0]
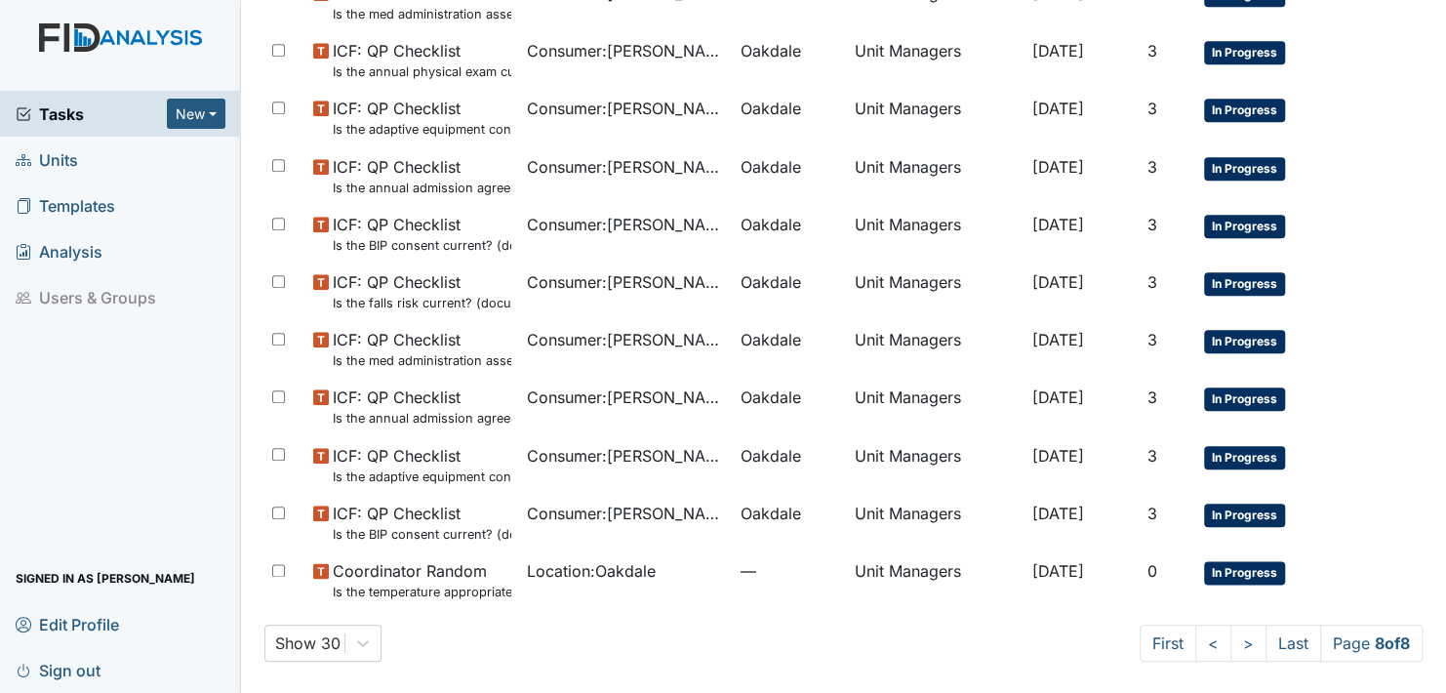
click at [60, 300] on li "Users & Groups" at bounding box center [120, 297] width 241 height 46
click at [106, 292] on li "Users & Groups" at bounding box center [120, 297] width 241 height 46
click at [212, 107] on button "New" at bounding box center [196, 114] width 59 height 30
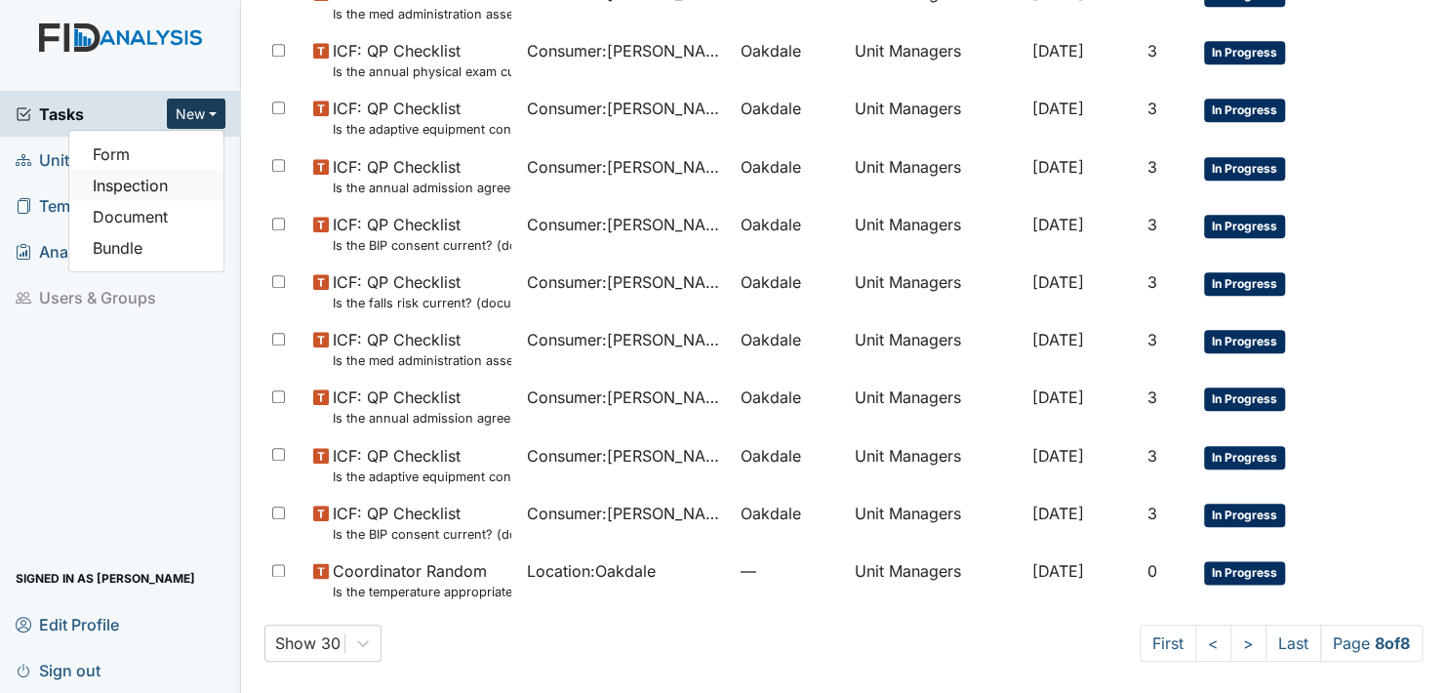
click at [111, 185] on link "Inspection" at bounding box center [146, 185] width 154 height 31
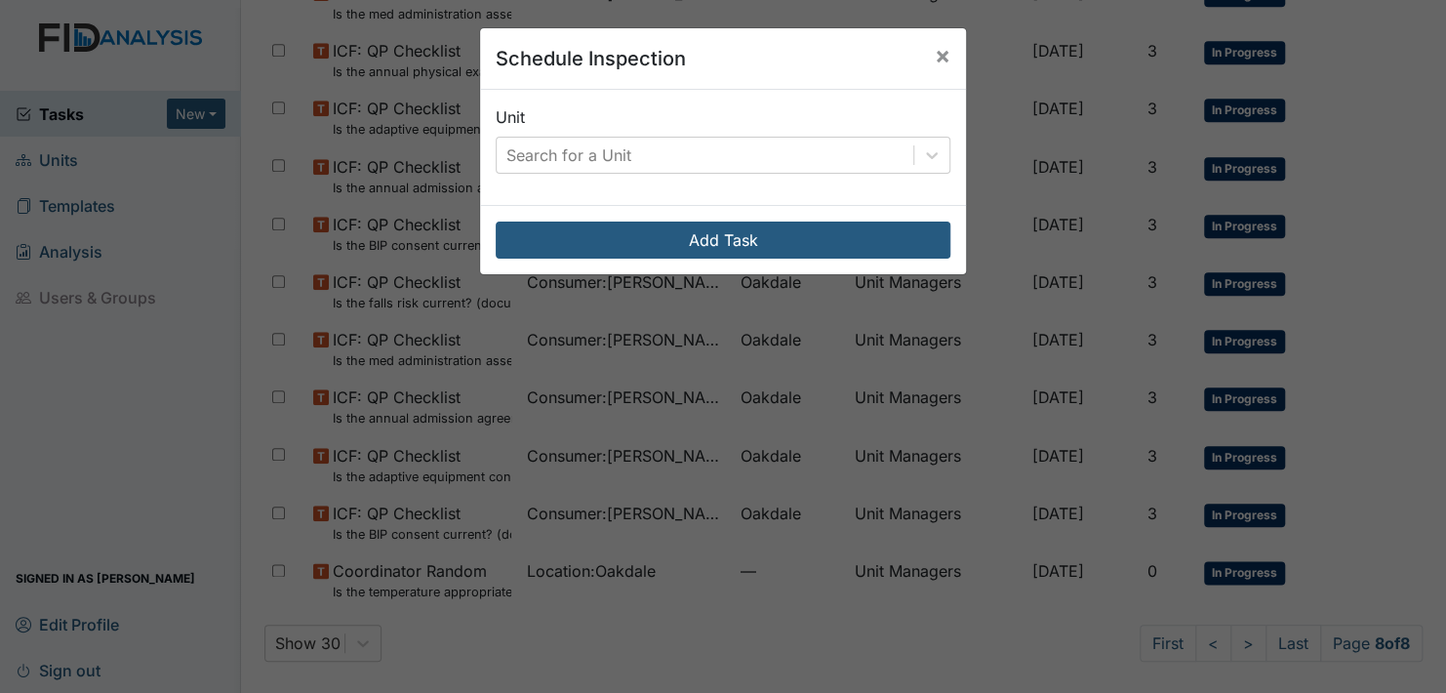
click at [243, 353] on div "Schedule Inspection × Unit Search for a Unit Add Task" at bounding box center [723, 346] width 1446 height 693
click at [939, 55] on span "×" at bounding box center [943, 55] width 16 height 28
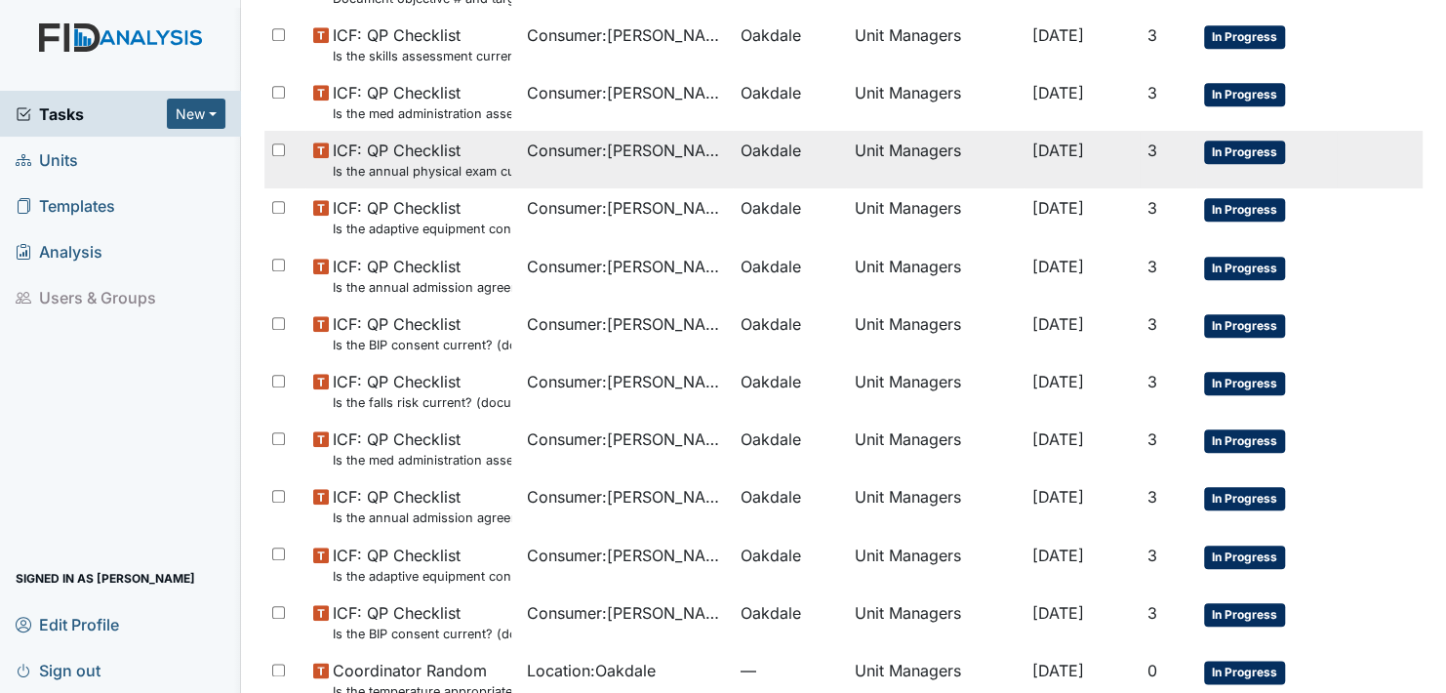
scroll to position [531, 0]
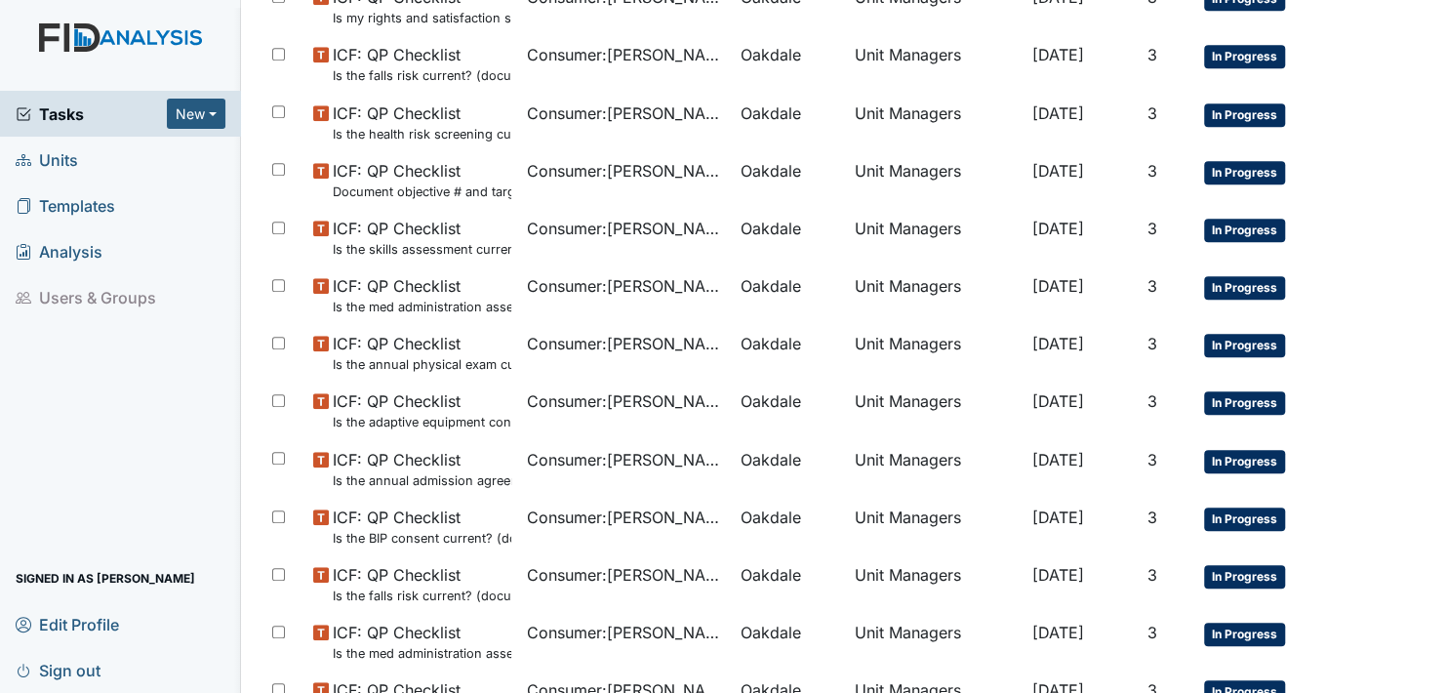
click at [52, 155] on span "Units" at bounding box center [47, 159] width 62 height 30
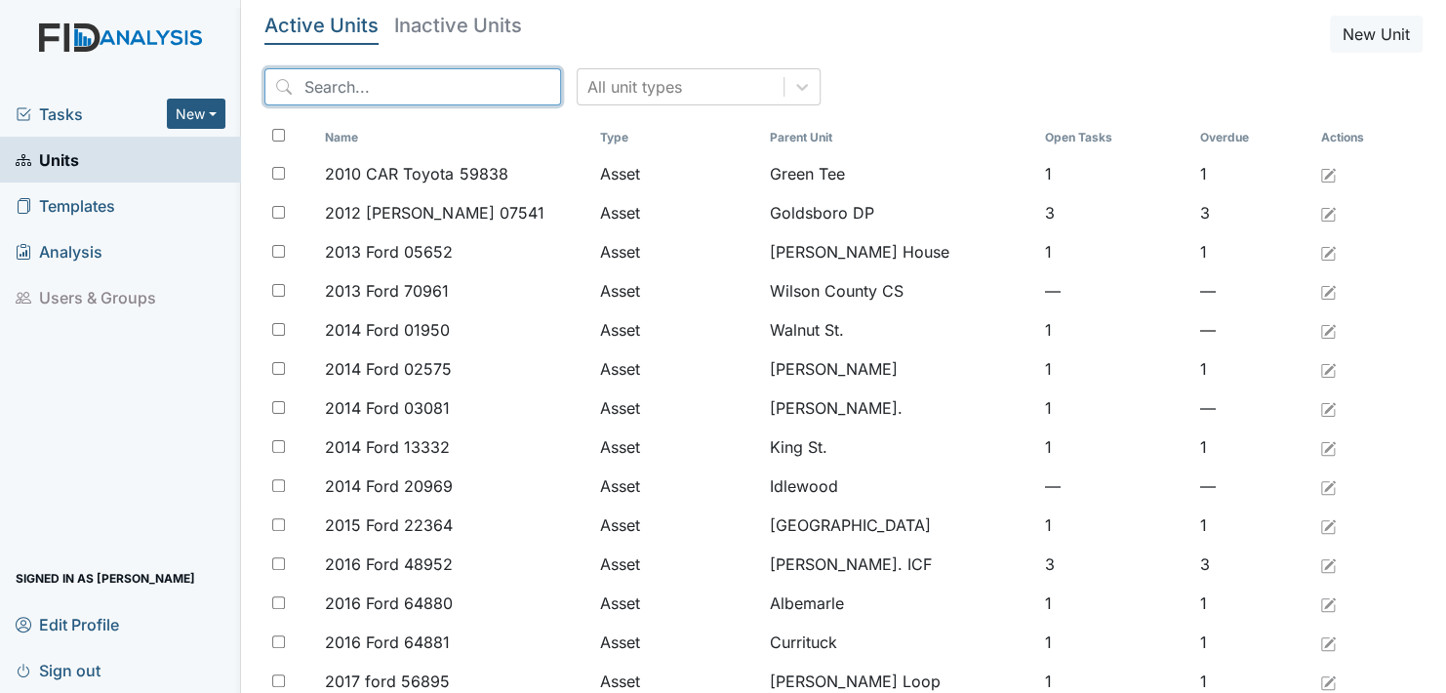
click at [422, 81] on input "search" at bounding box center [412, 86] width 297 height 37
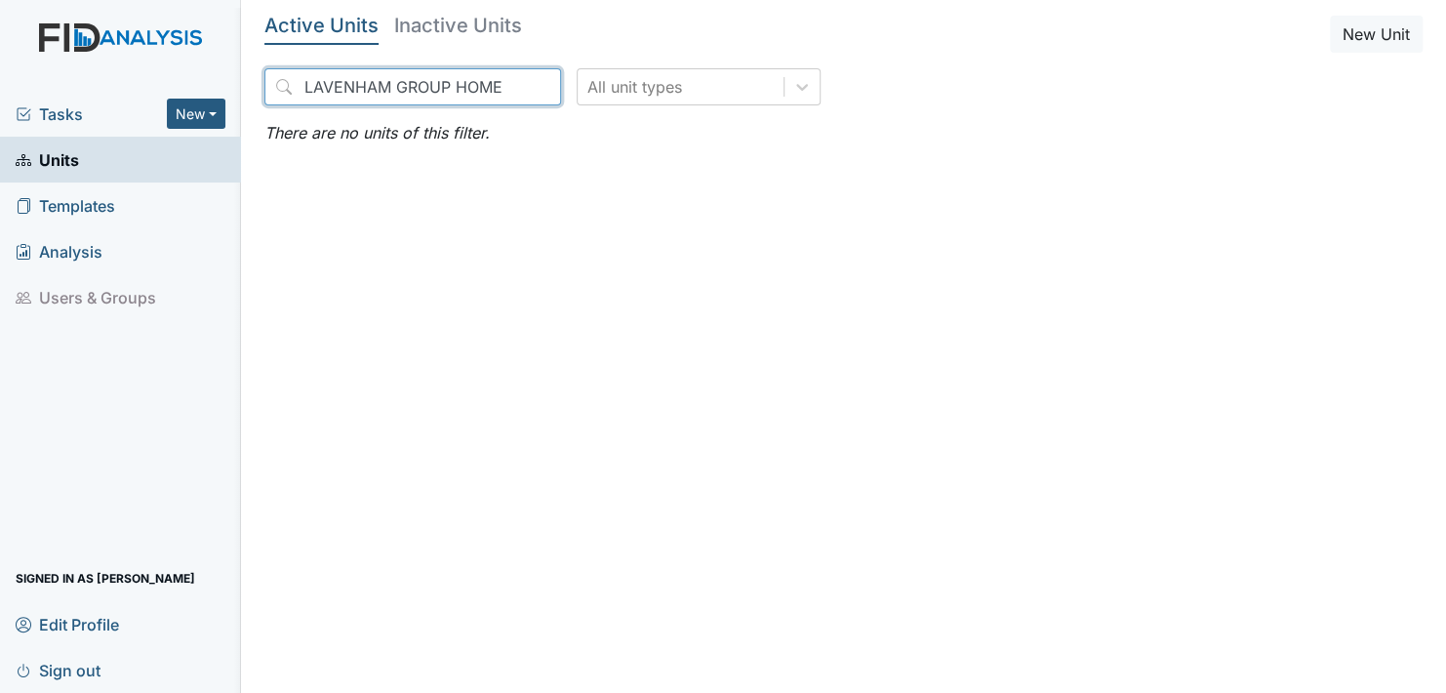
scroll to position [0, 5]
type input "LAVENHAM GROUP HOME"
click at [96, 209] on span "Templates" at bounding box center [66, 205] width 100 height 30
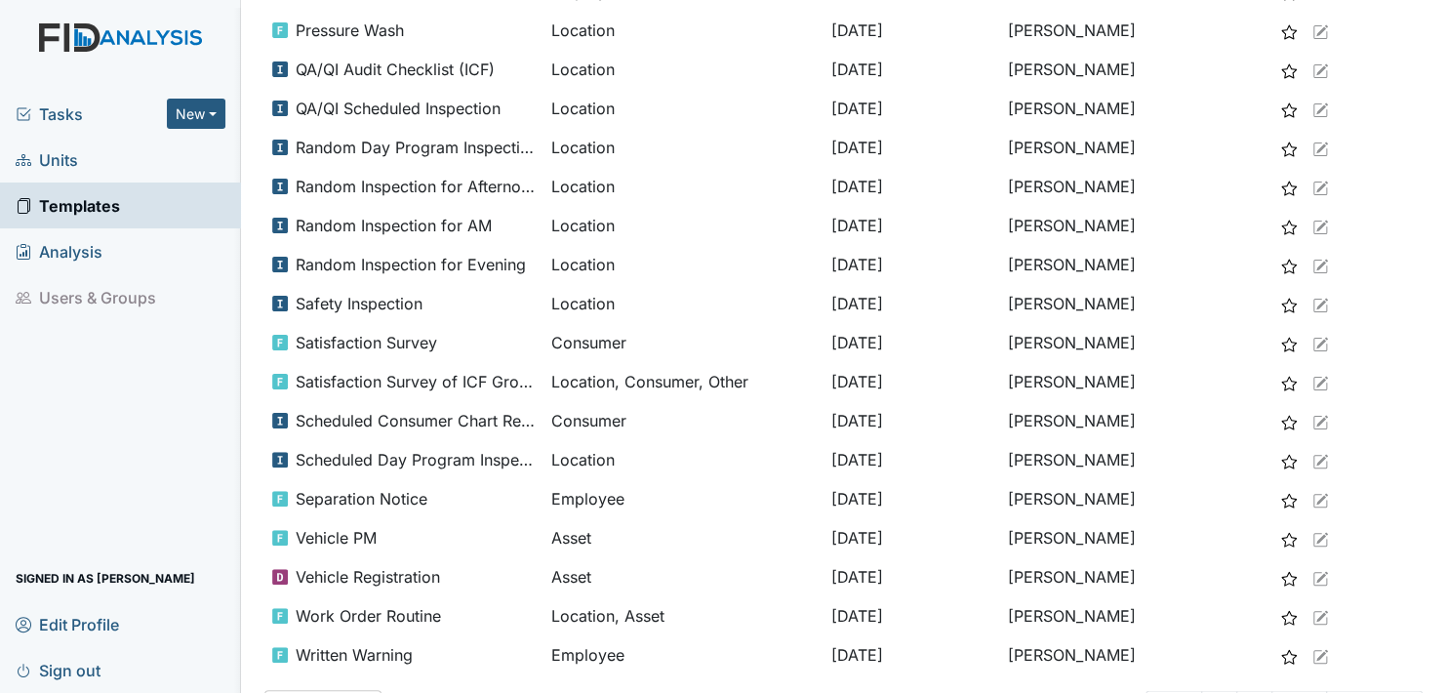
scroll to position [1242, 0]
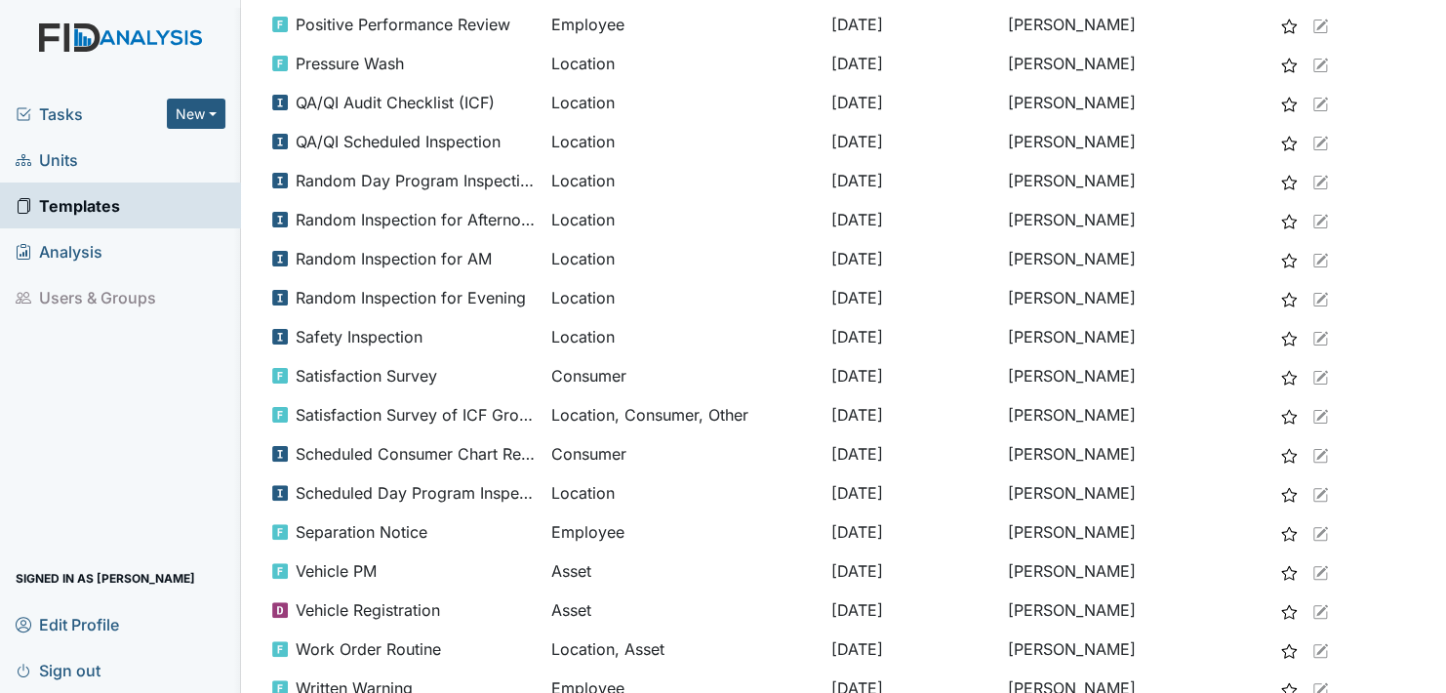
click at [56, 114] on span "Tasks" at bounding box center [91, 113] width 151 height 23
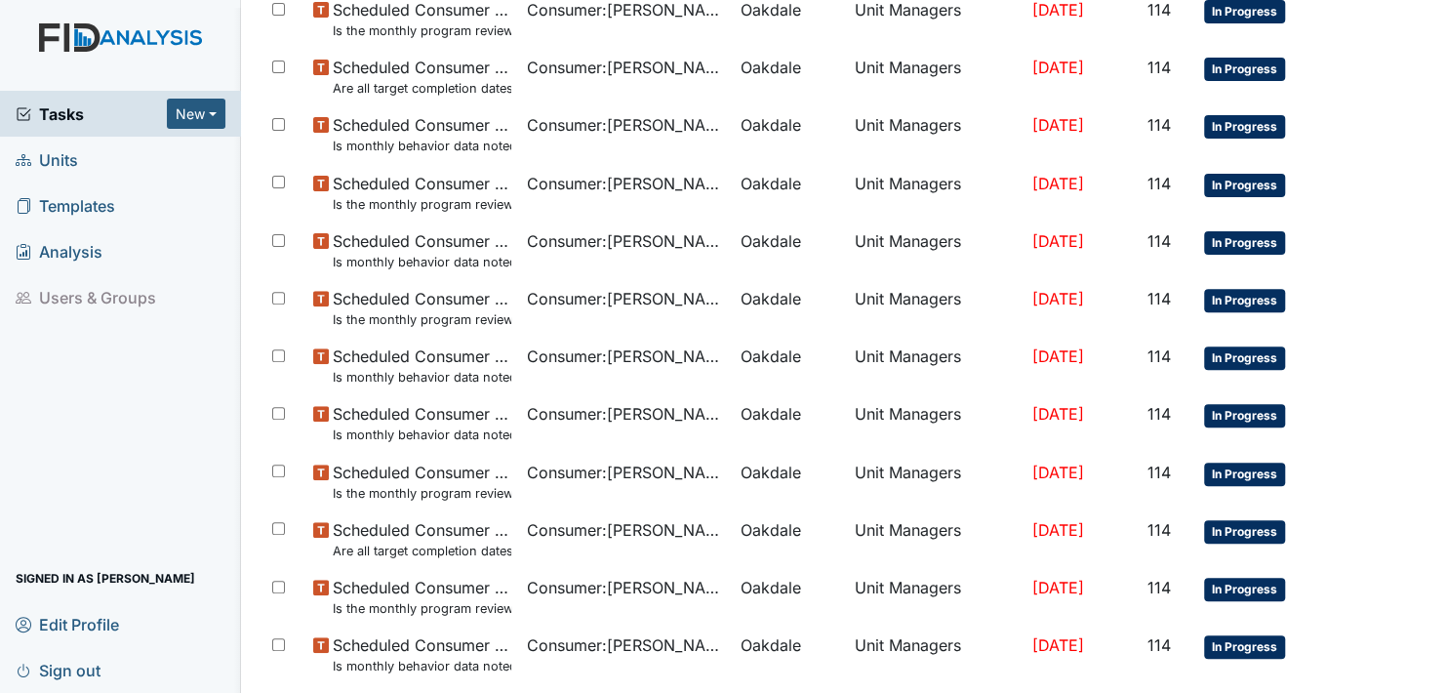
scroll to position [195, 0]
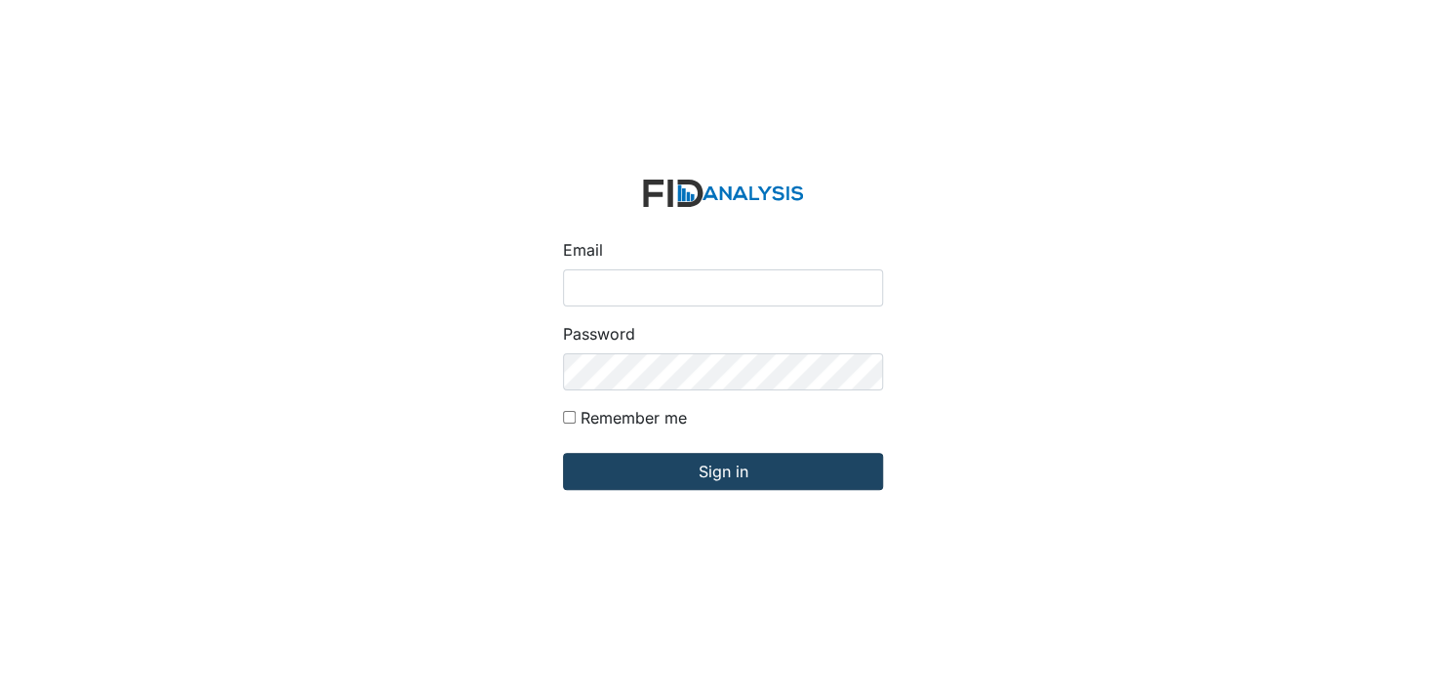
type input "[EMAIL_ADDRESS][DOMAIN_NAME]"
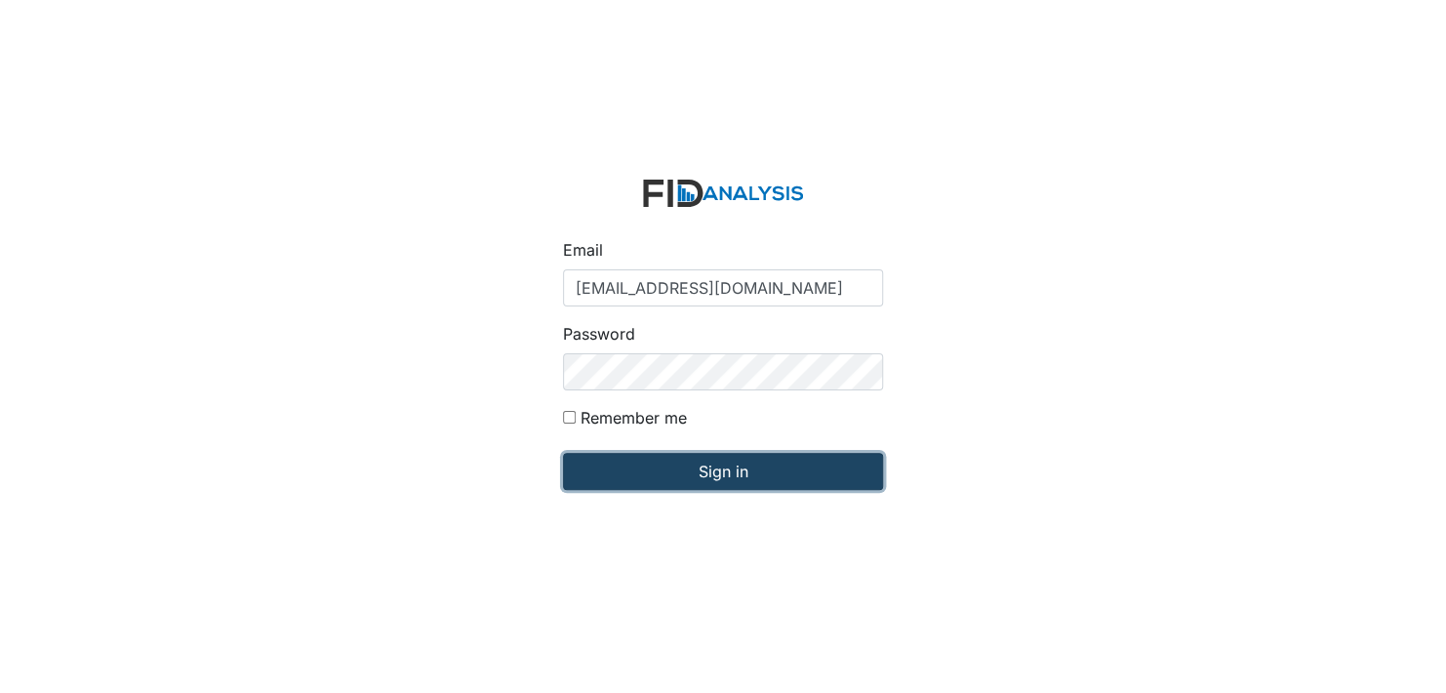
click at [716, 469] on input "Sign in" at bounding box center [723, 471] width 320 height 37
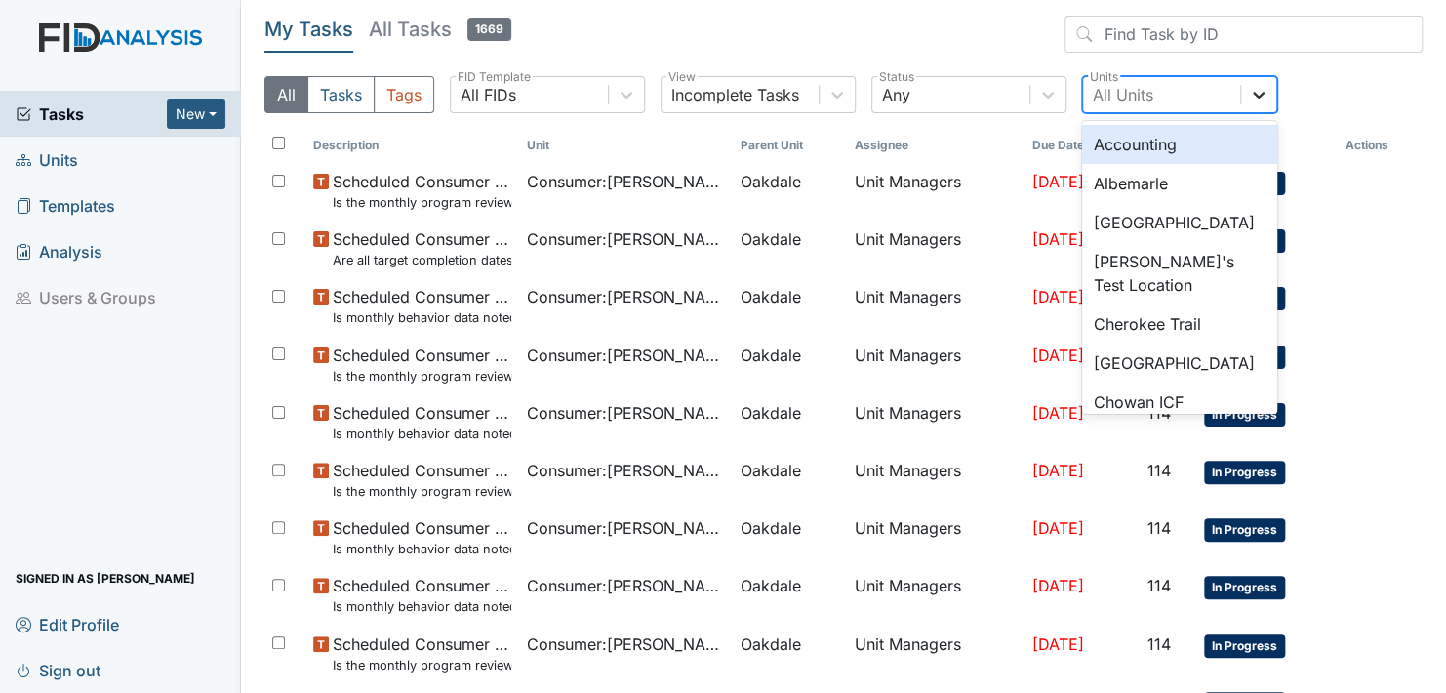
click at [1258, 96] on icon at bounding box center [1259, 95] width 12 height 7
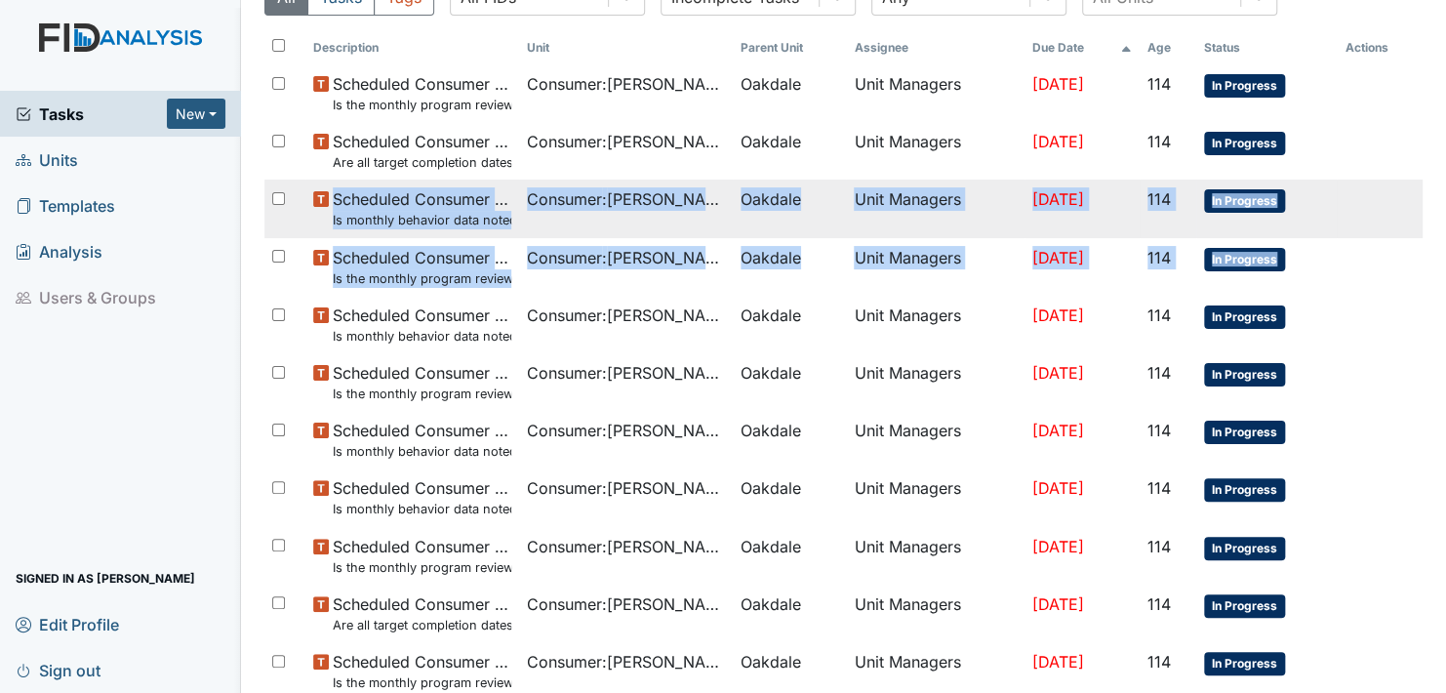
click at [1361, 238] on td at bounding box center [1380, 246] width 86 height 16
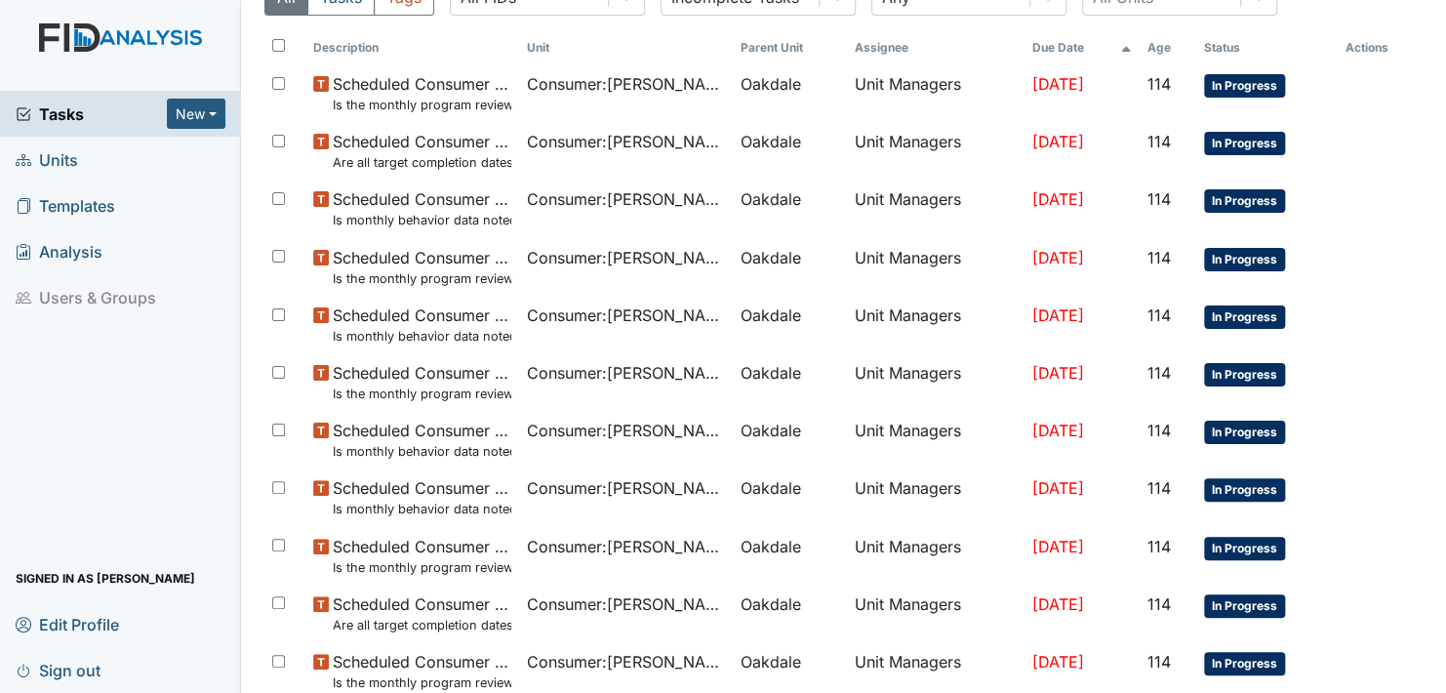
click at [48, 154] on span "Units" at bounding box center [47, 159] width 62 height 30
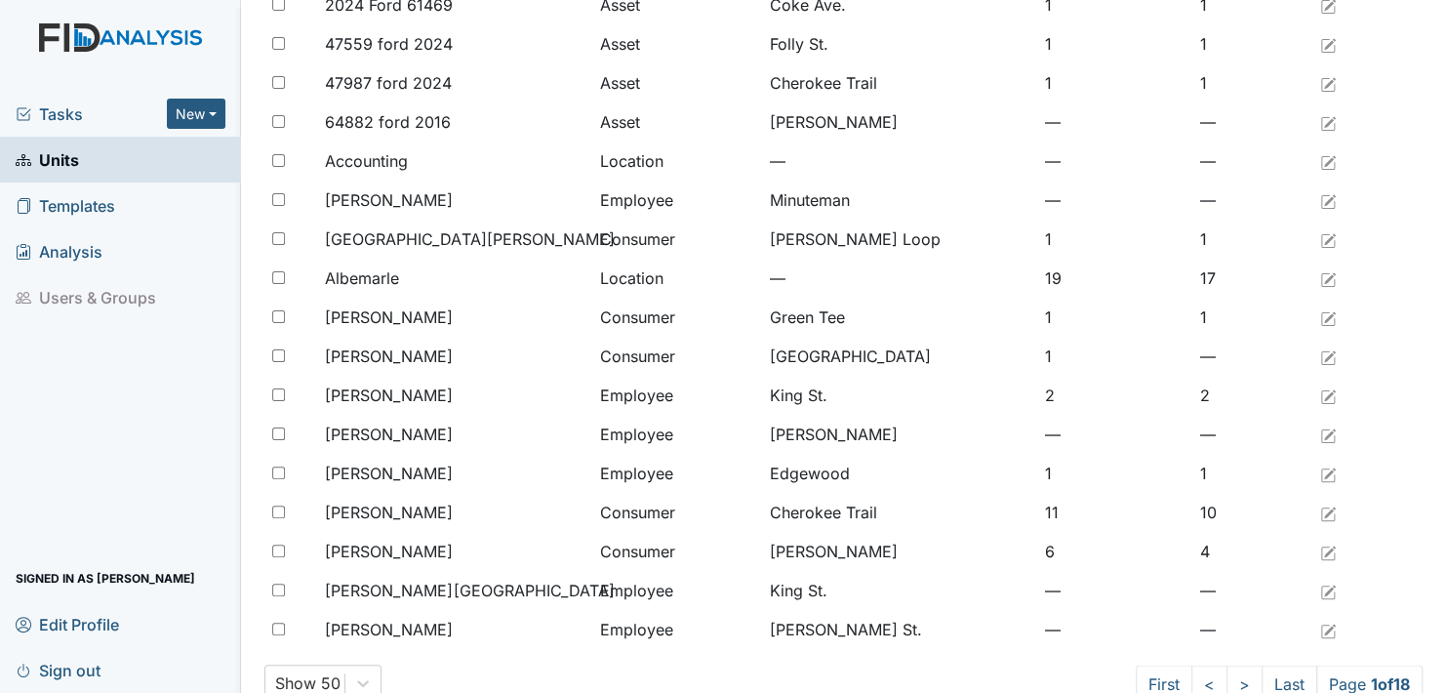
scroll to position [1496, 0]
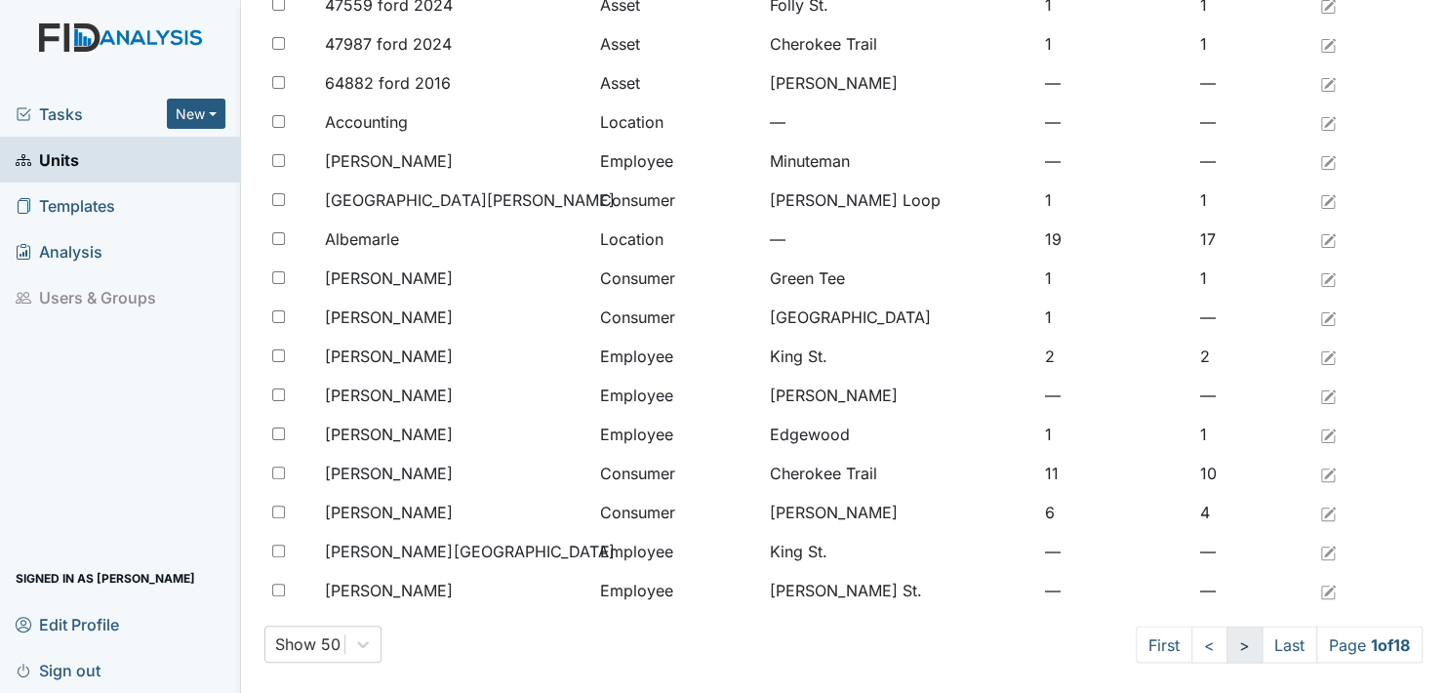
click at [1226, 644] on link ">" at bounding box center [1244, 643] width 36 height 37
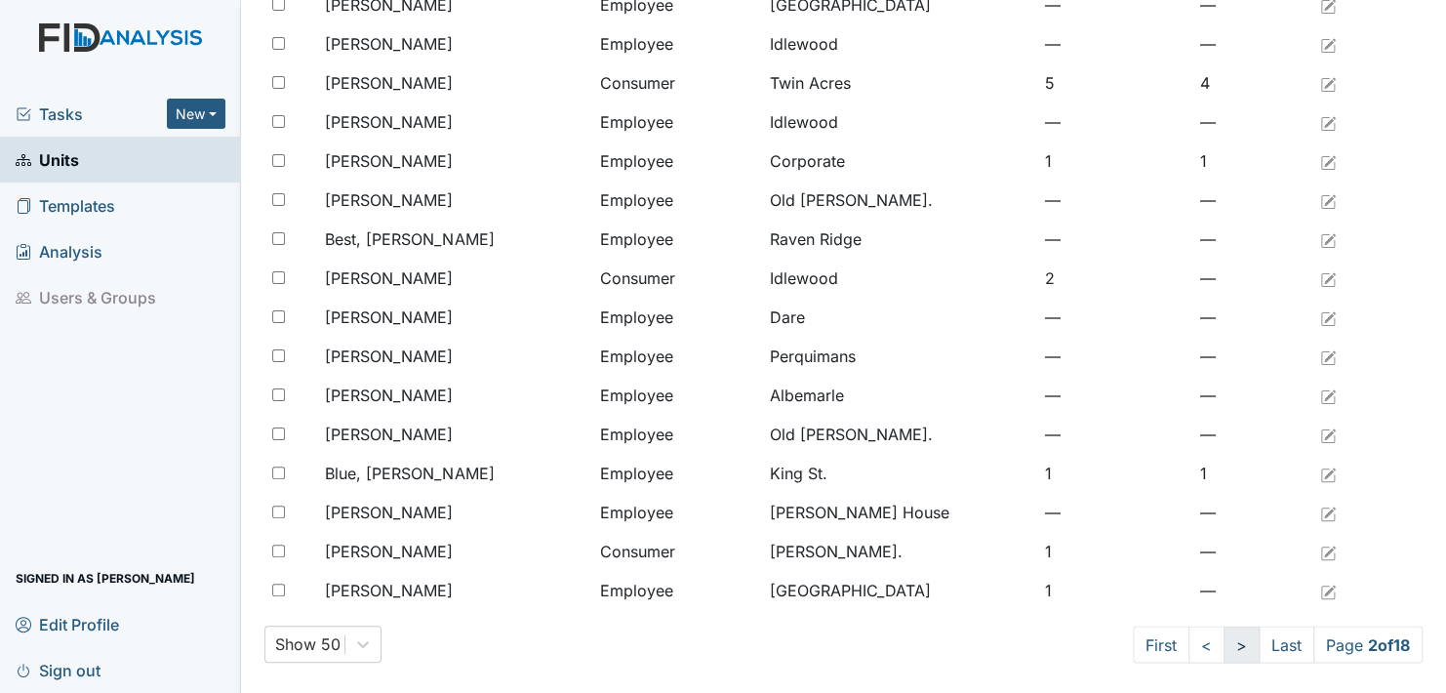
click at [1223, 644] on link ">" at bounding box center [1241, 643] width 36 height 37
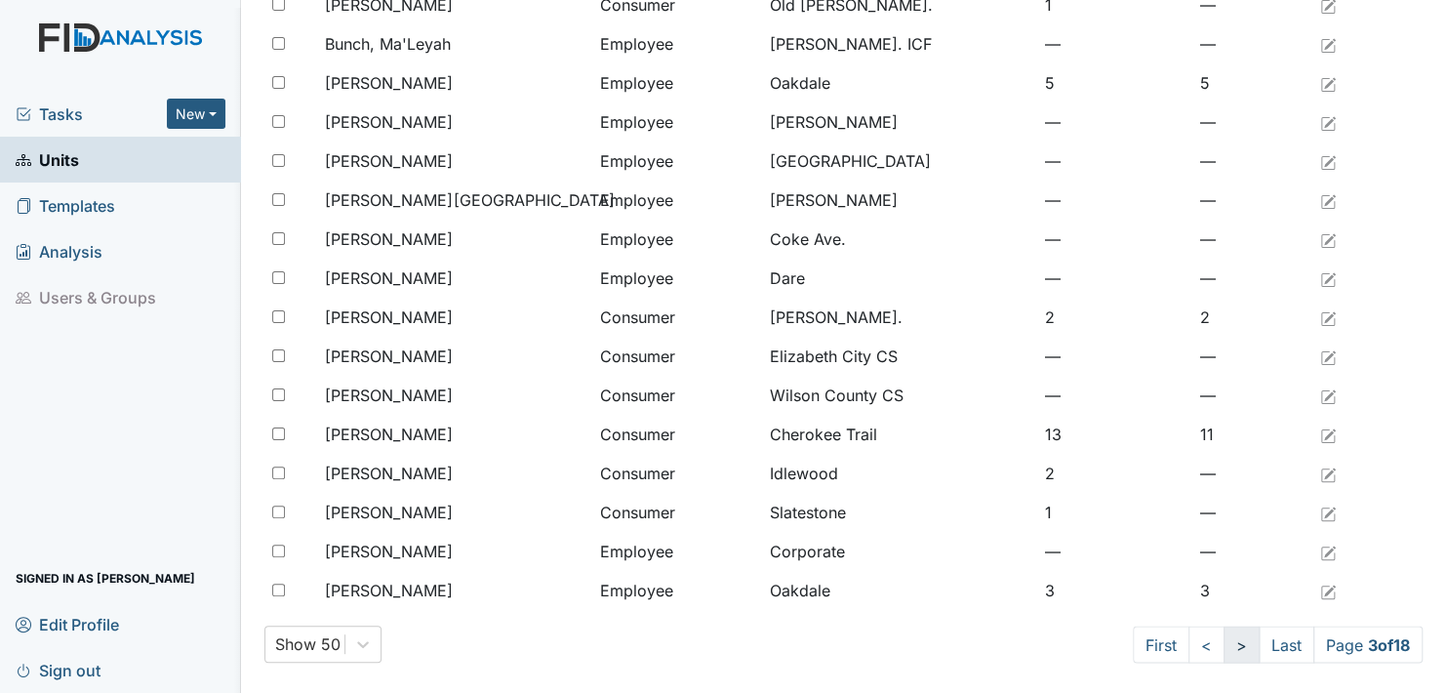
click at [1223, 642] on link ">" at bounding box center [1241, 643] width 36 height 37
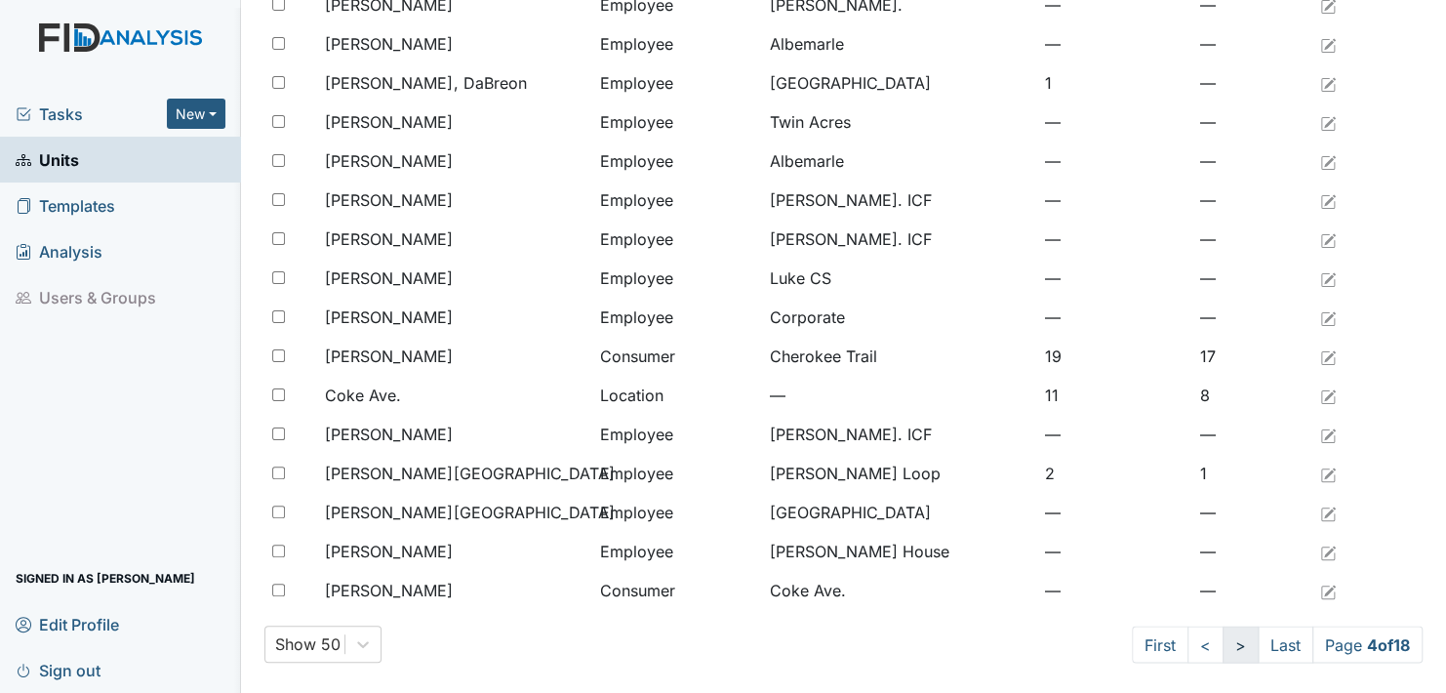
click at [1222, 642] on link ">" at bounding box center [1240, 643] width 36 height 37
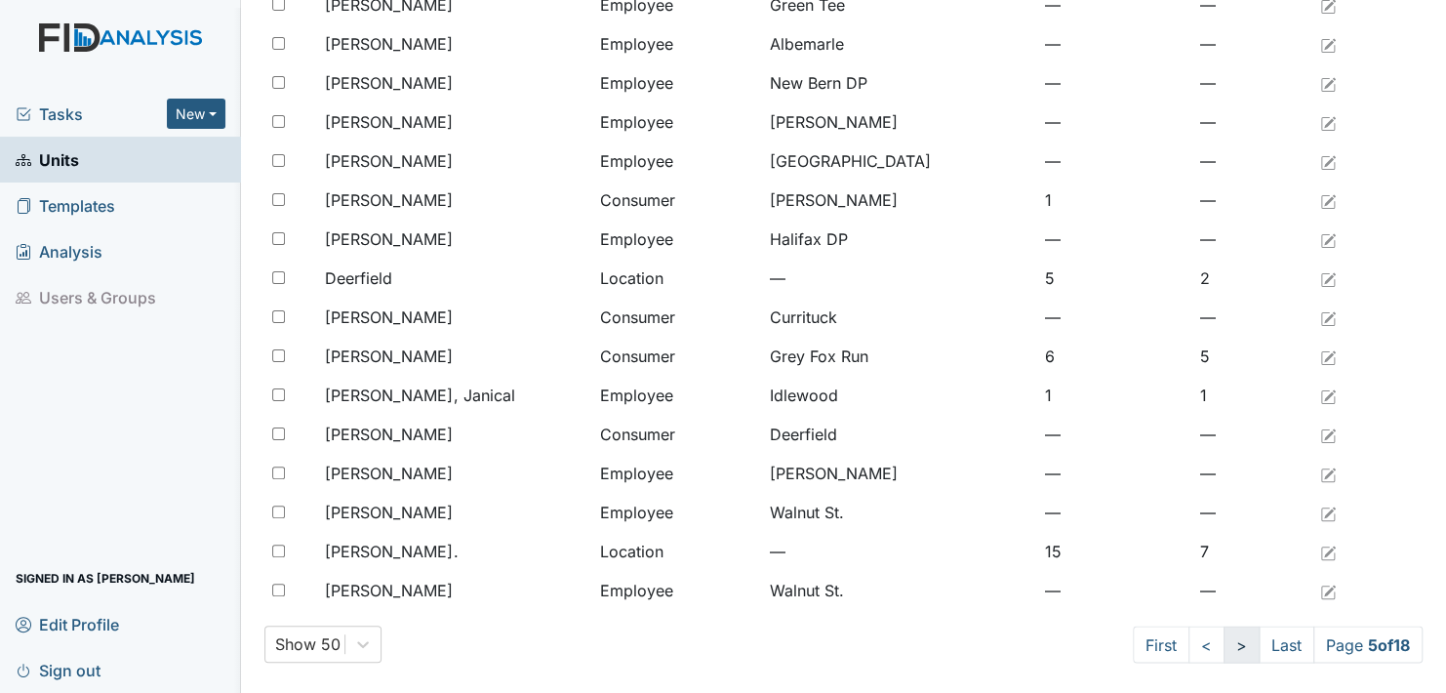
click at [1223, 642] on link ">" at bounding box center [1241, 643] width 36 height 37
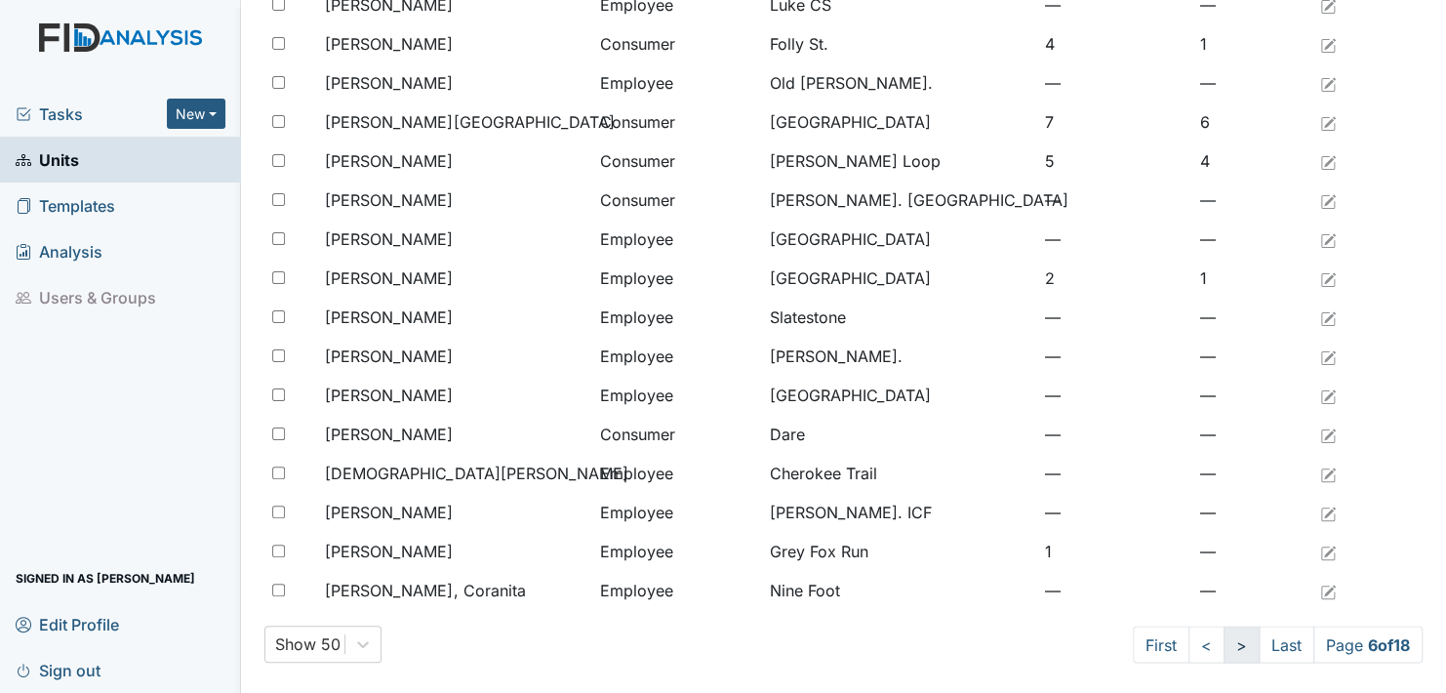
click at [1223, 642] on link ">" at bounding box center [1241, 643] width 36 height 37
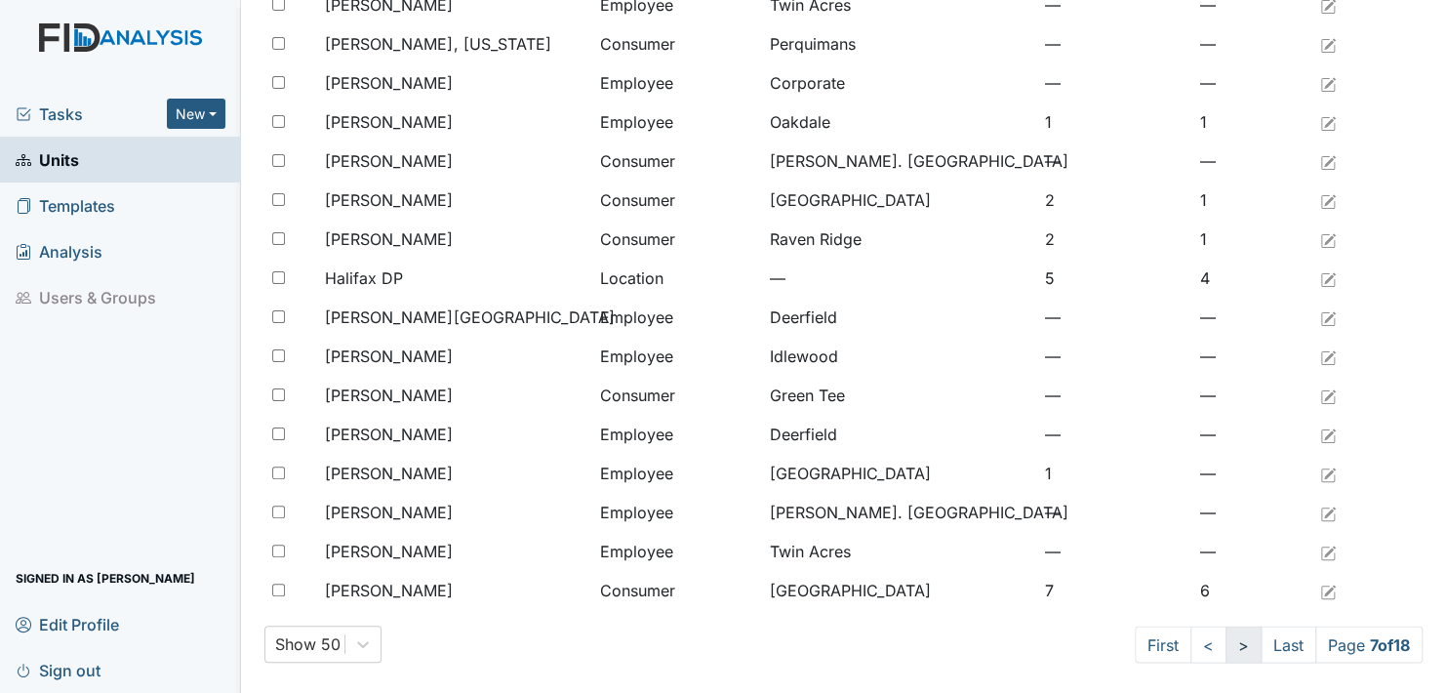
click at [1225, 642] on link ">" at bounding box center [1243, 643] width 36 height 37
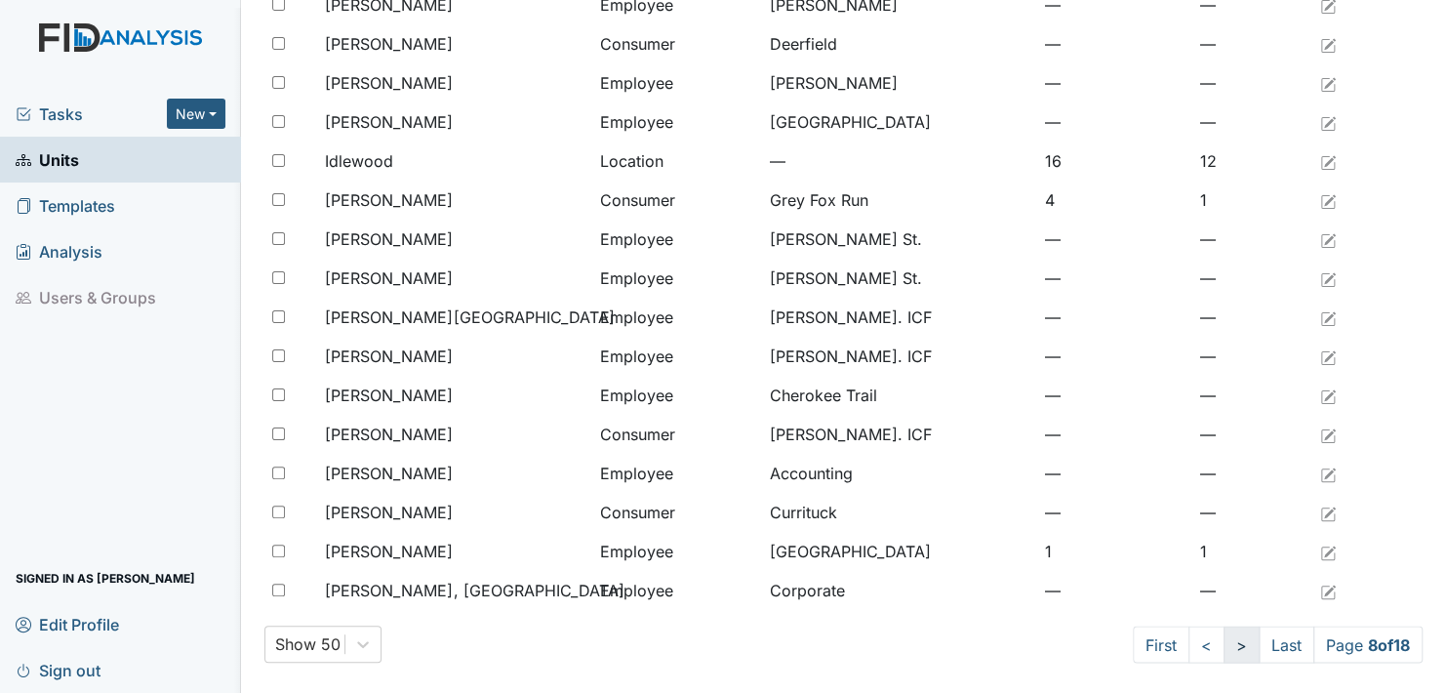
click at [1223, 642] on link ">" at bounding box center [1241, 643] width 36 height 37
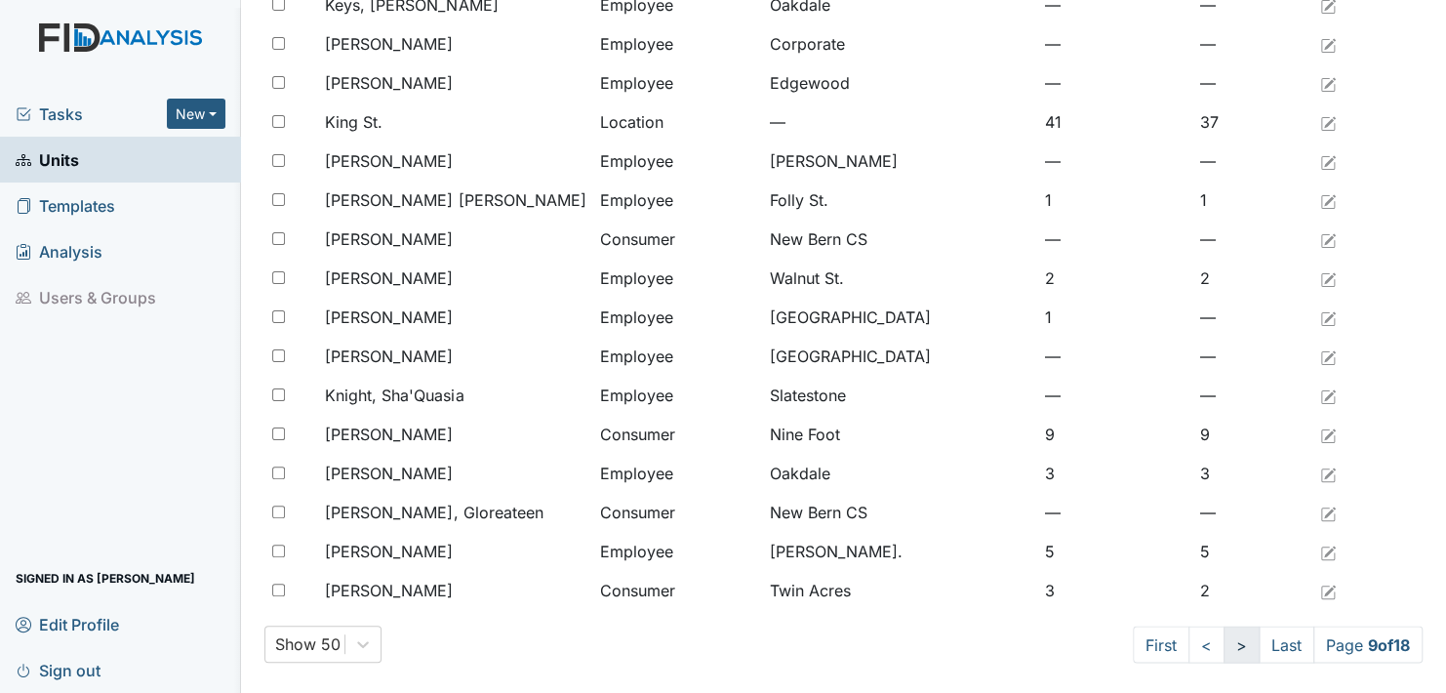
click at [1223, 642] on link ">" at bounding box center [1241, 643] width 36 height 37
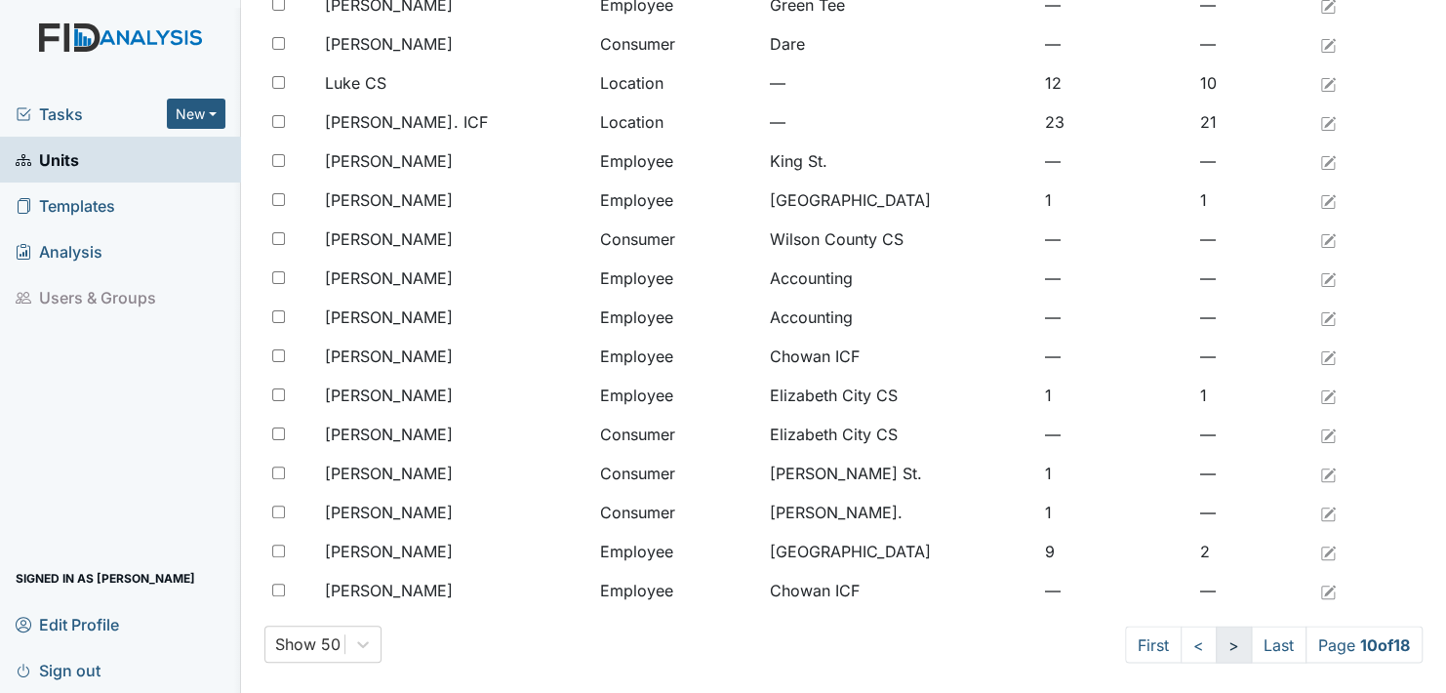
click at [1221, 642] on link ">" at bounding box center [1234, 643] width 36 height 37
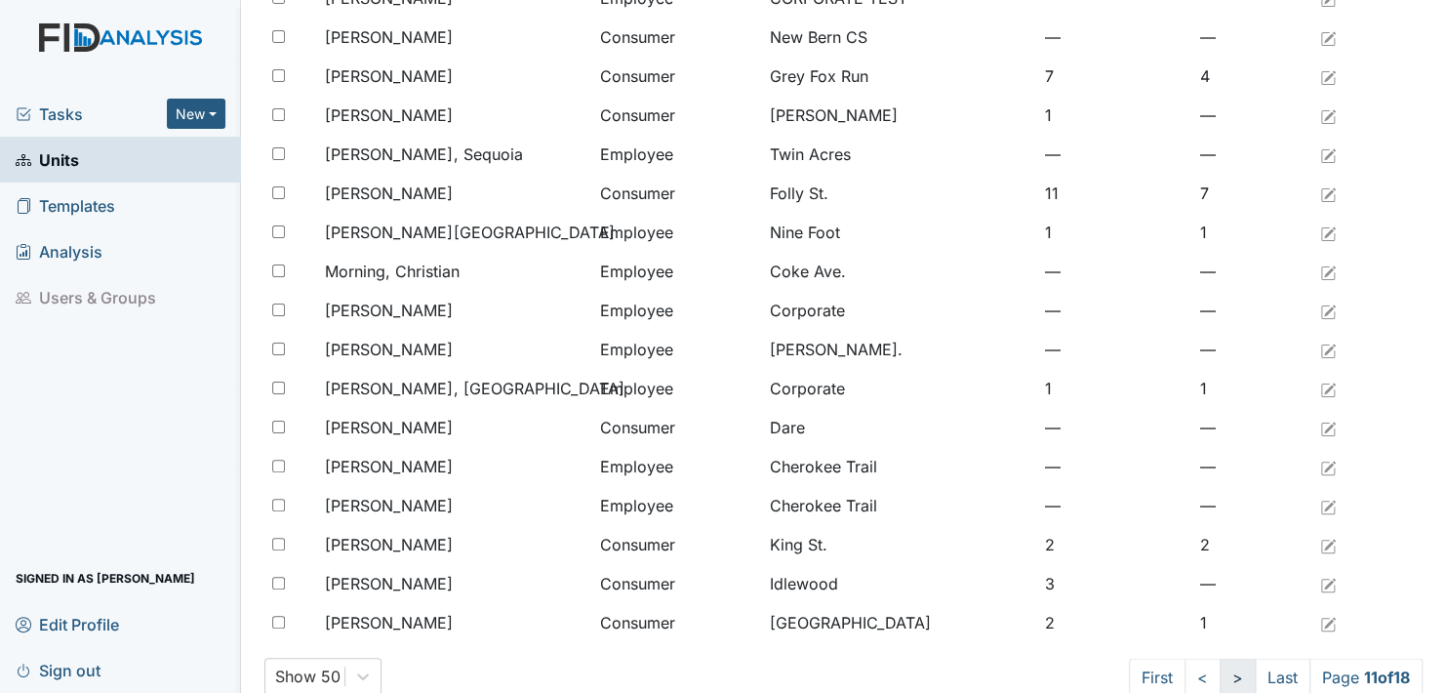
scroll to position [1496, 0]
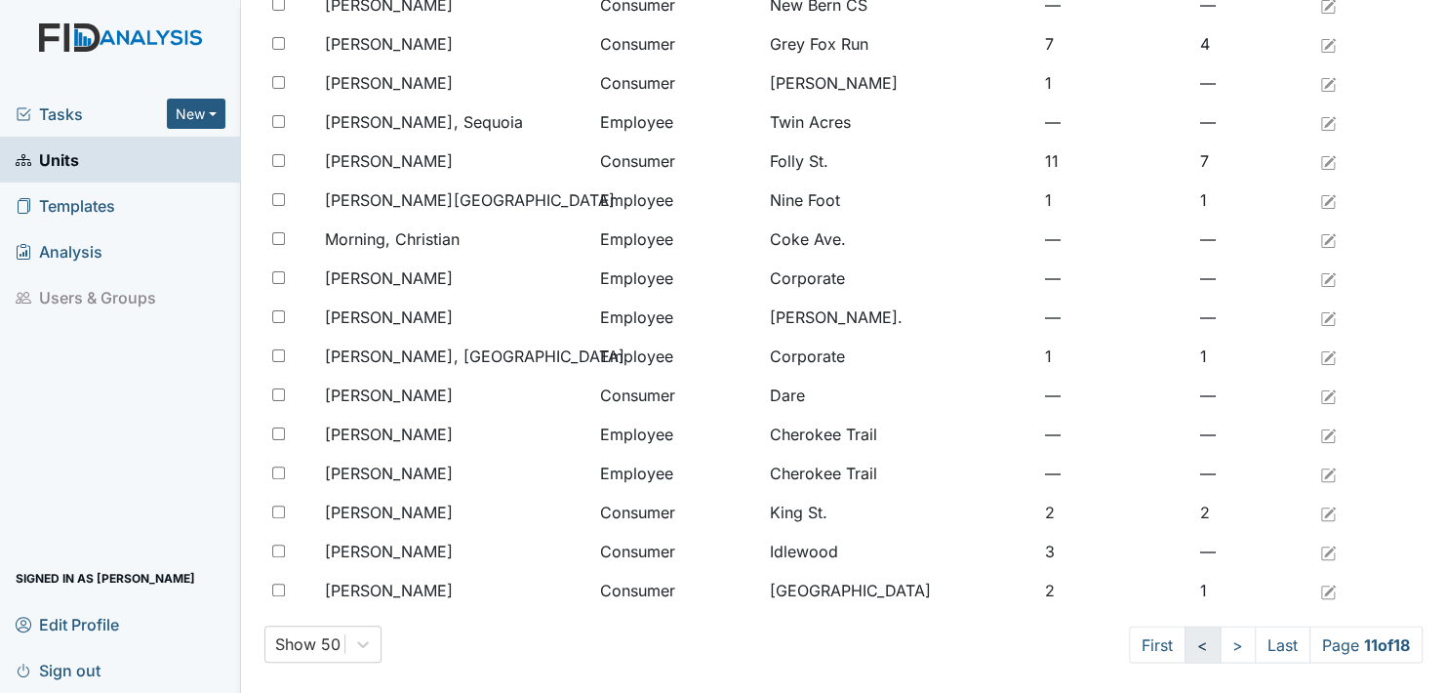
click at [1184, 639] on link "<" at bounding box center [1202, 643] width 36 height 37
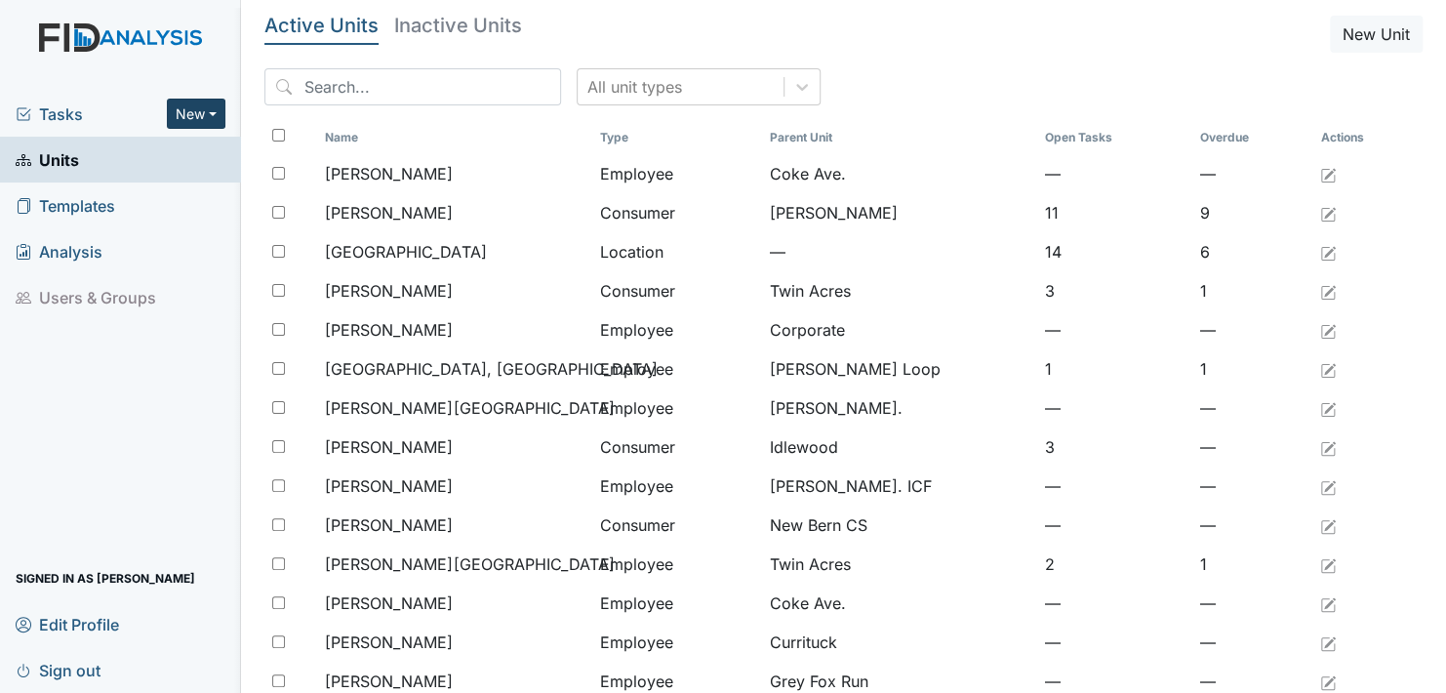
click at [213, 109] on button "New" at bounding box center [196, 114] width 59 height 30
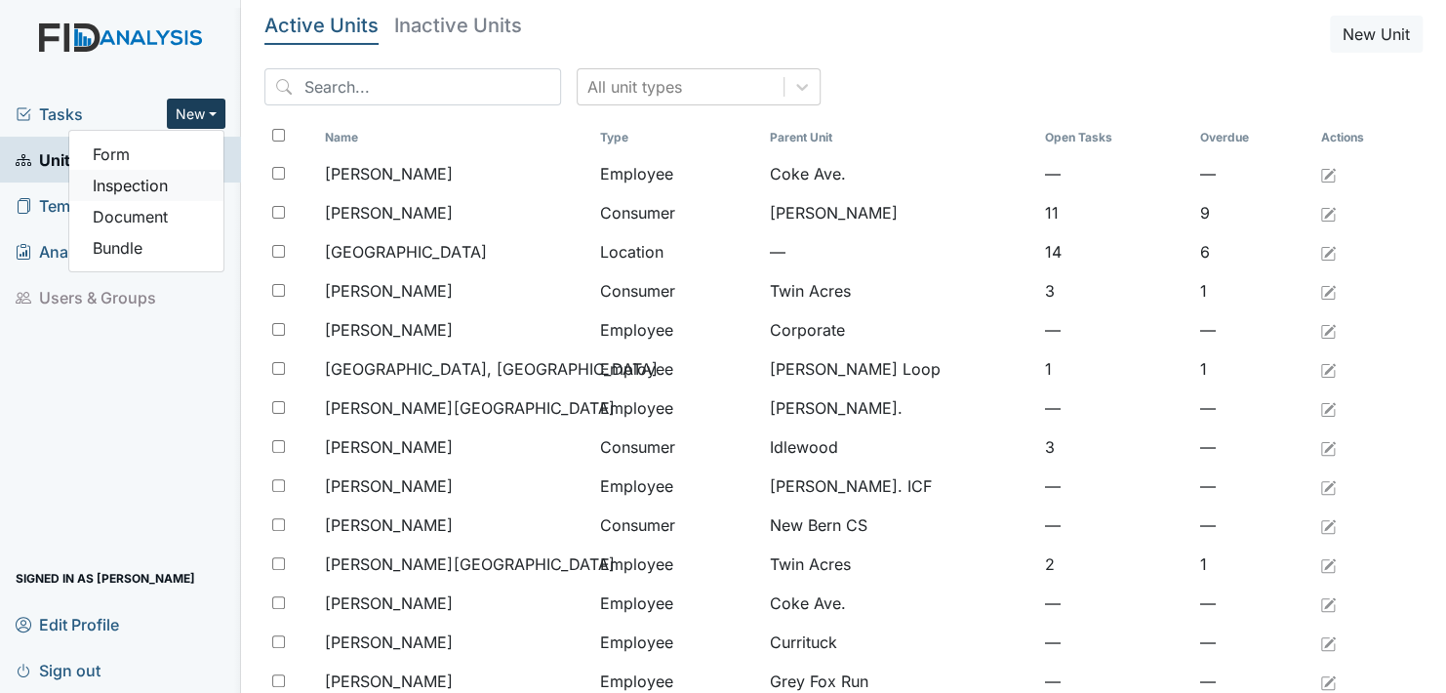
click at [117, 185] on link "Inspection" at bounding box center [146, 185] width 154 height 31
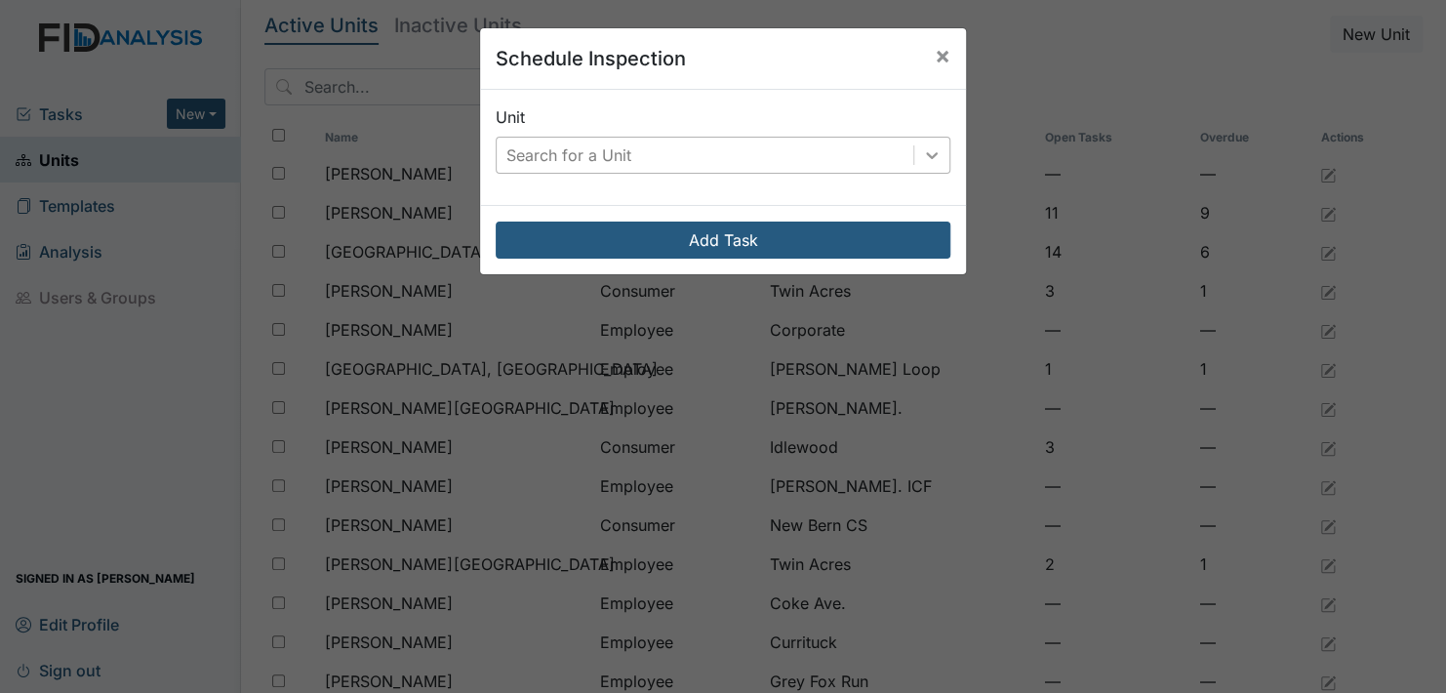
click at [924, 151] on icon at bounding box center [932, 155] width 20 height 20
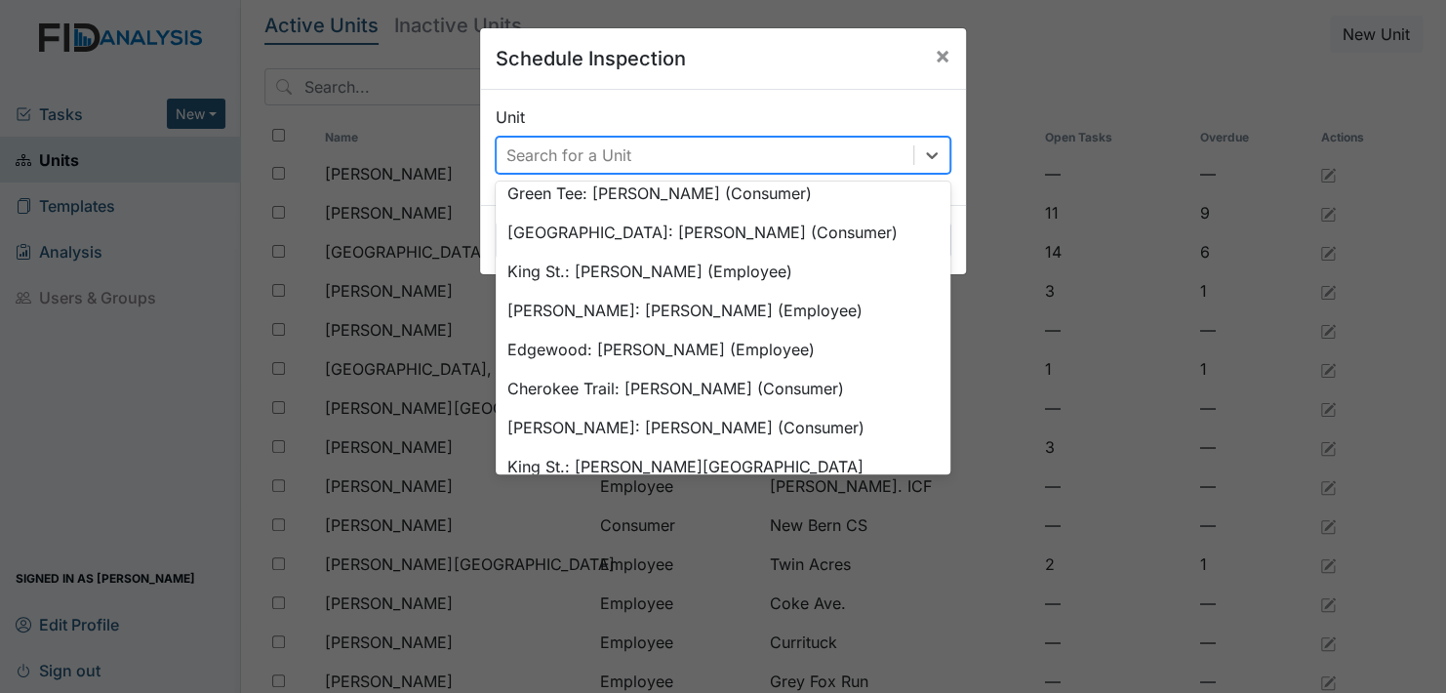
scroll to position [1666, 0]
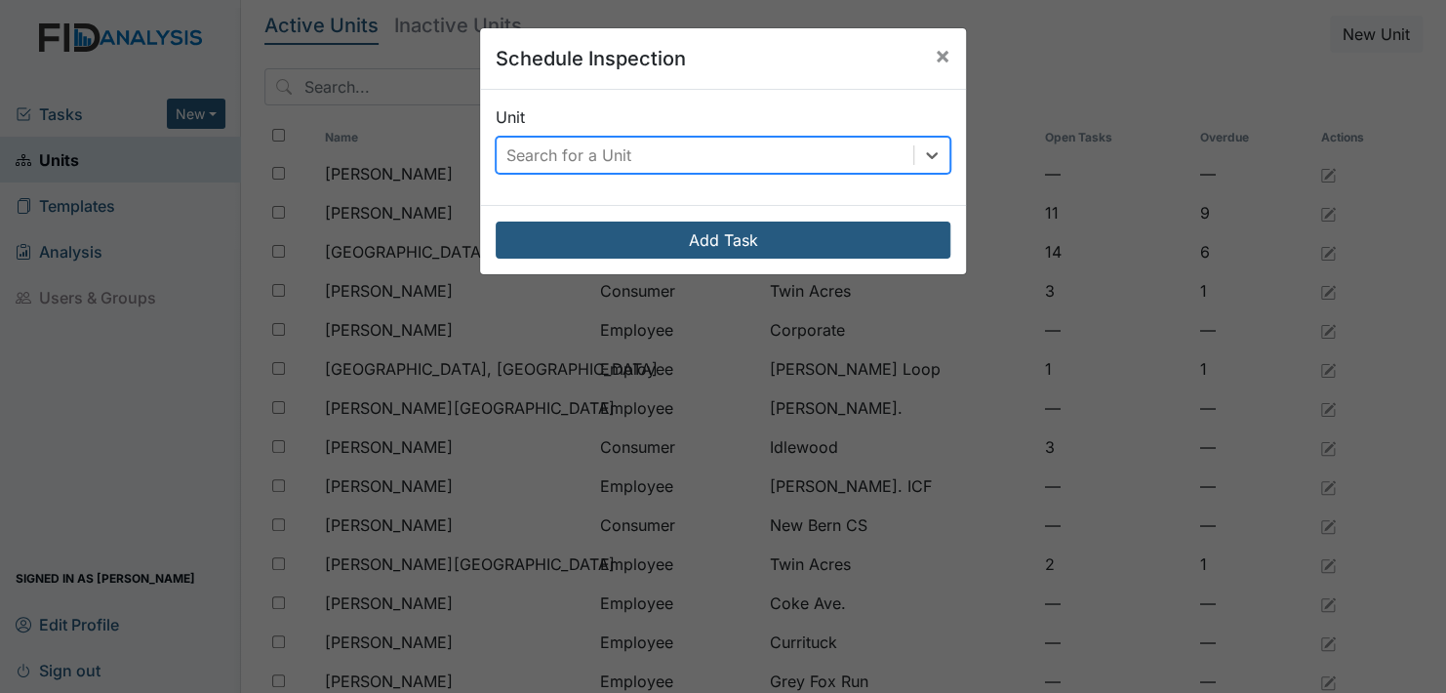
click at [645, 144] on div "Search for a Unit" at bounding box center [705, 155] width 417 height 35
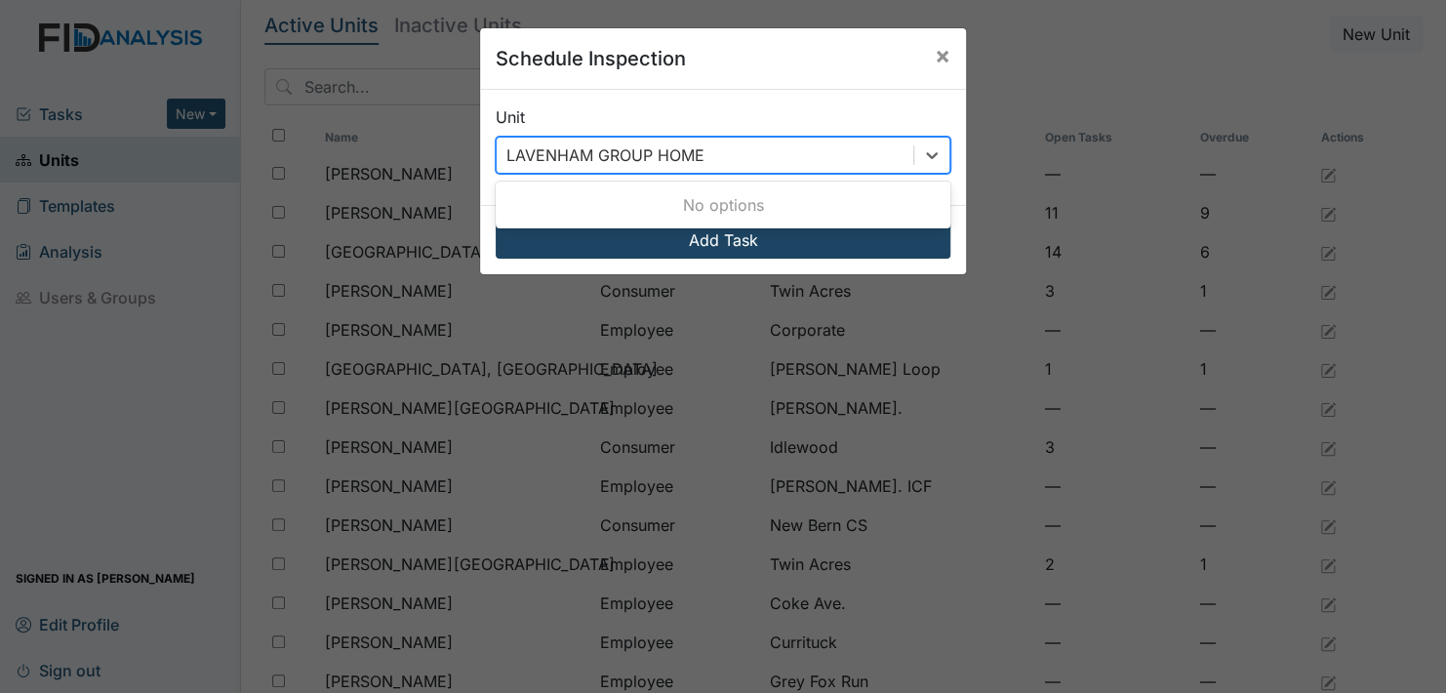
type input "LAVENHAM GROUP HOME"
click at [727, 248] on button "Add Task" at bounding box center [723, 239] width 455 height 37
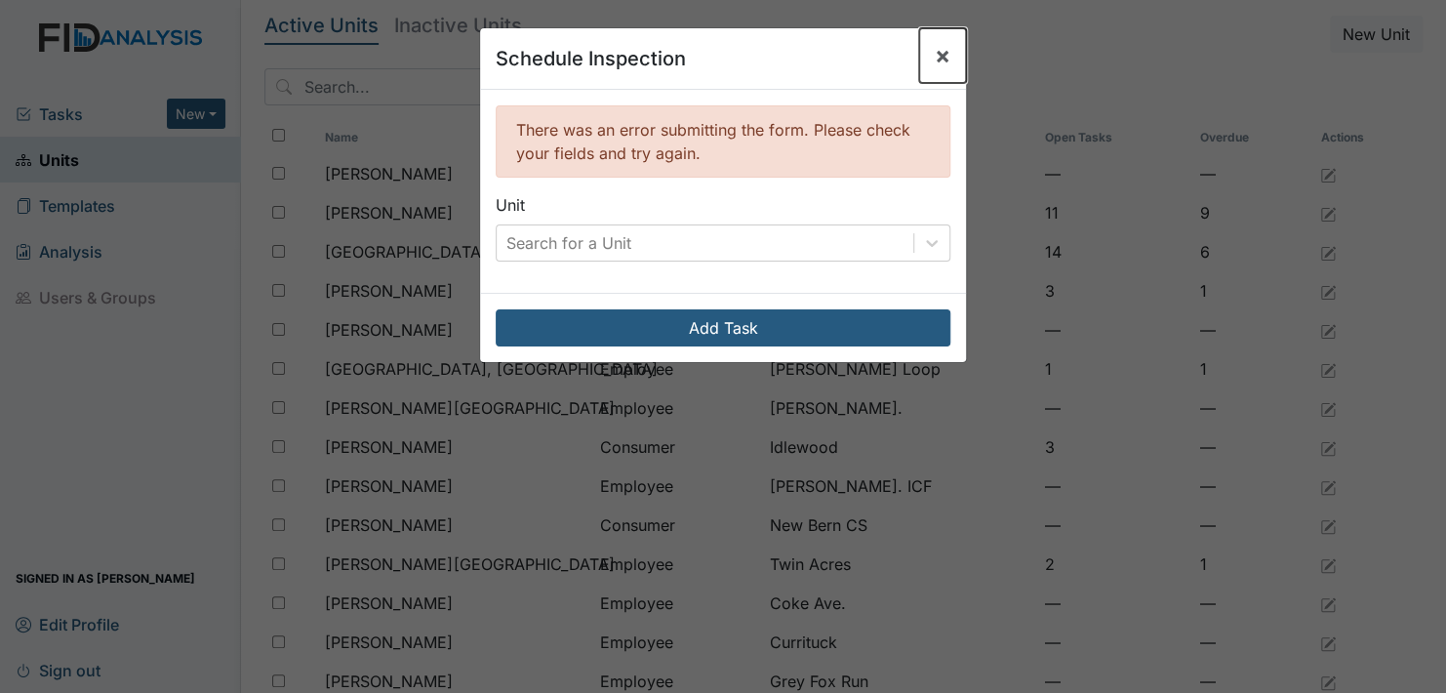
click at [937, 58] on span "×" at bounding box center [943, 55] width 16 height 28
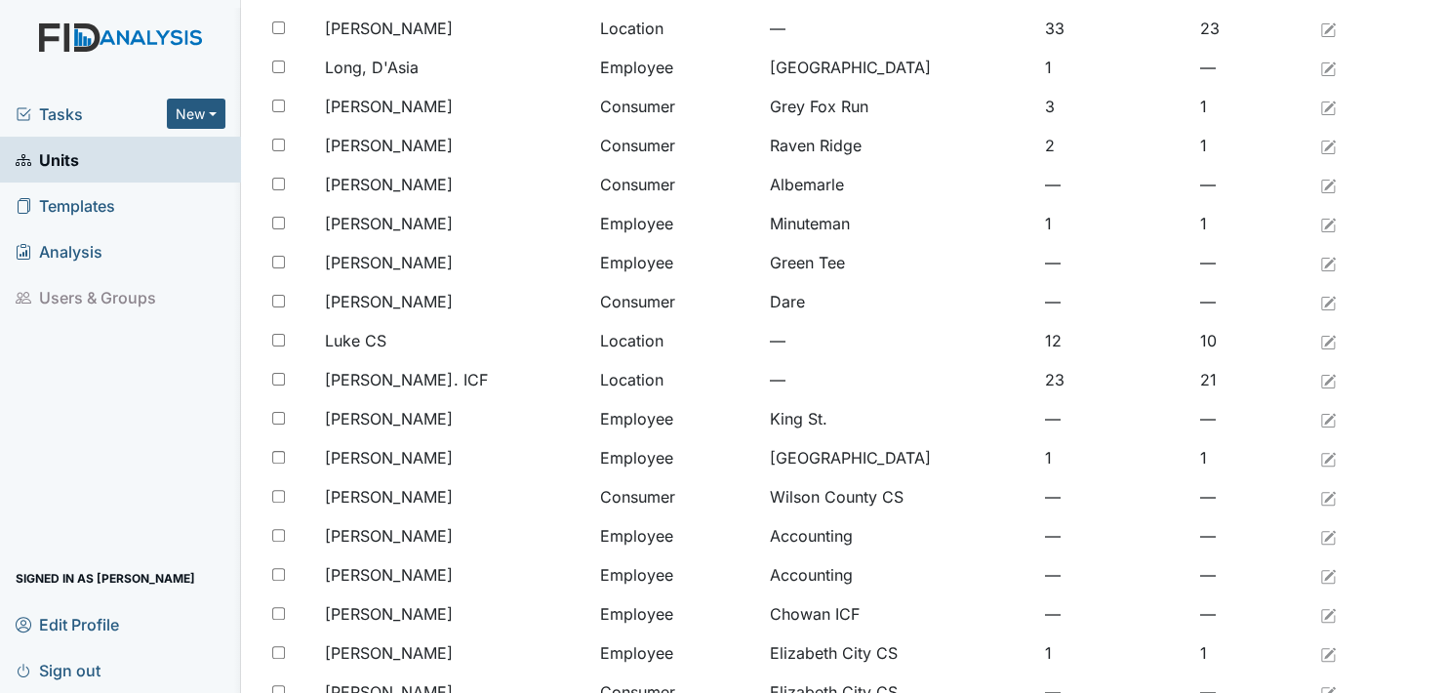
scroll to position [1268, 0]
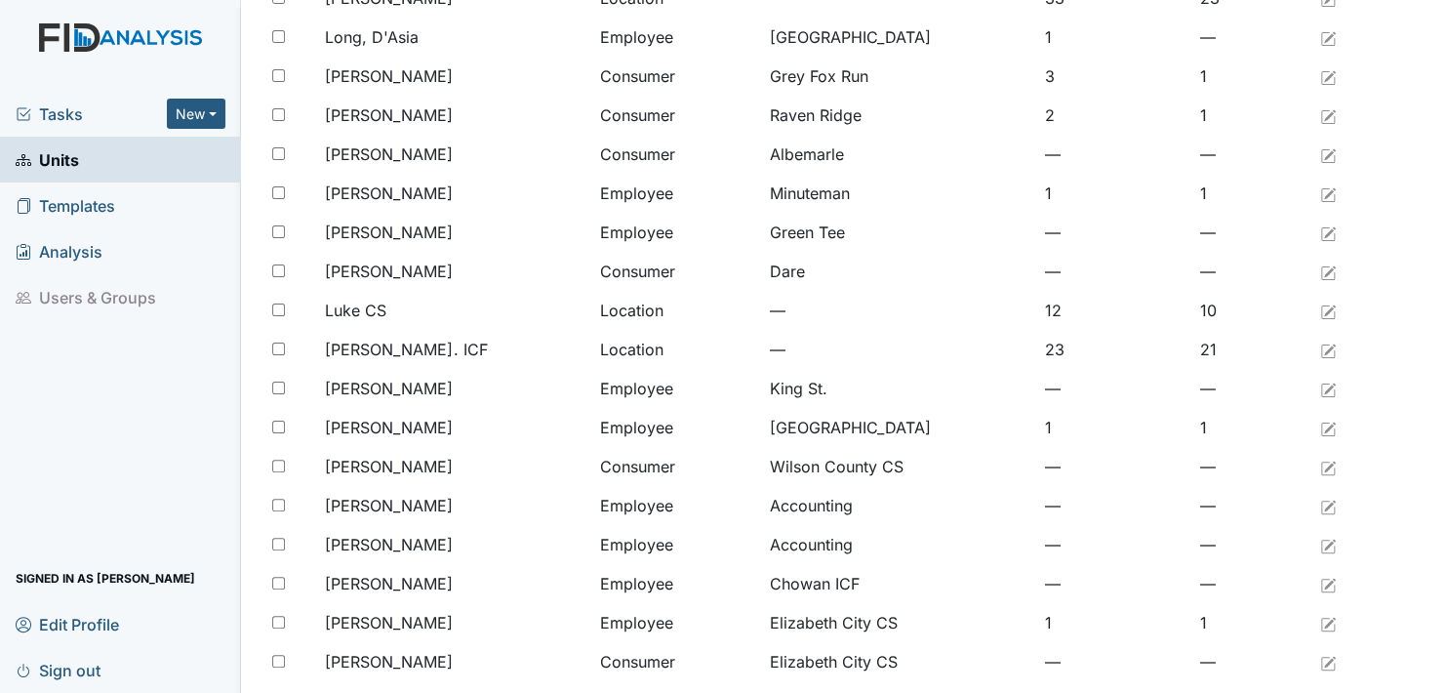
click at [60, 249] on span "Analysis" at bounding box center [59, 251] width 87 height 30
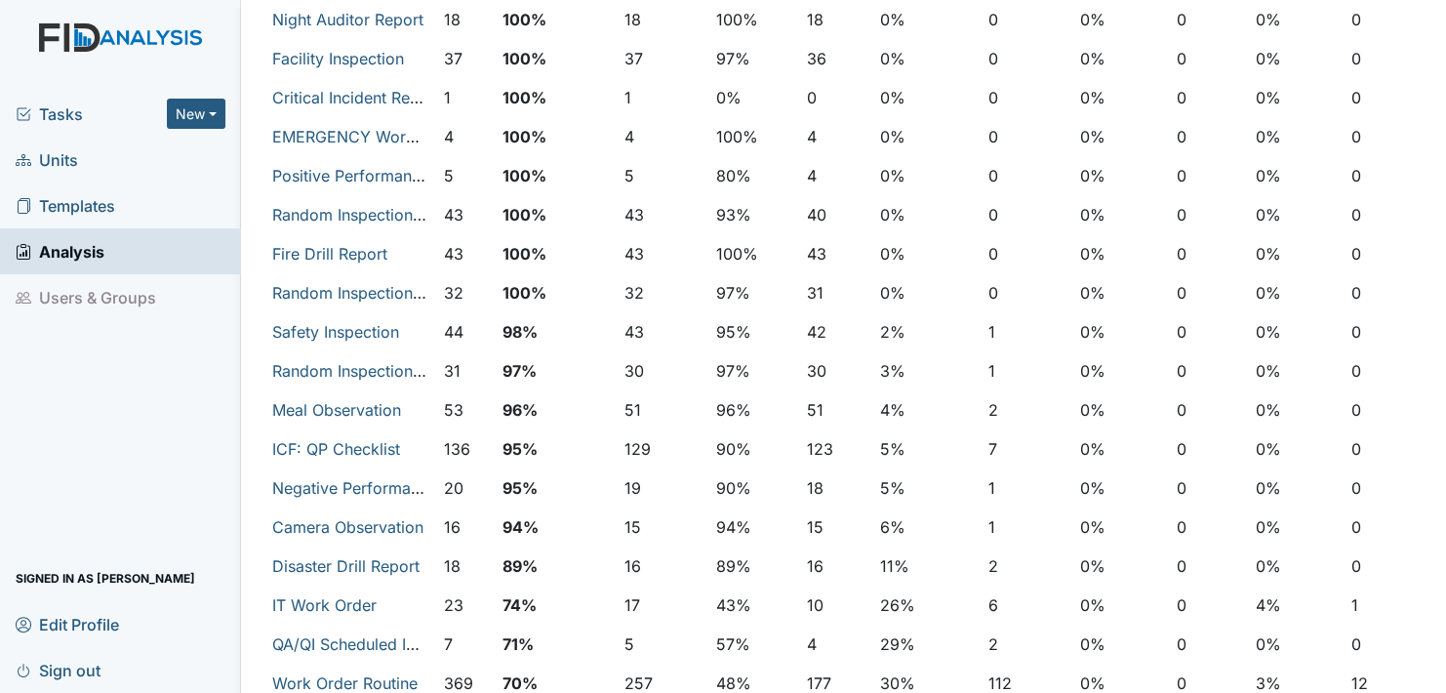
scroll to position [488, 0]
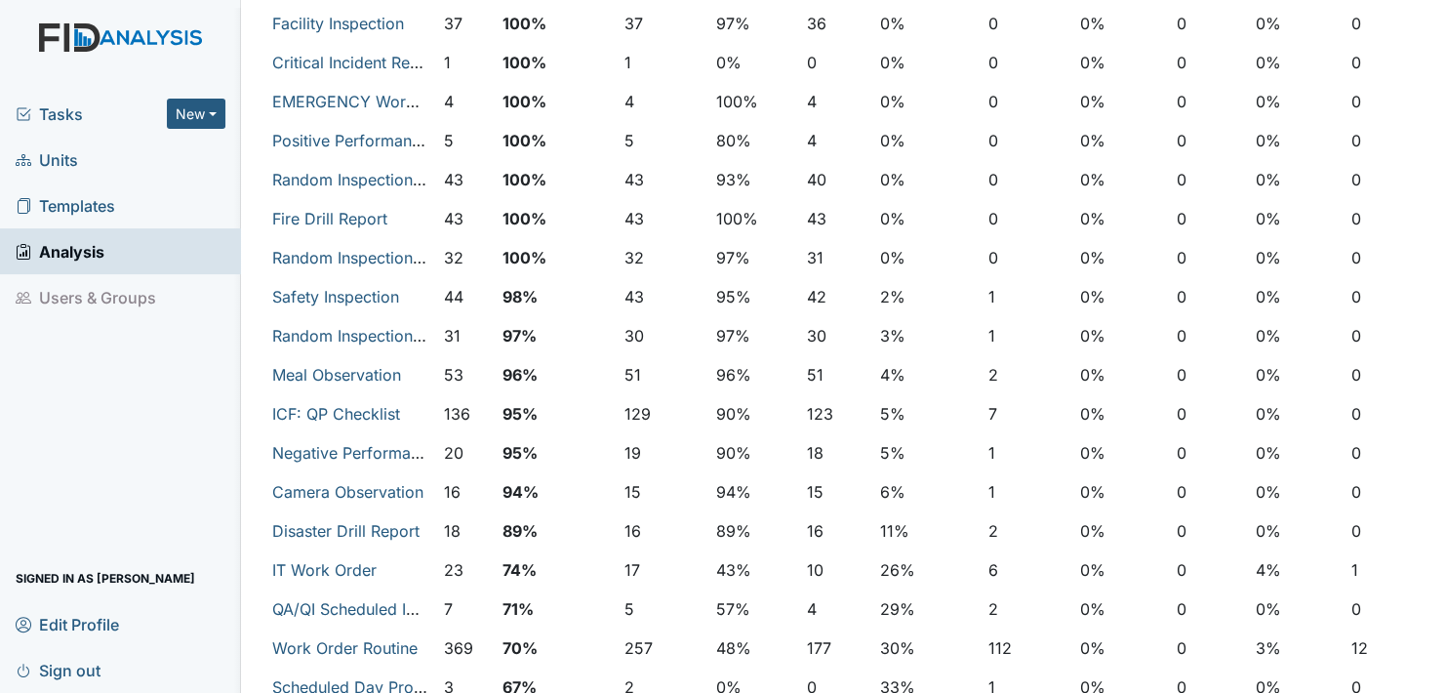
click at [64, 297] on li "Users & Groups" at bounding box center [120, 297] width 241 height 46
click at [130, 295] on li "Users & Groups" at bounding box center [120, 297] width 241 height 46
click at [68, 110] on span "Tasks" at bounding box center [91, 113] width 151 height 23
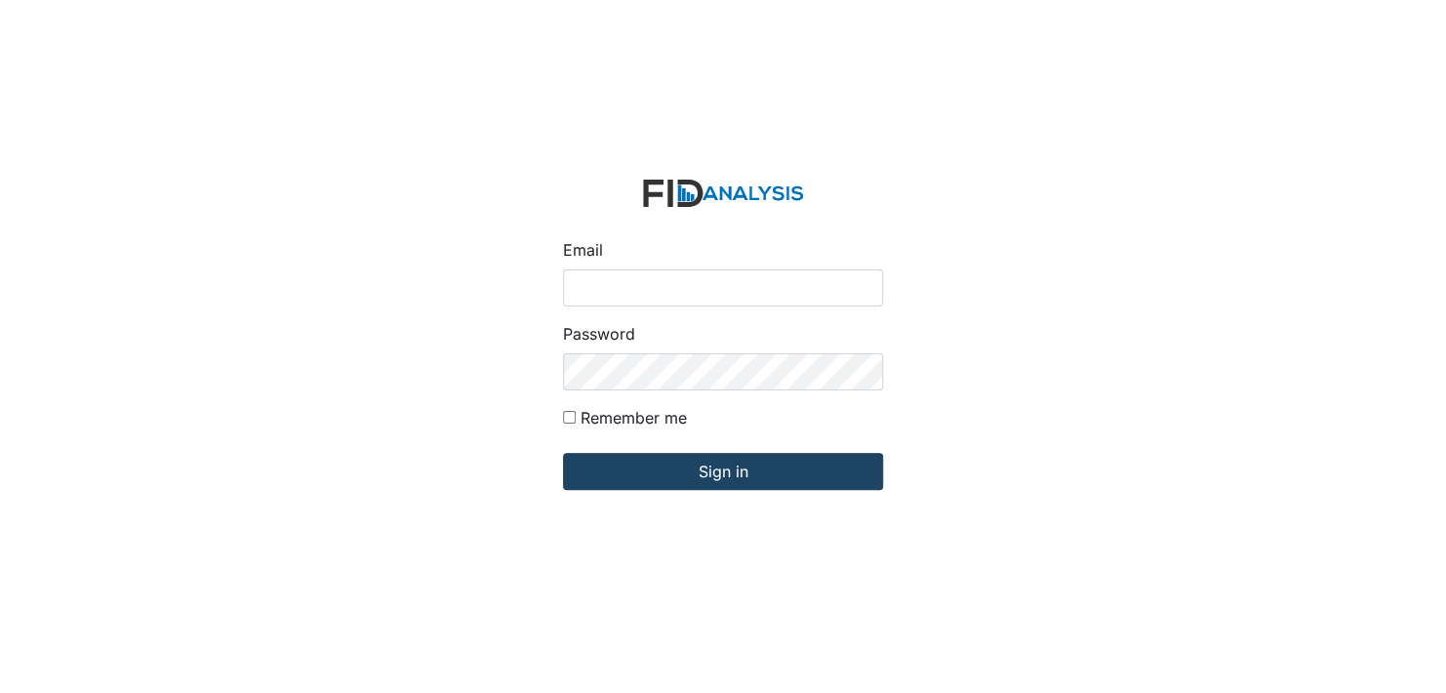
type input "[EMAIL_ADDRESS][DOMAIN_NAME]"
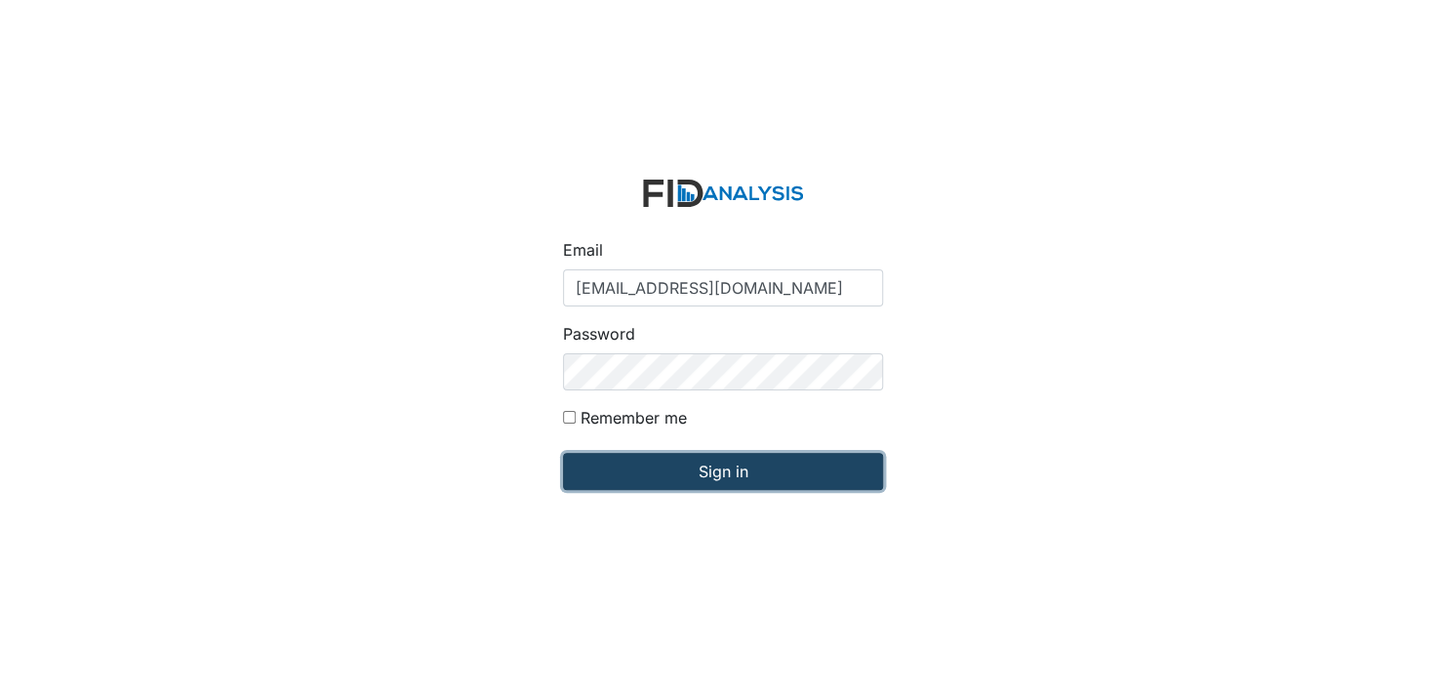
click at [739, 474] on input "Sign in" at bounding box center [723, 471] width 320 height 37
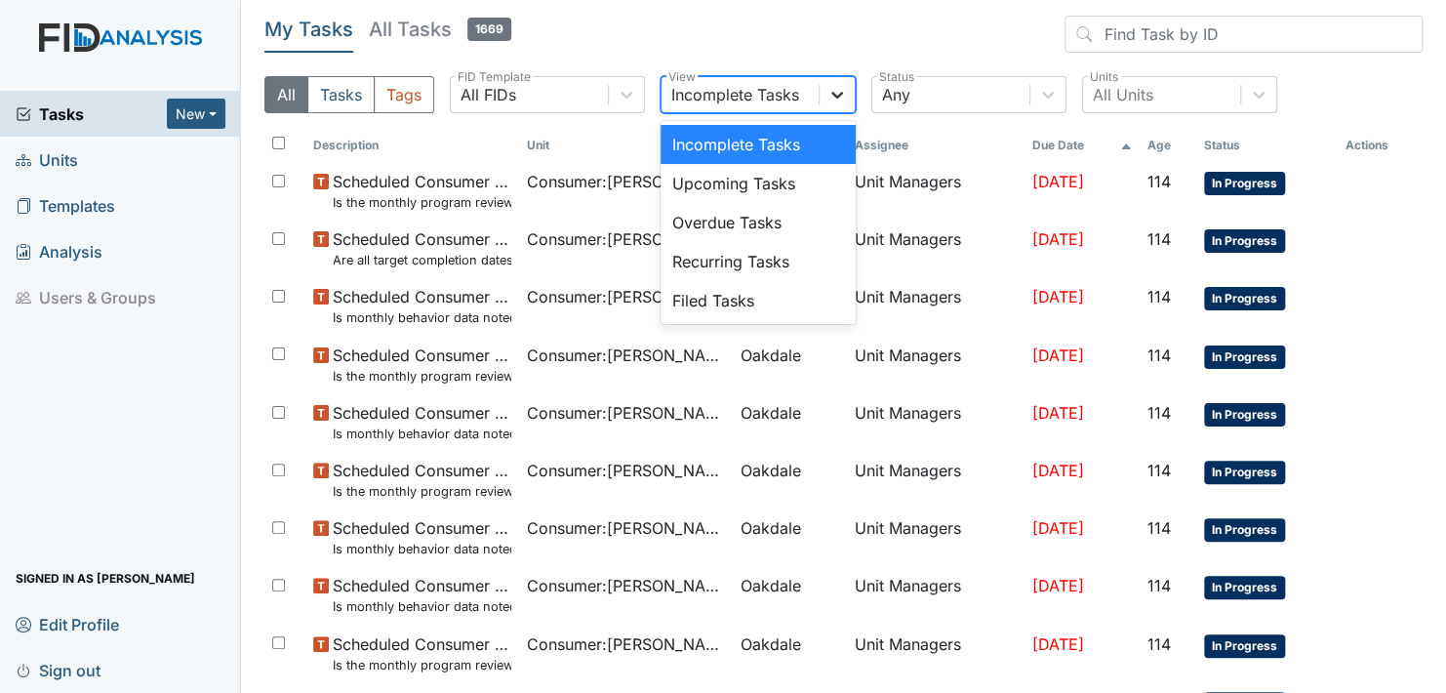
click at [834, 92] on icon at bounding box center [837, 95] width 20 height 20
click at [719, 302] on div "Filed Tasks" at bounding box center [757, 300] width 195 height 39
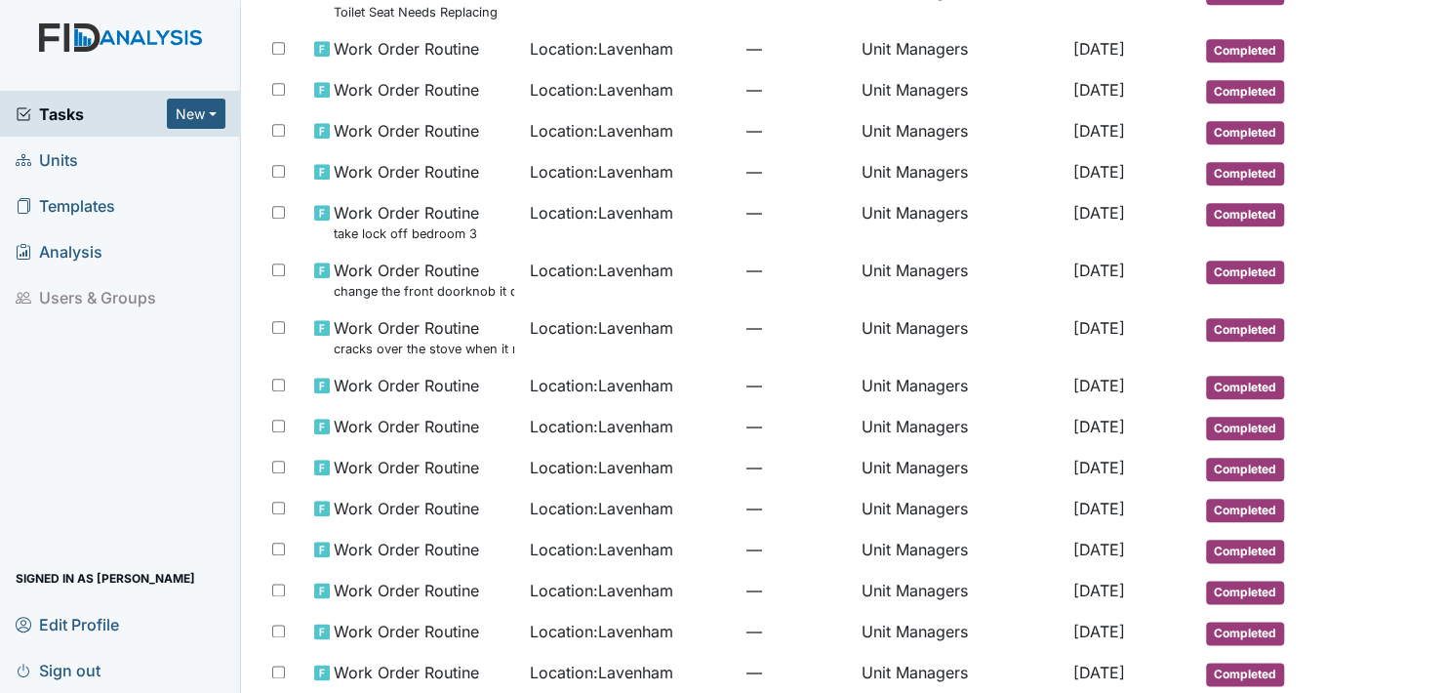
scroll to position [987, 0]
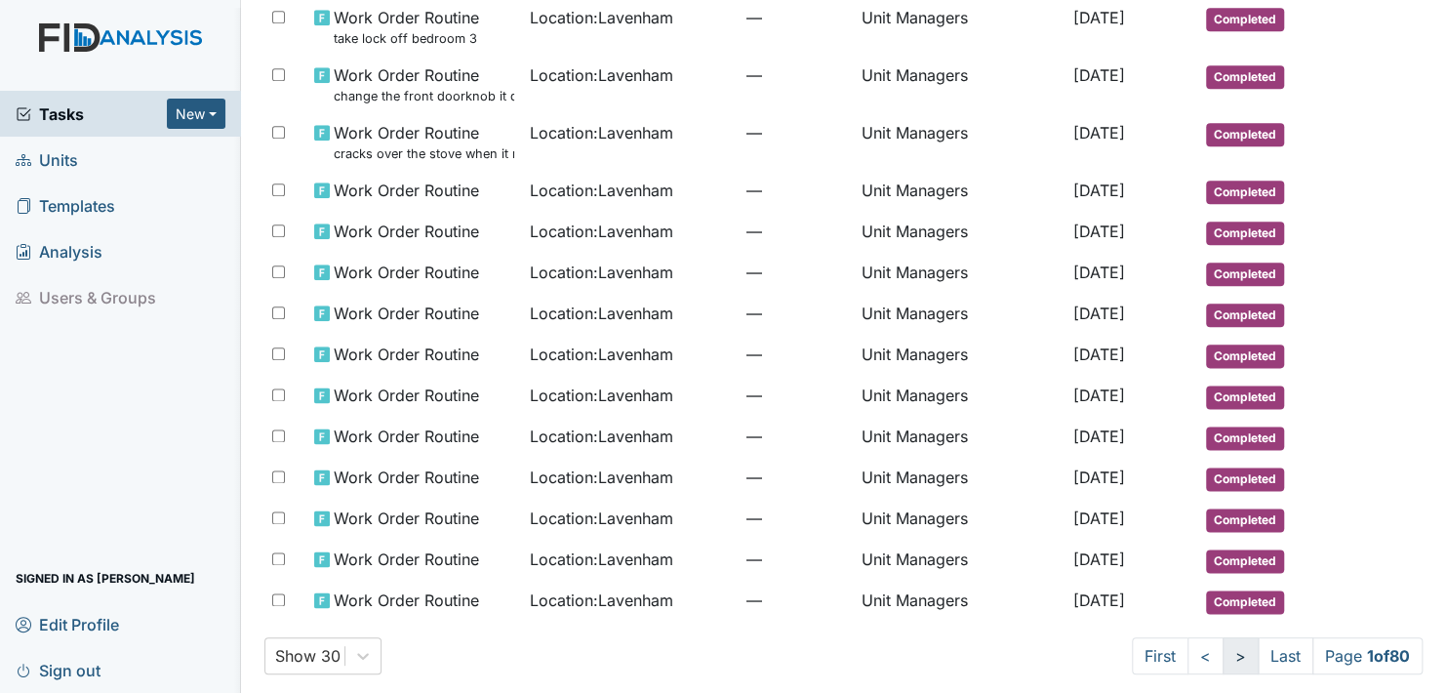
click at [1222, 642] on link ">" at bounding box center [1240, 655] width 36 height 37
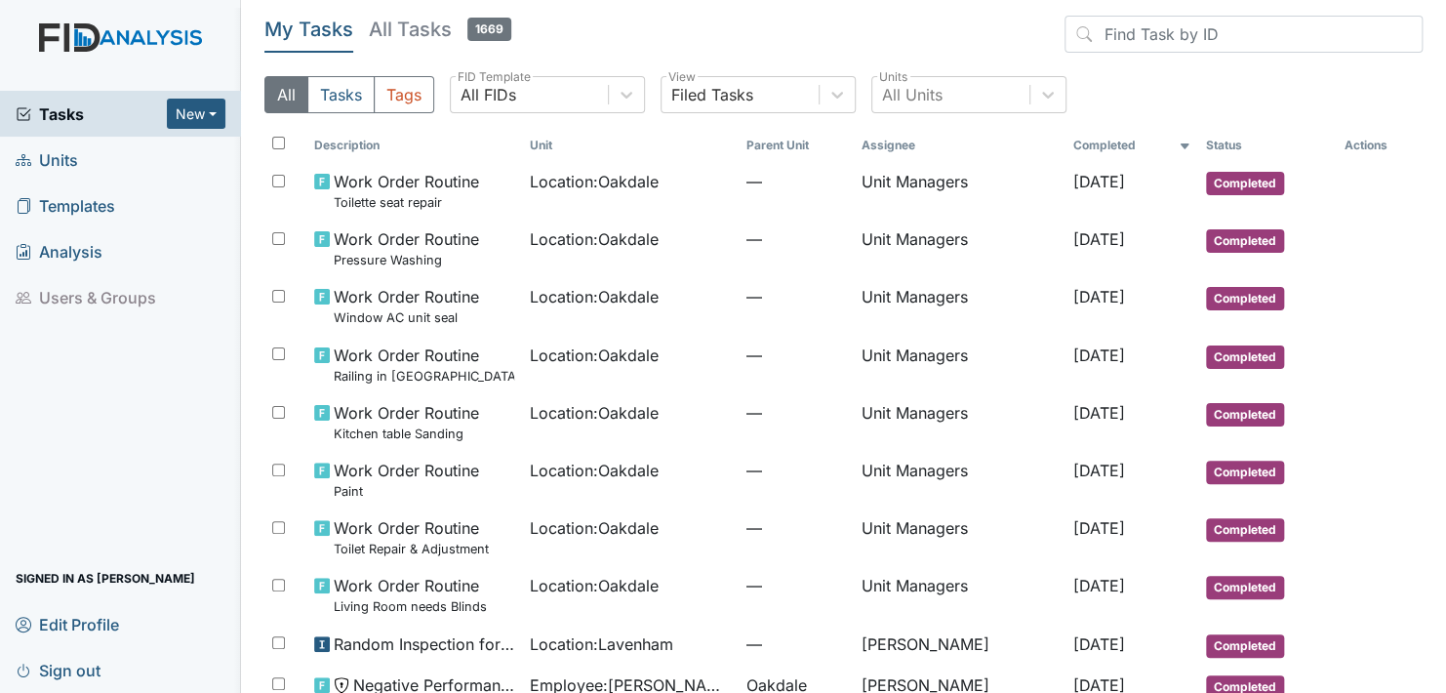
click at [63, 162] on span "Units" at bounding box center [47, 159] width 62 height 30
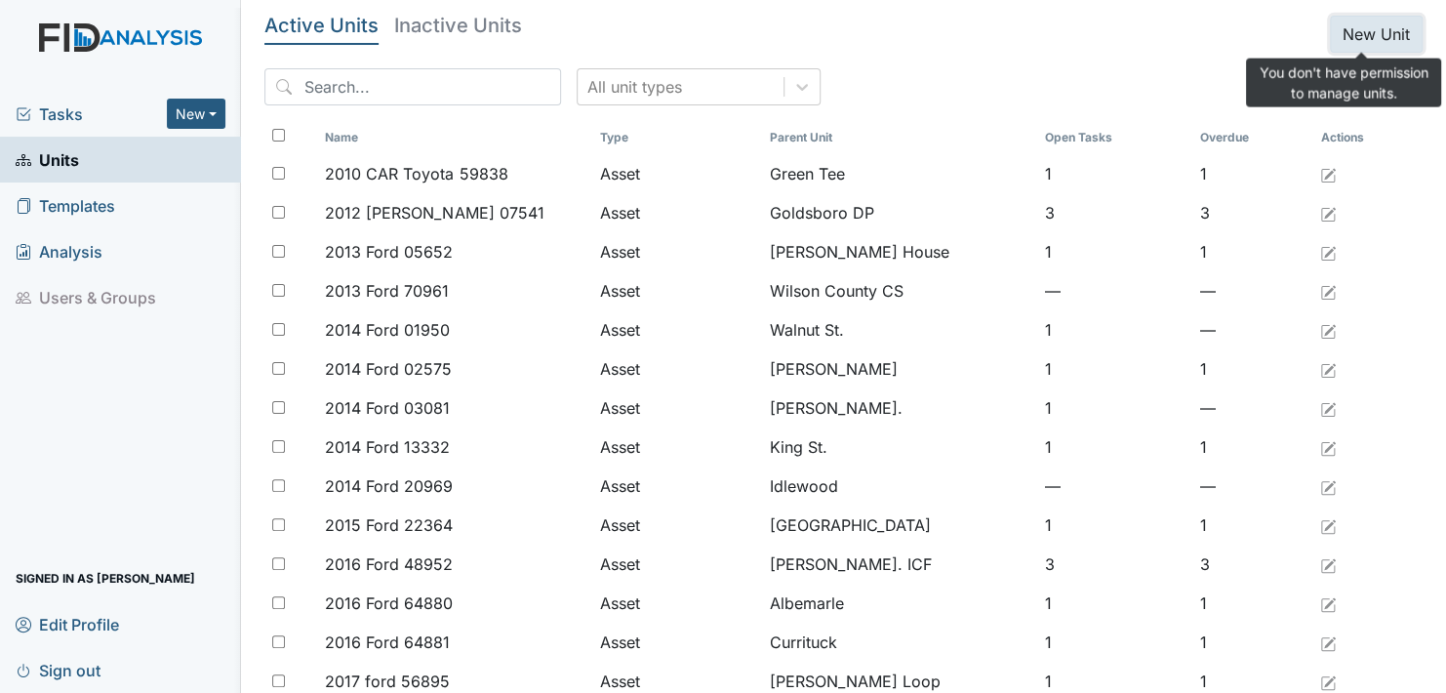
click at [1357, 41] on button "New Unit" at bounding box center [1376, 34] width 93 height 37
click at [1357, 40] on button "New Unit" at bounding box center [1376, 34] width 93 height 37
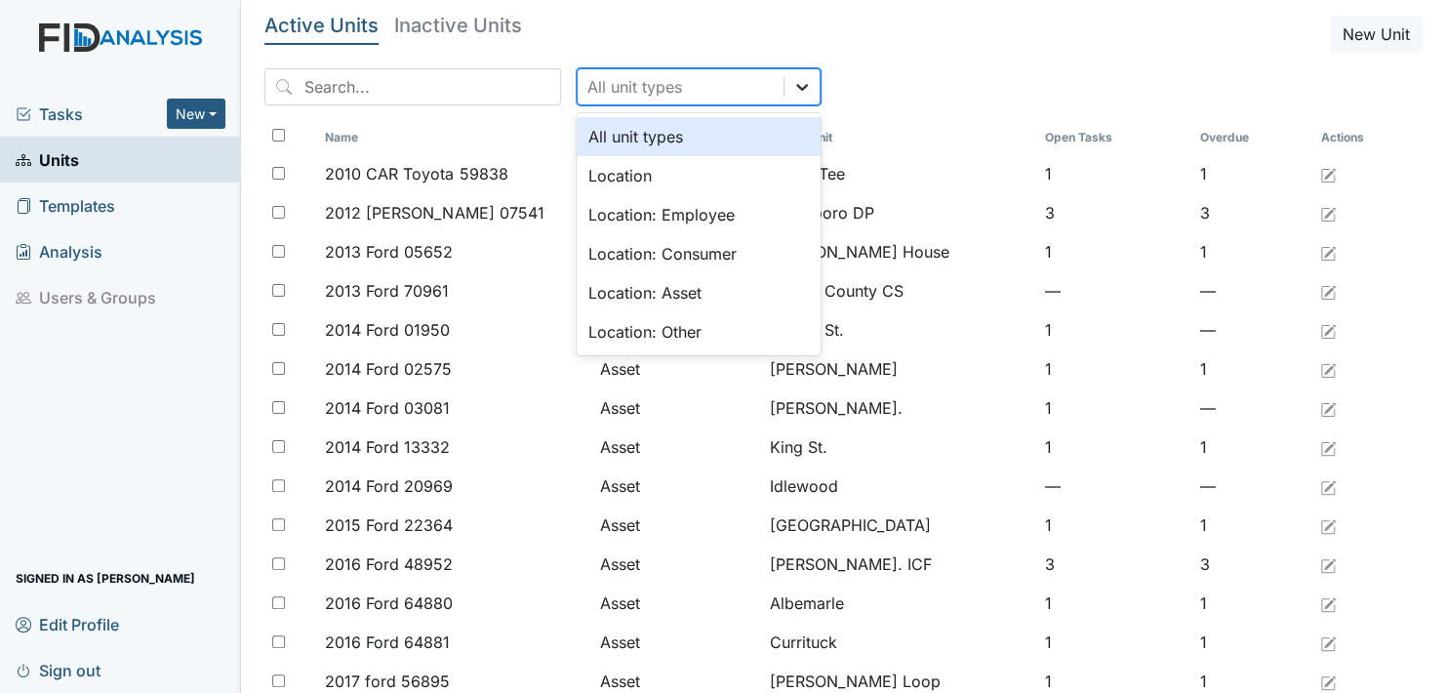
click at [792, 84] on icon at bounding box center [802, 87] width 20 height 20
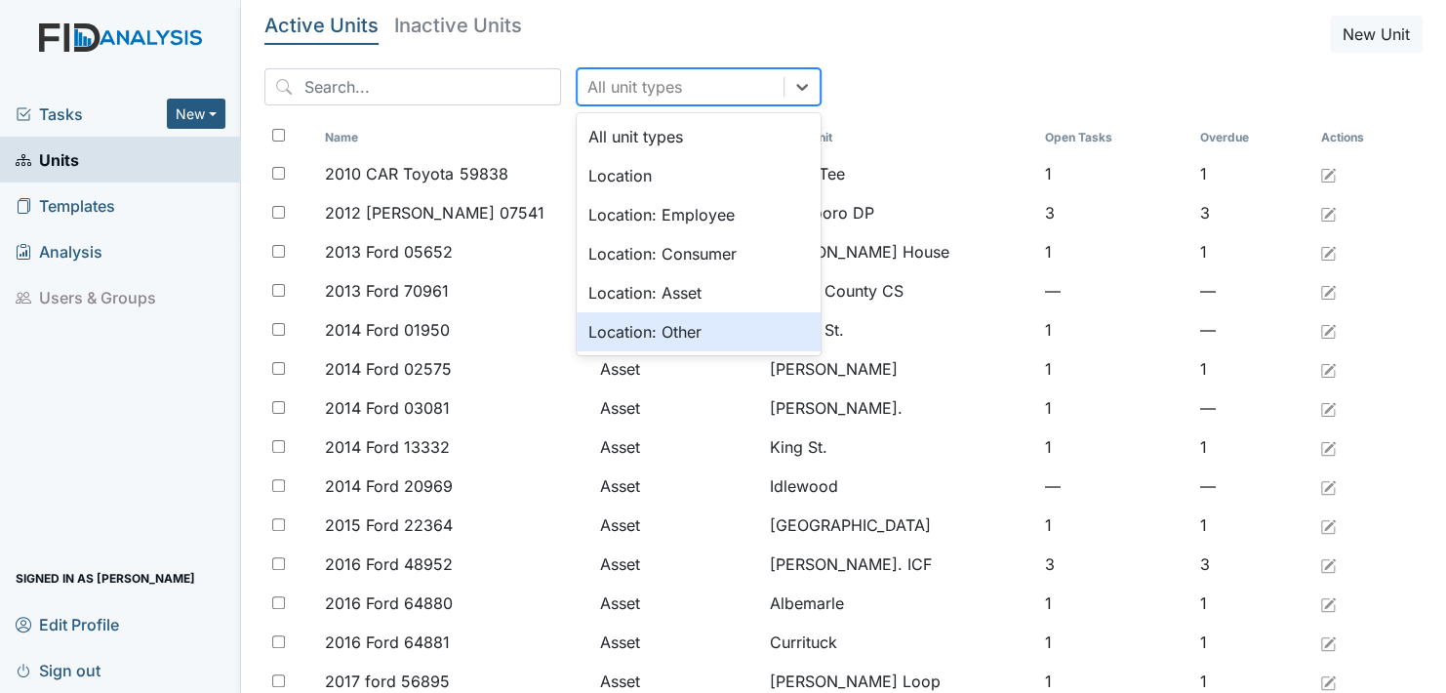
click at [657, 328] on div "Location: Other" at bounding box center [699, 331] width 244 height 39
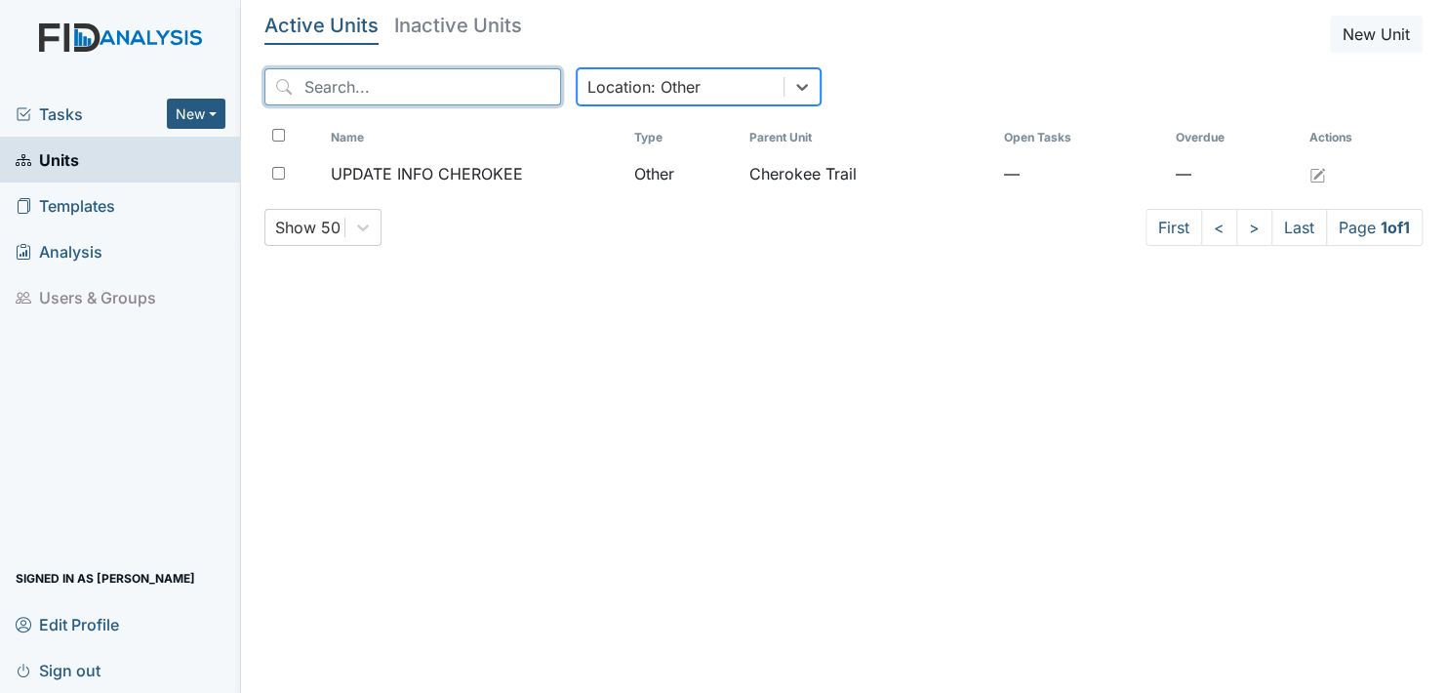
click at [409, 81] on input "search" at bounding box center [412, 86] width 297 height 37
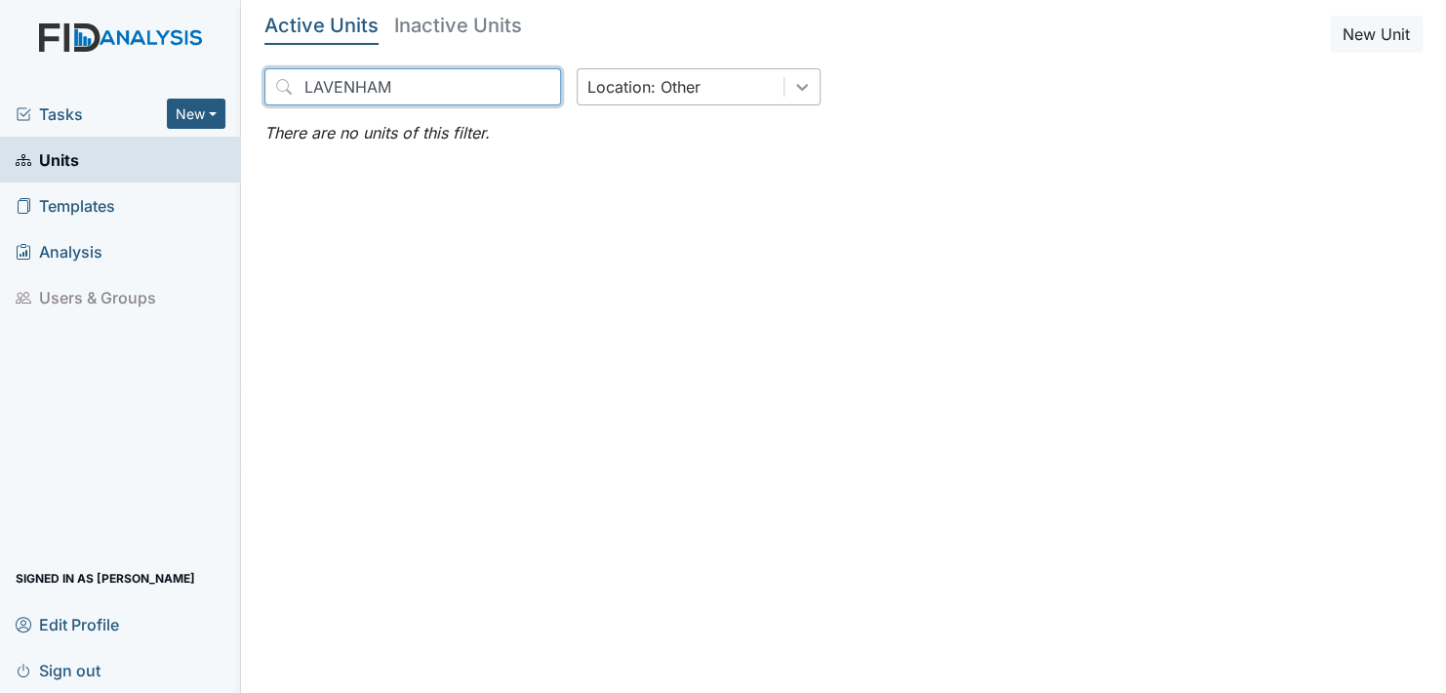
type input "LAVENHAM"
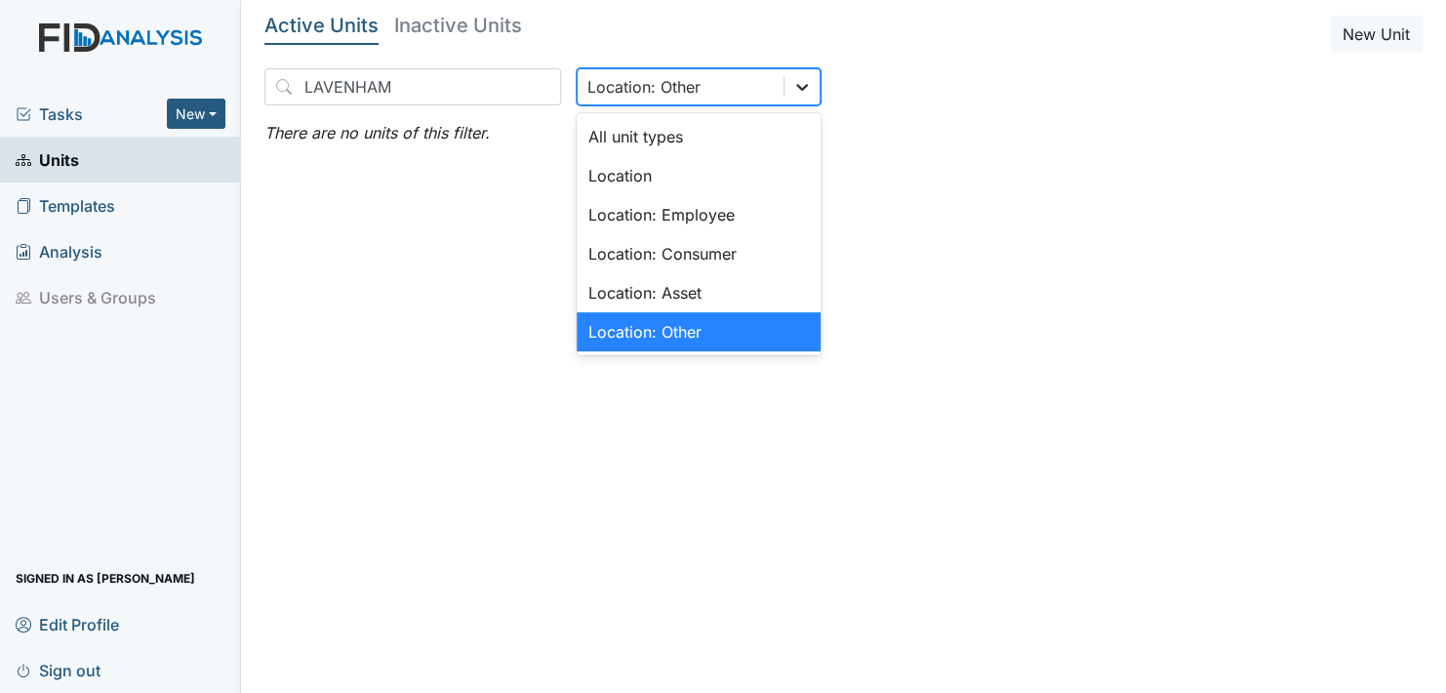
click at [792, 92] on icon at bounding box center [802, 87] width 20 height 20
click at [979, 119] on div "LAVENHAM option Location: Other, selected. option Location: Other focused, 6 of…" at bounding box center [843, 94] width 1158 height 53
